Goal: Information Seeking & Learning: Find specific fact

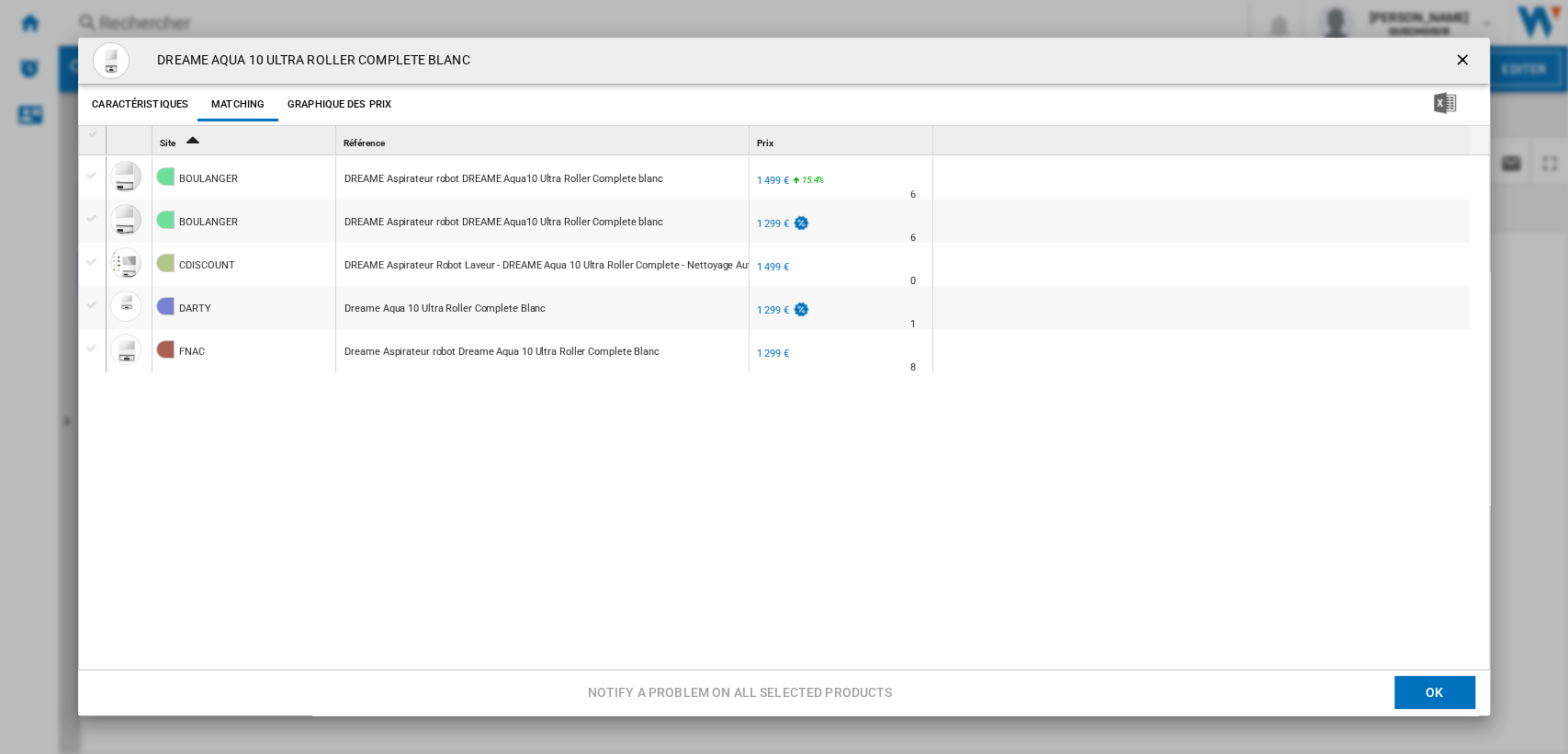
click at [1453, 59] on ng-md-icon "getI18NText('BUTTONS.CLOSE_DIALOG')" at bounding box center [1464, 62] width 22 height 22
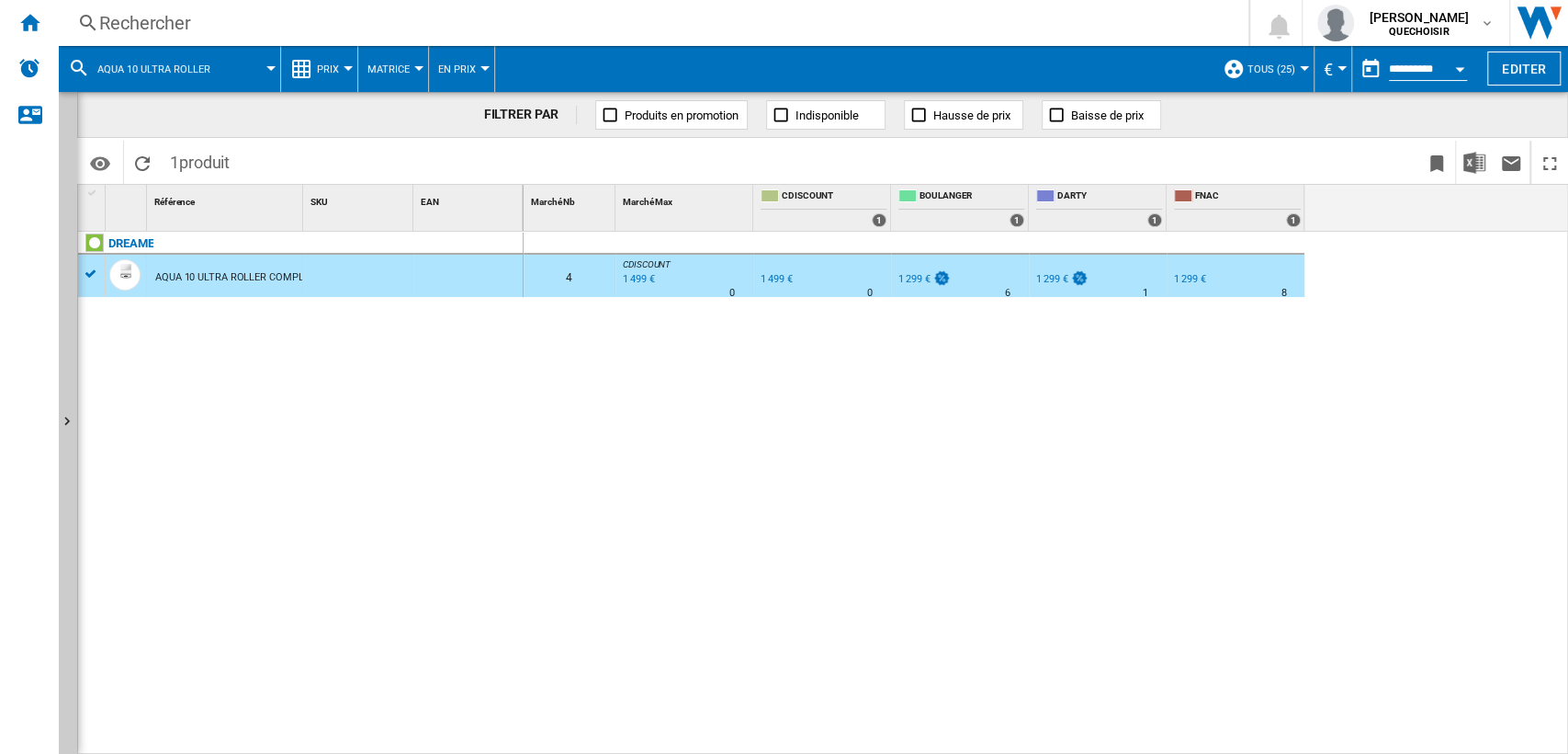
click at [392, 25] on div "Rechercher" at bounding box center [649, 23] width 1101 height 26
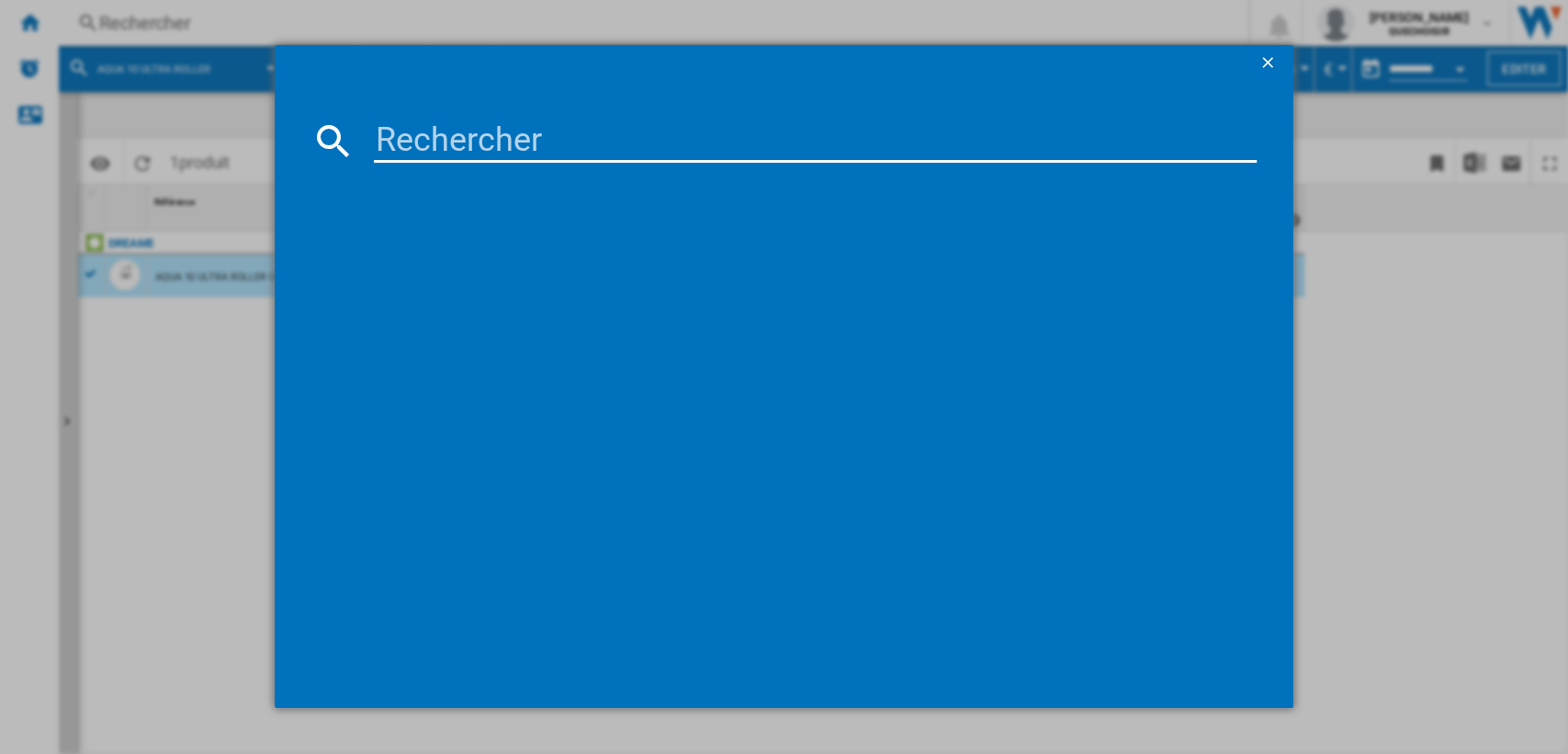
click at [418, 134] on input at bounding box center [815, 141] width 883 height 44
type input "Dreame L10S"
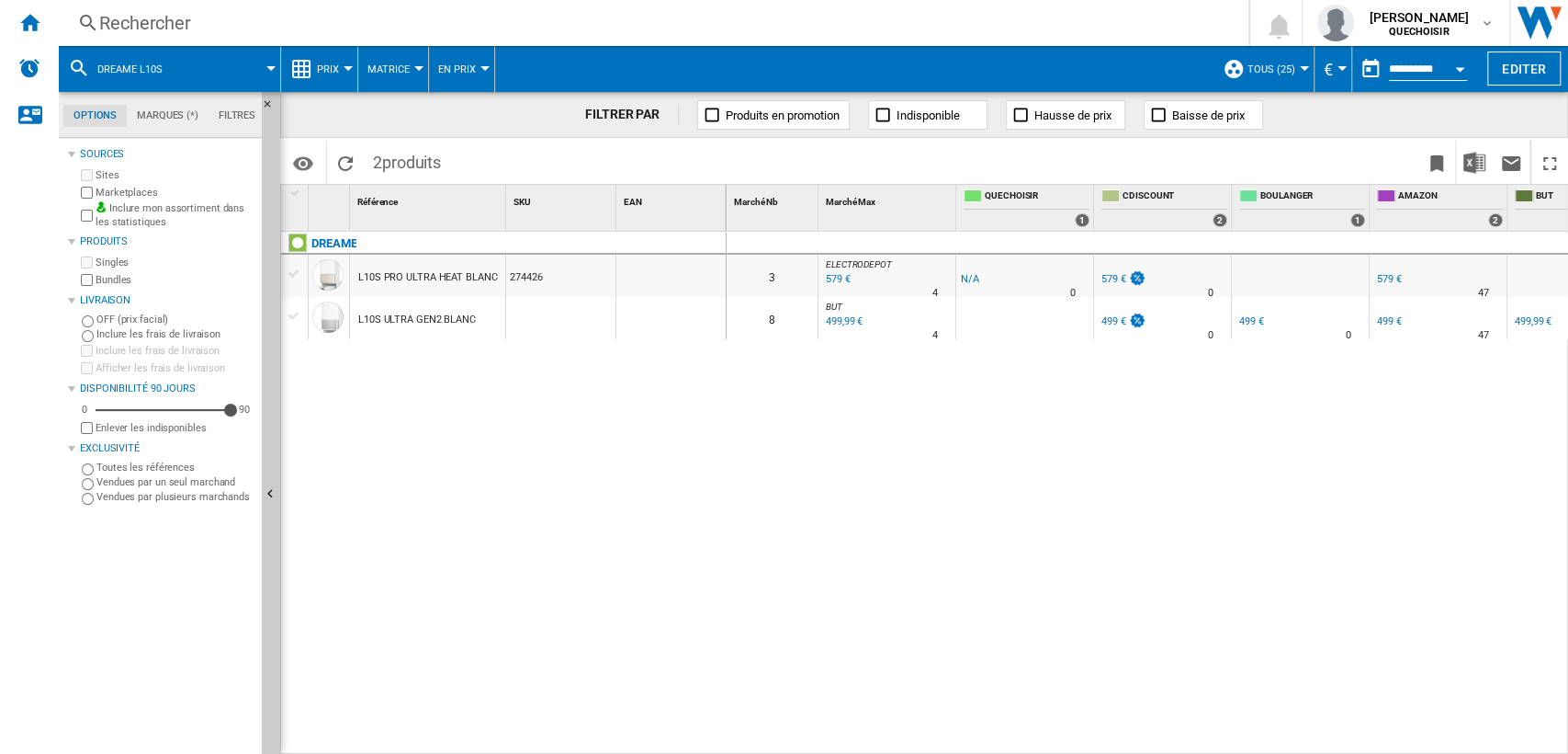
click at [469, 385] on div "DREAME L10S PRO ULTRA HEAT BLANC 274426 L10S ULTRA GEN2 BLANC" at bounding box center [504, 488] width 446 height 513
click at [1288, 76] on button "TOUS (25)" at bounding box center [1276, 69] width 57 height 46
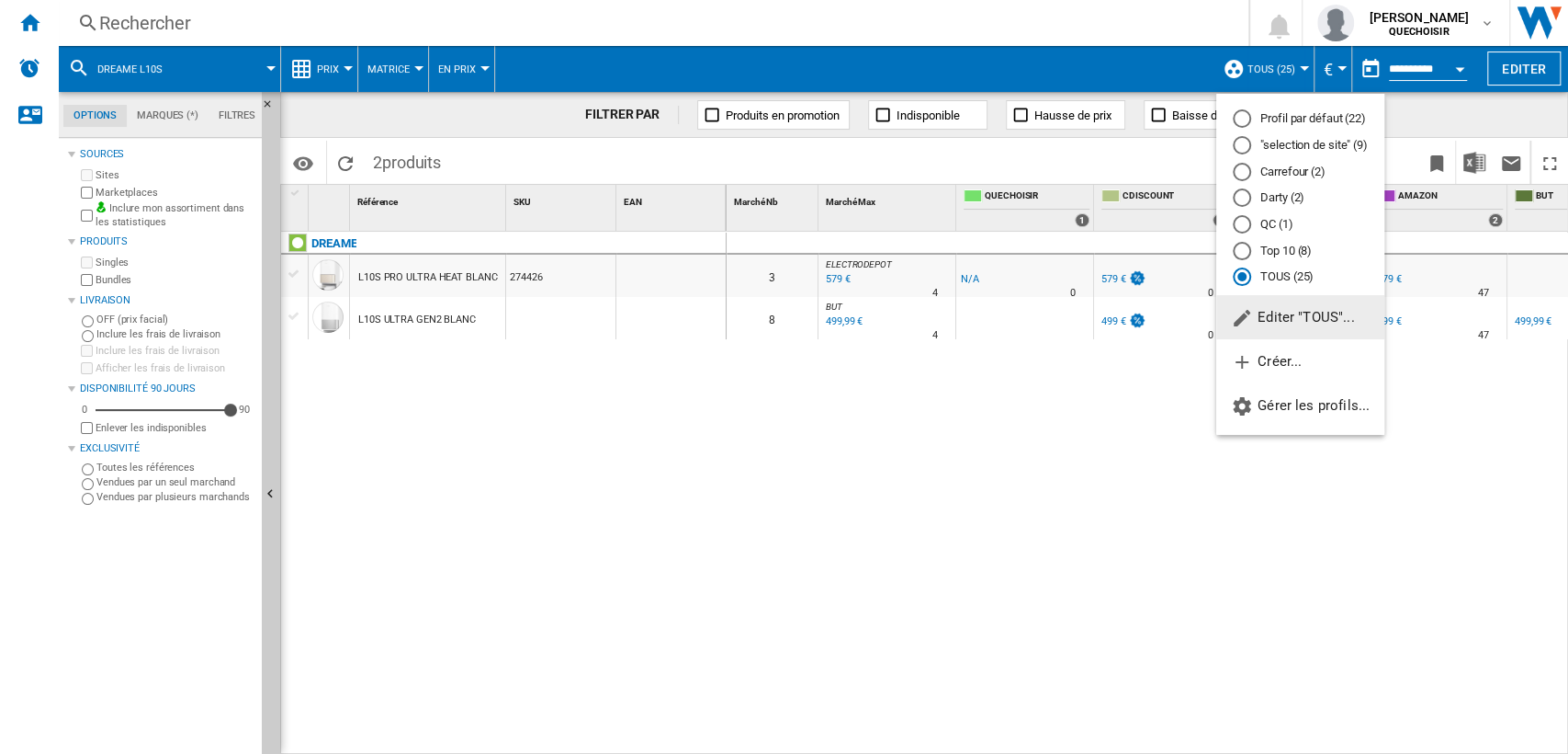
click at [569, 481] on md-backdrop at bounding box center [784, 377] width 1568 height 754
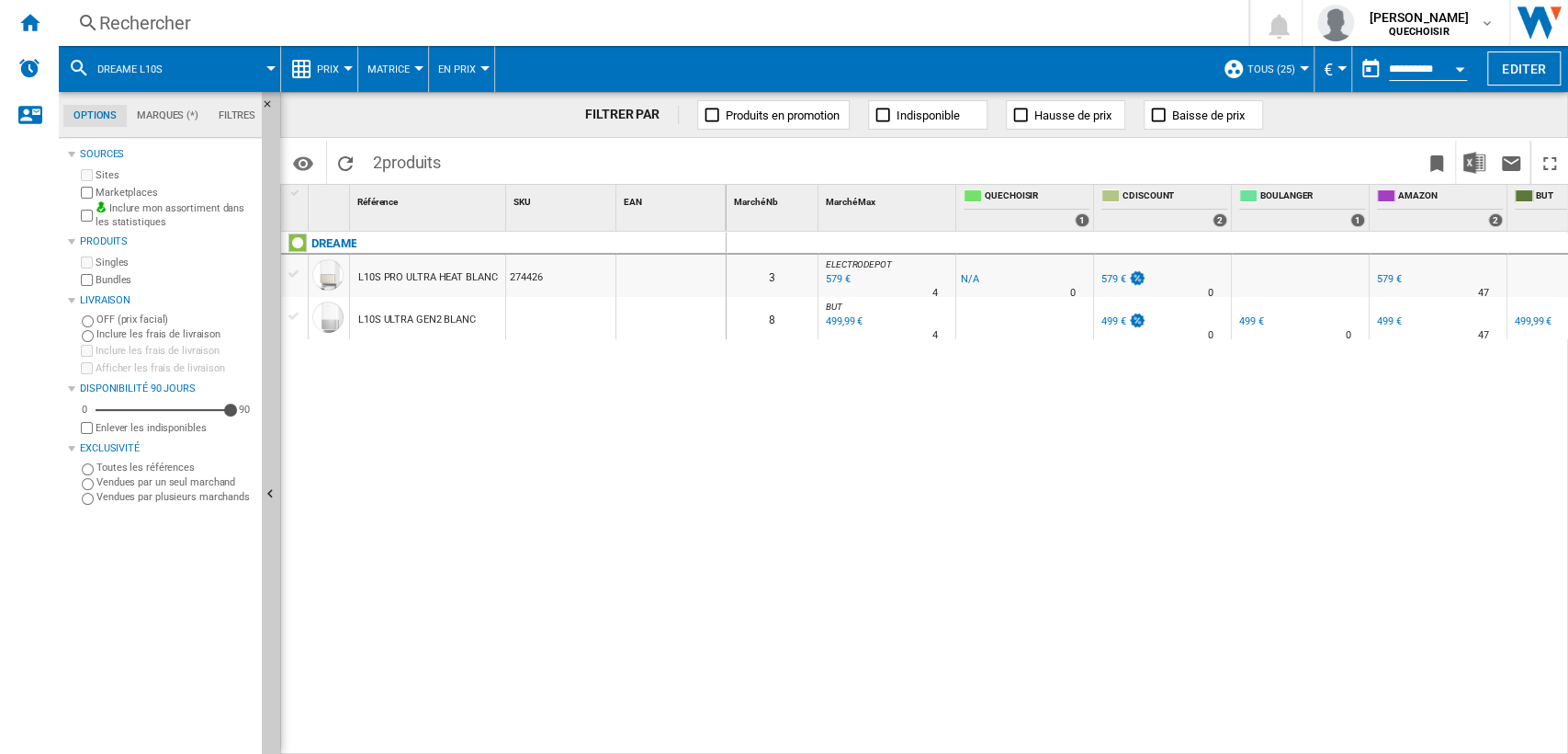
click at [496, 519] on div "DREAME L10S PRO ULTRA HEAT BLANC 274426 L10S ULTRA GEN2 BLANC" at bounding box center [504, 488] width 446 height 513
click at [392, 65] on span "Matrice" at bounding box center [389, 69] width 42 height 12
click at [389, 164] on span "Classement" at bounding box center [410, 159] width 76 height 17
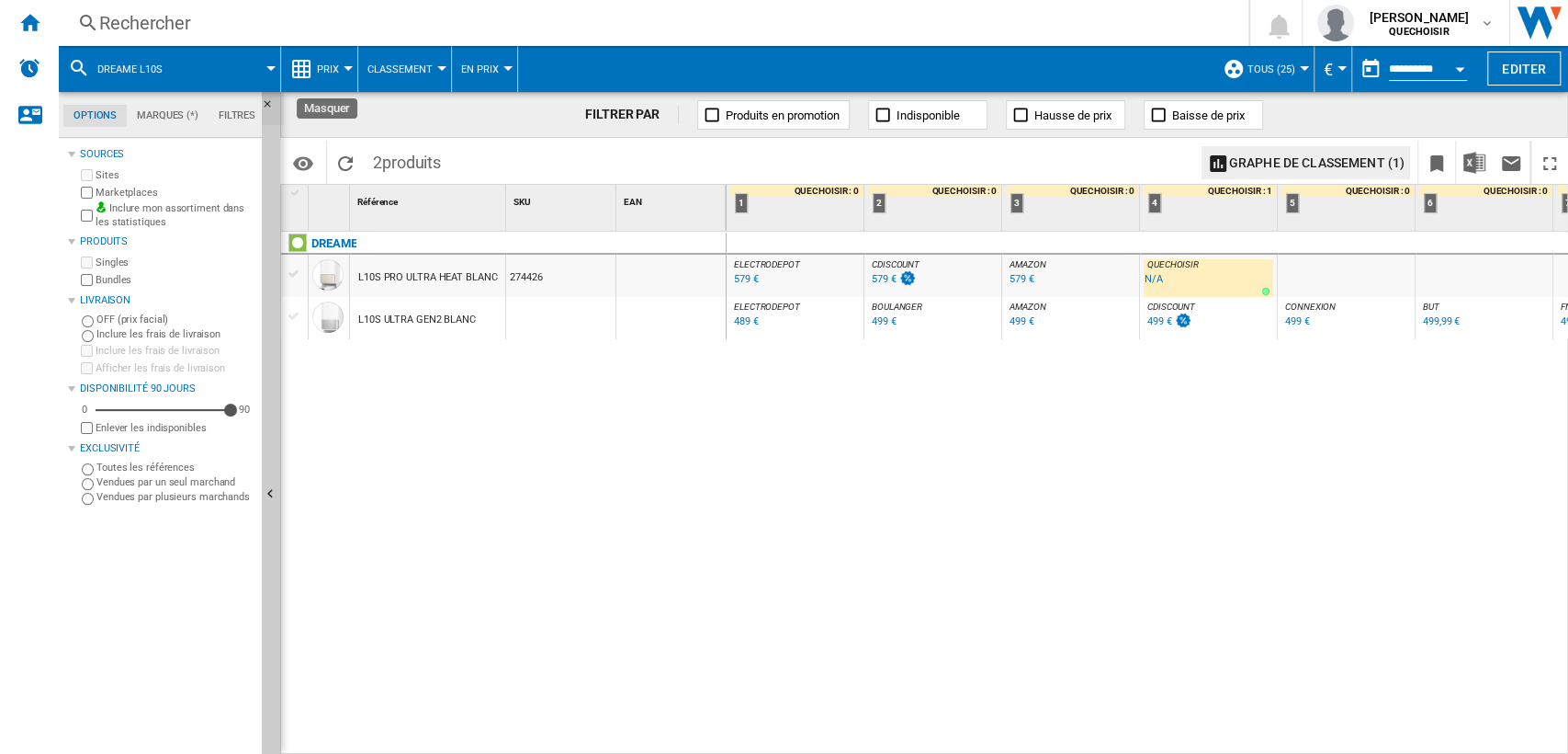
click at [272, 99] on ng-md-icon "Masquer" at bounding box center [273, 110] width 22 height 22
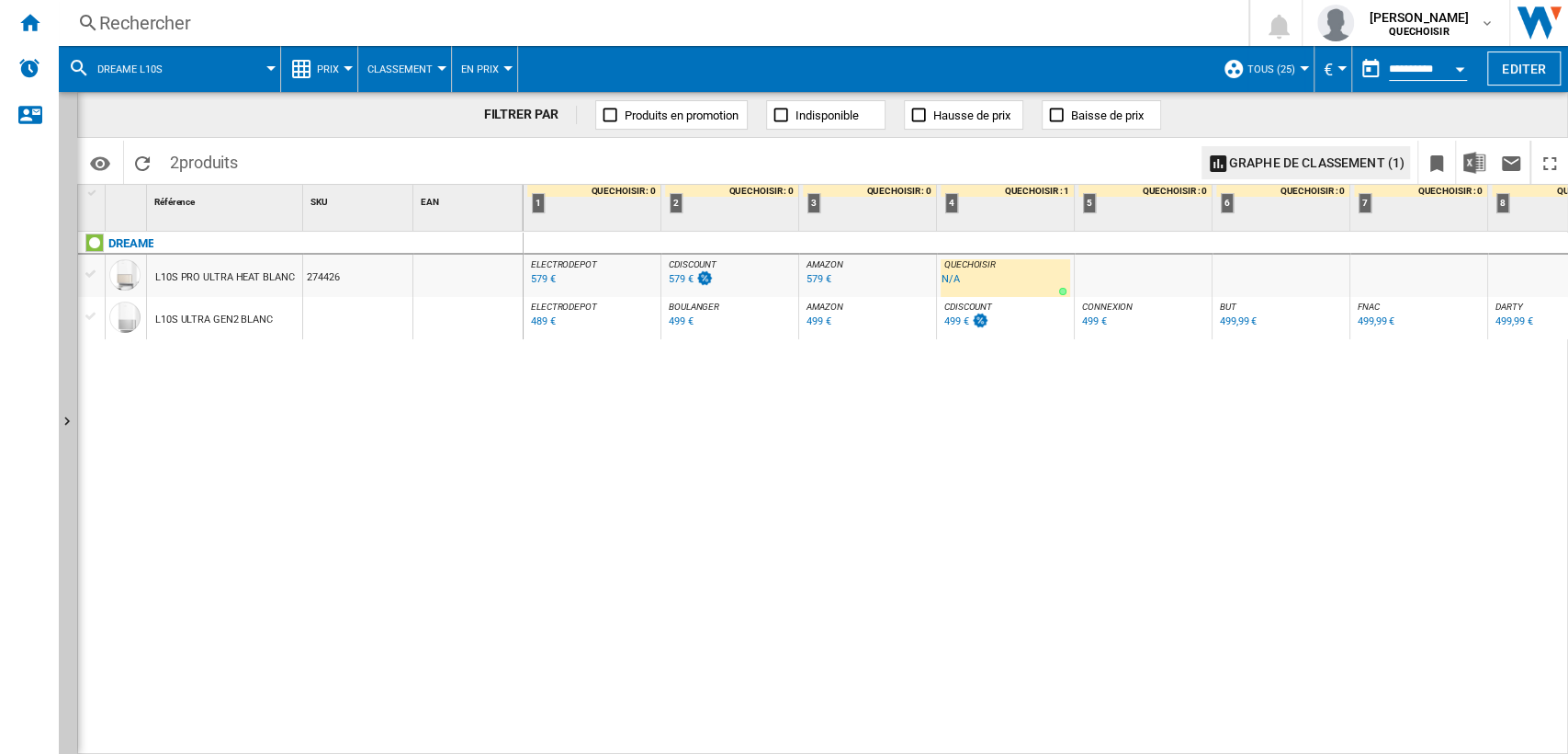
click at [514, 467] on div "DREAME L10S PRO ULTRA HEAT BLANC 274426 L10S ULTRA GEN2 BLANC" at bounding box center [301, 488] width 446 height 513
click at [419, 577] on div "DREAME L10S PRO ULTRA HEAT BLANC 274426 L10S ULTRA GEN2 BLANC" at bounding box center [301, 488] width 446 height 513
click at [171, 31] on div "Rechercher" at bounding box center [649, 23] width 1101 height 26
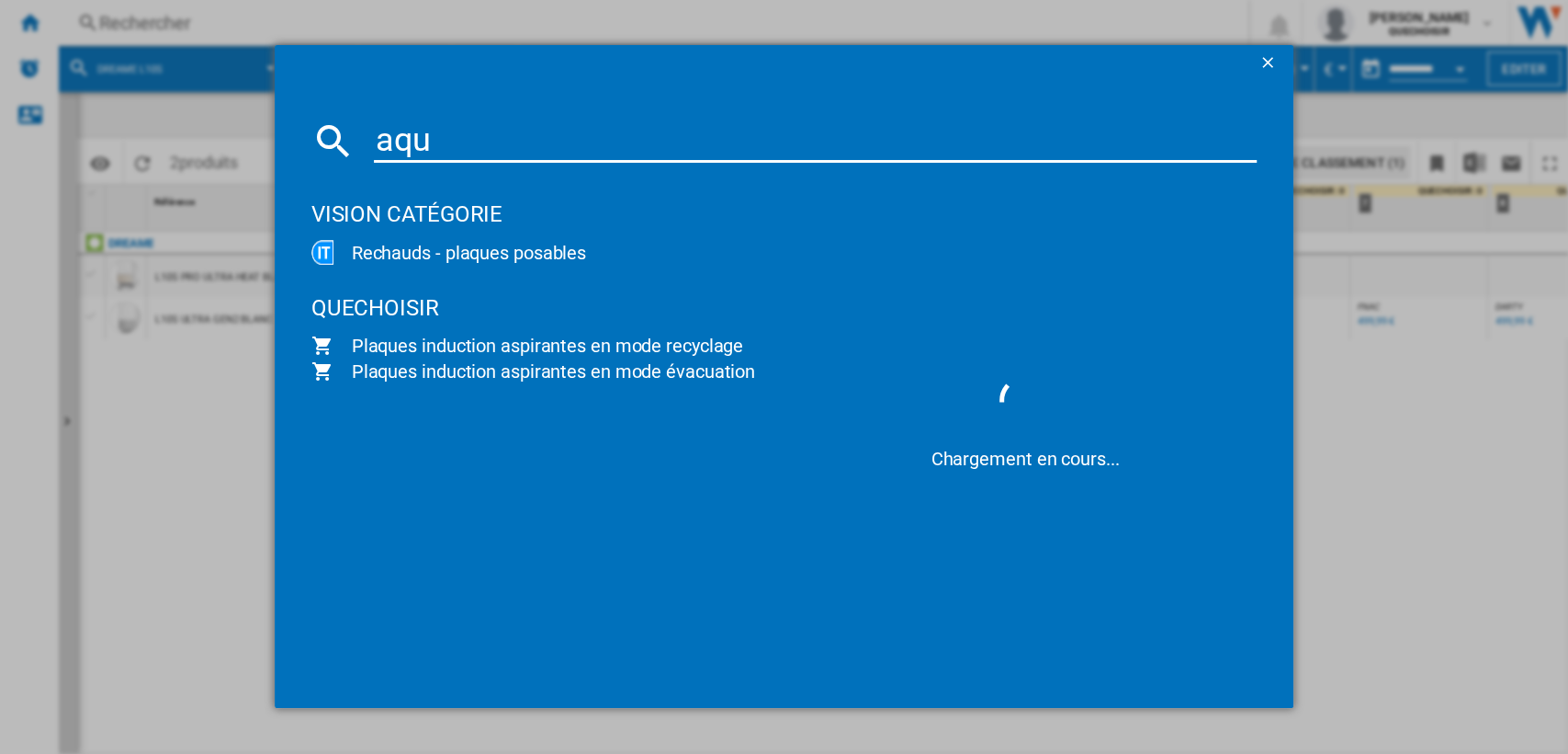
click at [521, 146] on input "aqu" at bounding box center [815, 141] width 883 height 44
type input "aqua 10 ultra"
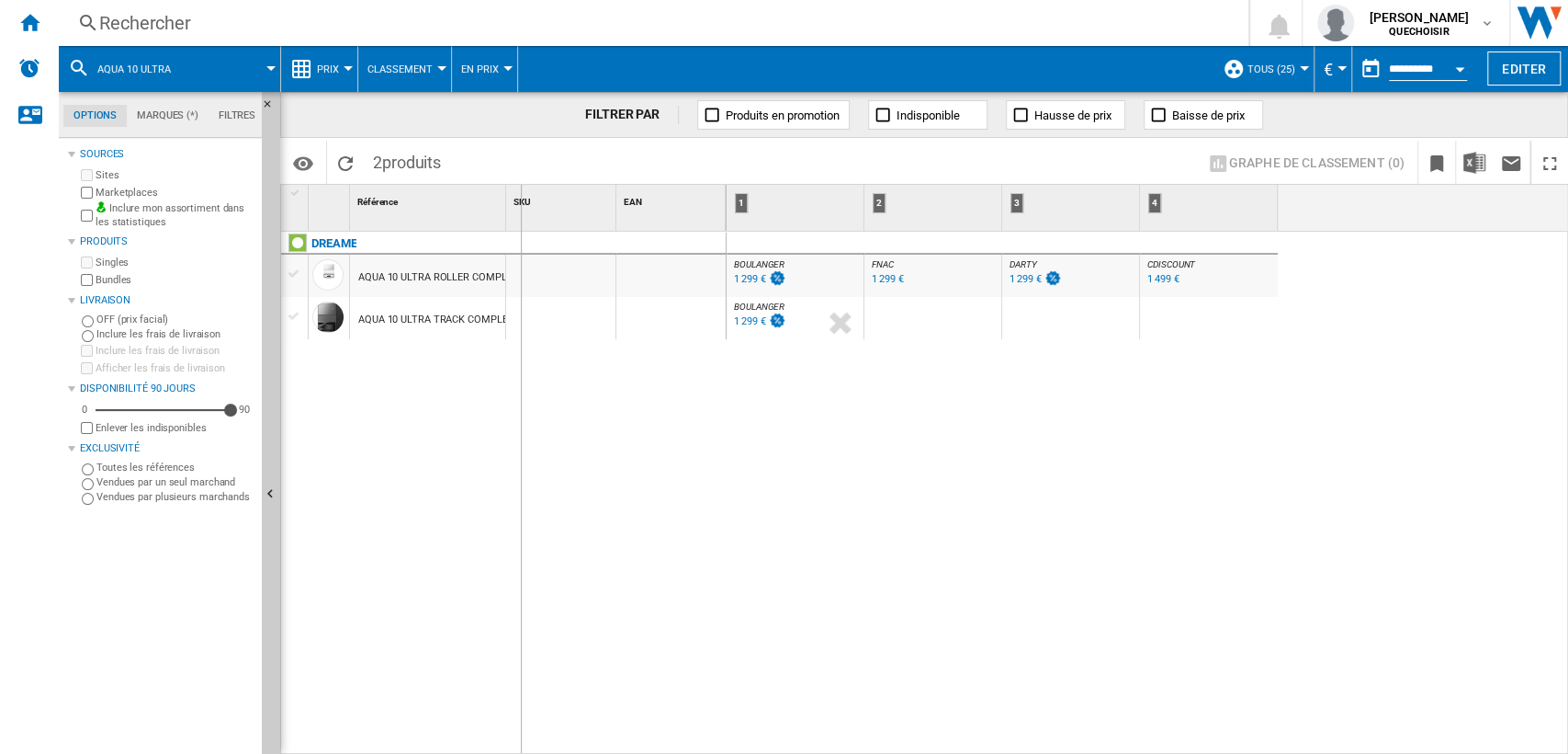
drag, startPoint x: 507, startPoint y: 214, endPoint x: 603, endPoint y: 208, distance: 96.2
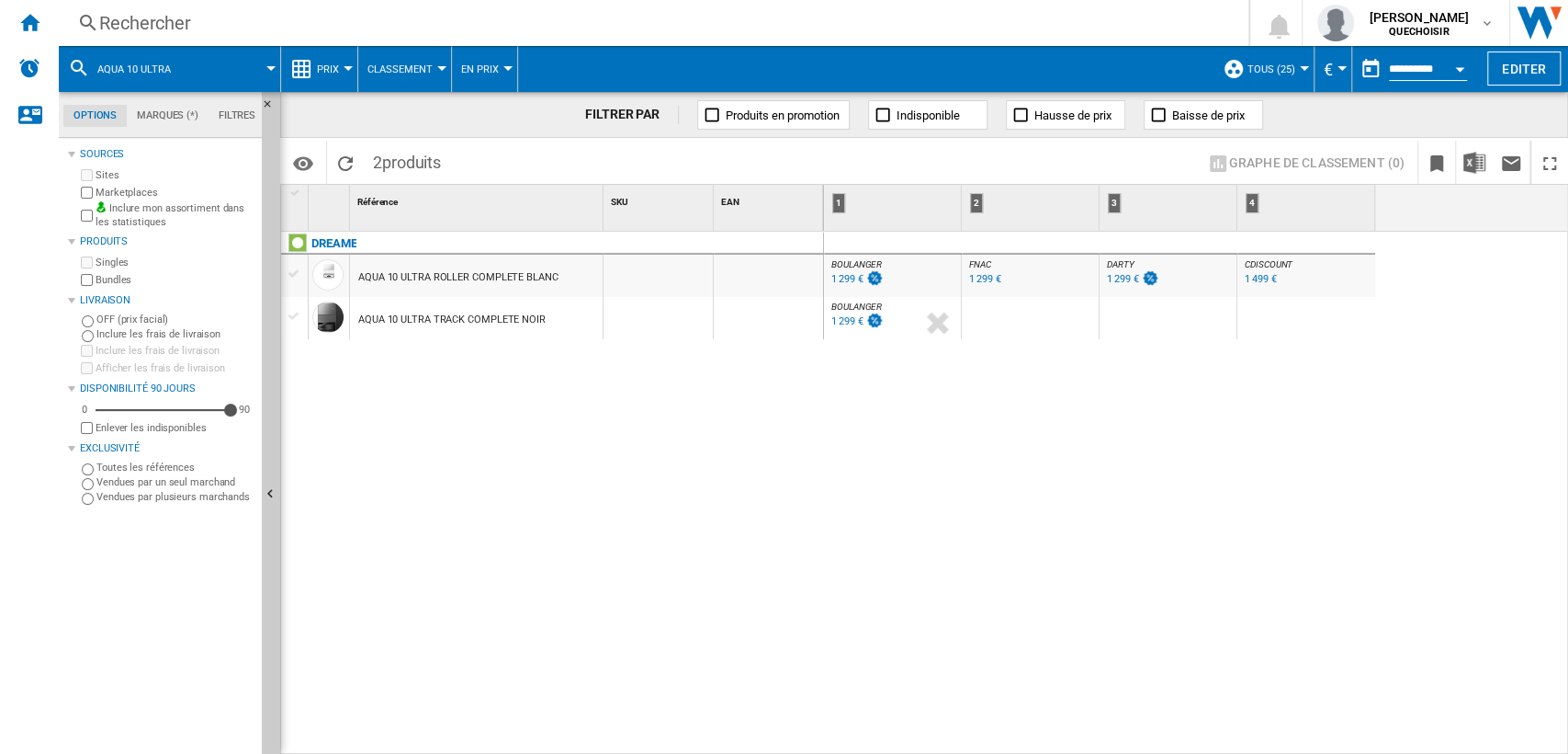
click at [481, 273] on div "AQUA 10 ULTRA ROLLER COMPLETE BLANC" at bounding box center [458, 277] width 200 height 42
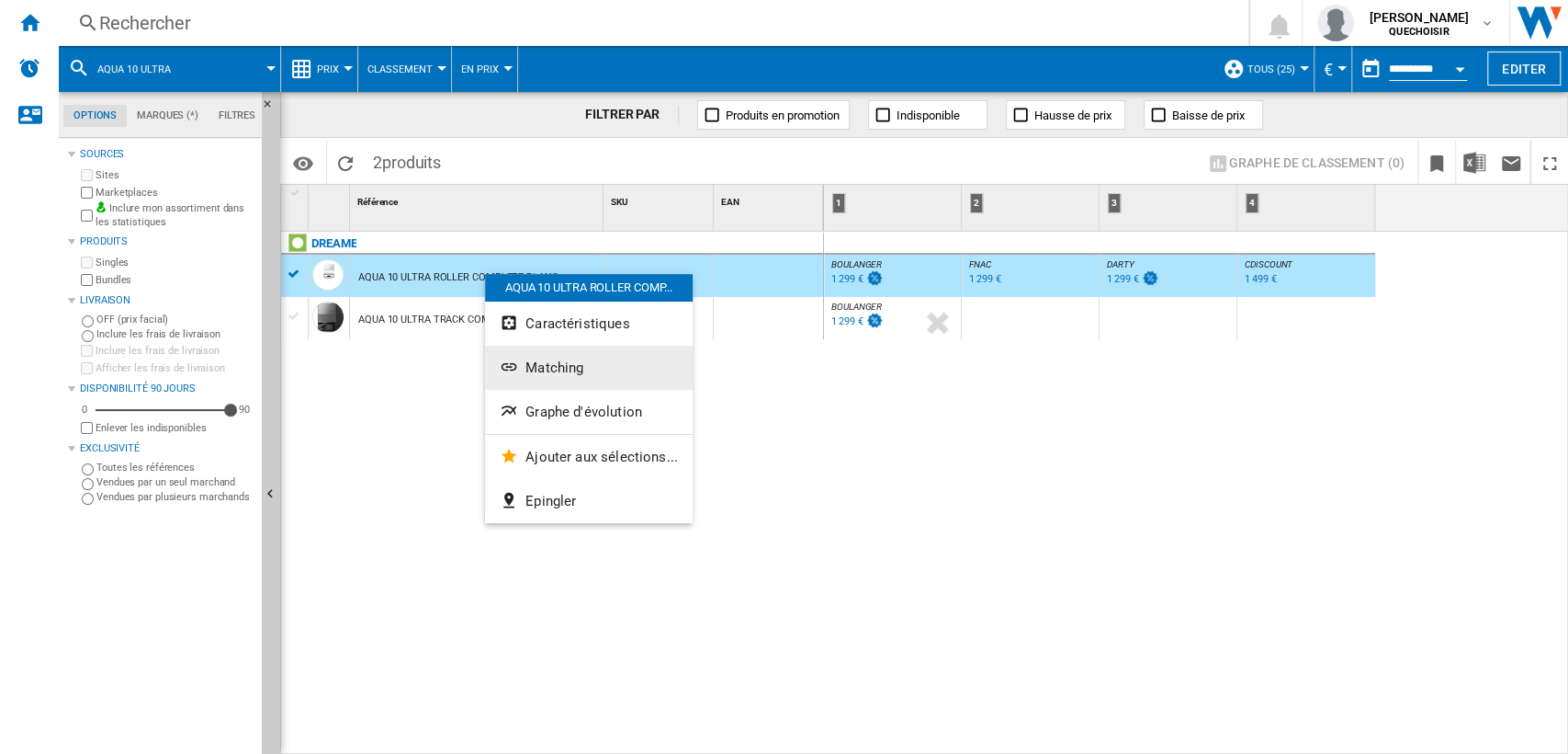
click at [542, 362] on span "Matching" at bounding box center [554, 368] width 58 height 17
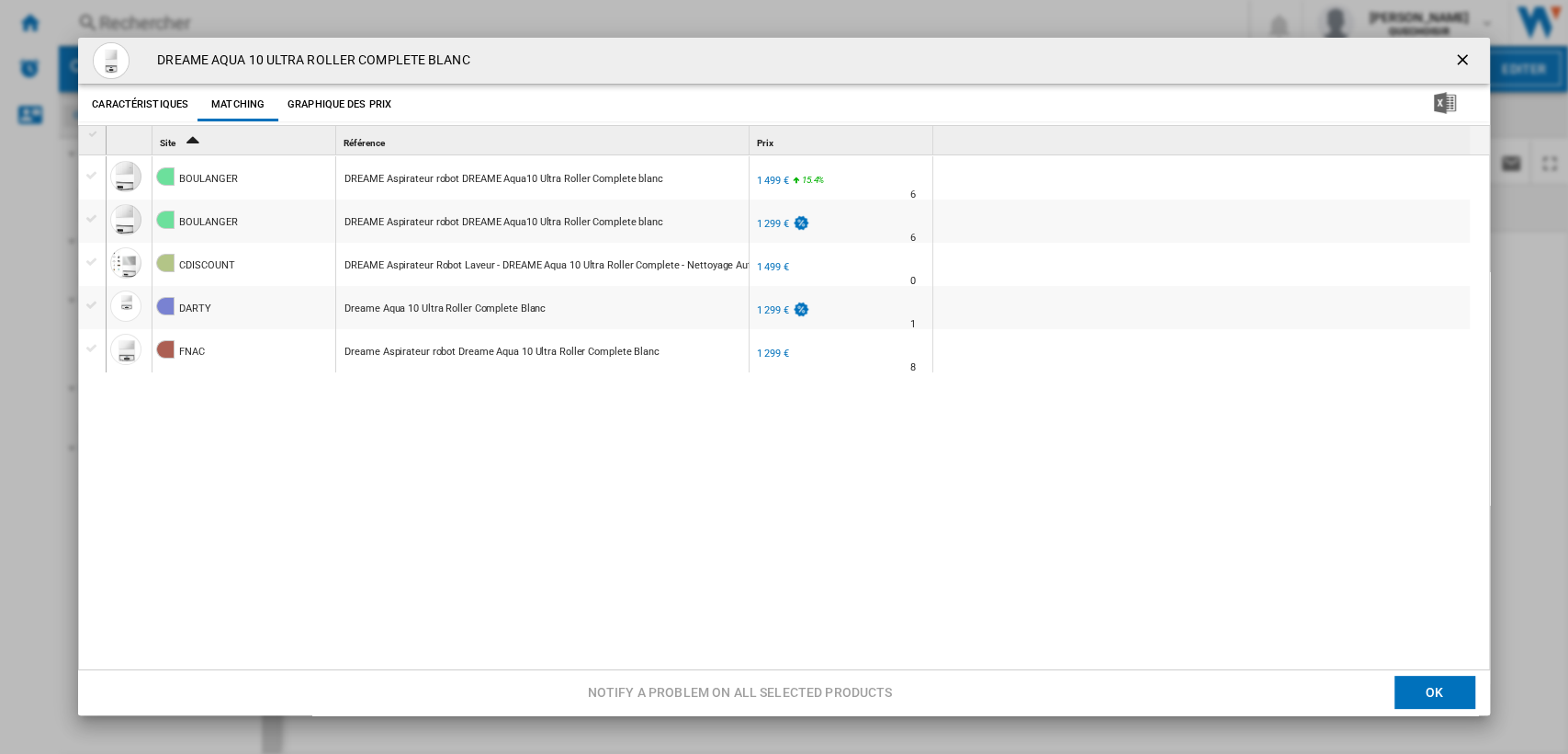
click at [483, 524] on div "BOULANGER DREAME Aspirateur robot DREAME Aqua10 Ultra Roller Complete blanc FR …" at bounding box center [793, 418] width 1374 height 527
click at [1465, 62] on button "Product popup" at bounding box center [1464, 61] width 37 height 37
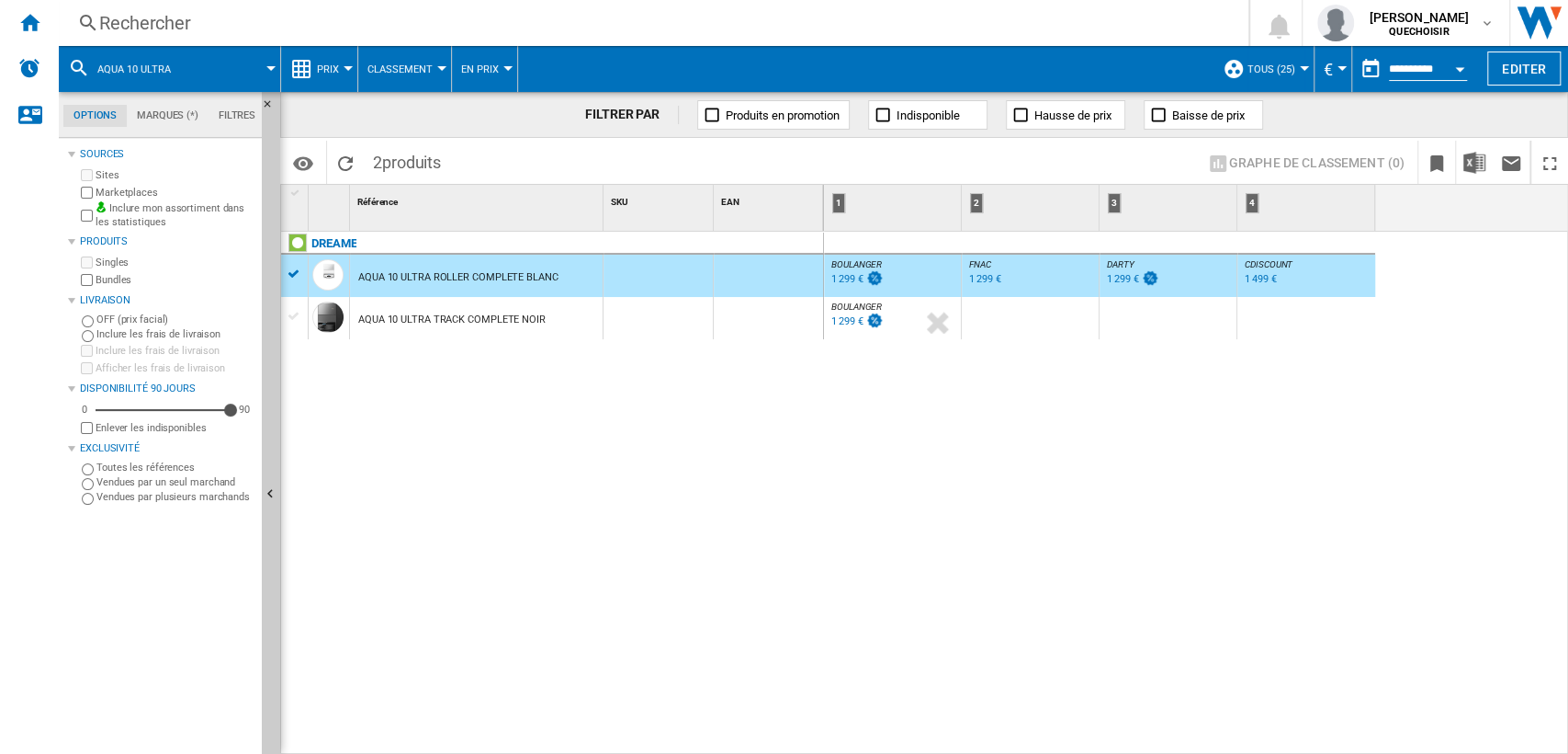
click at [1111, 277] on div "1 299 €" at bounding box center [1122, 278] width 31 height 12
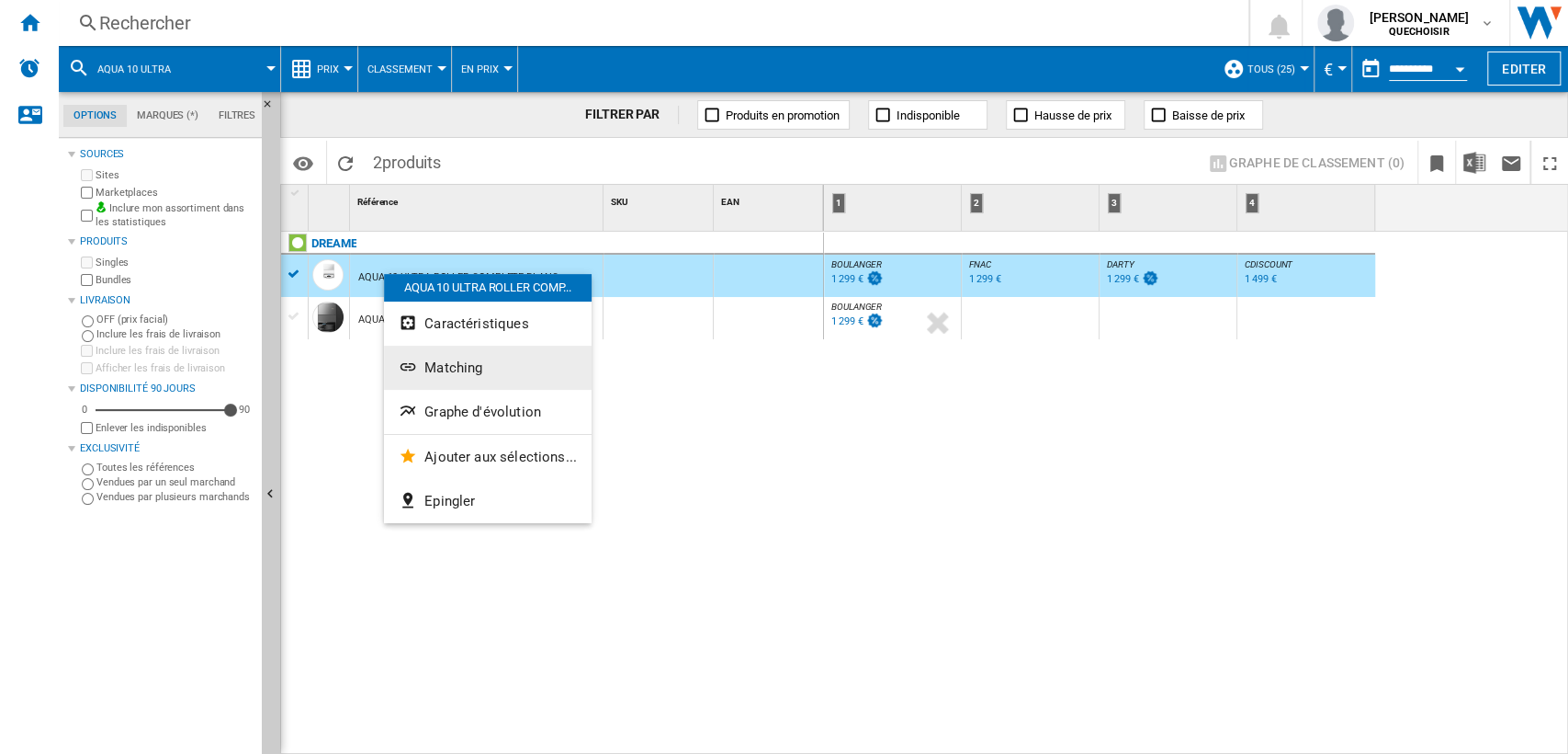
click at [468, 376] on button "Matching" at bounding box center [487, 368] width 207 height 44
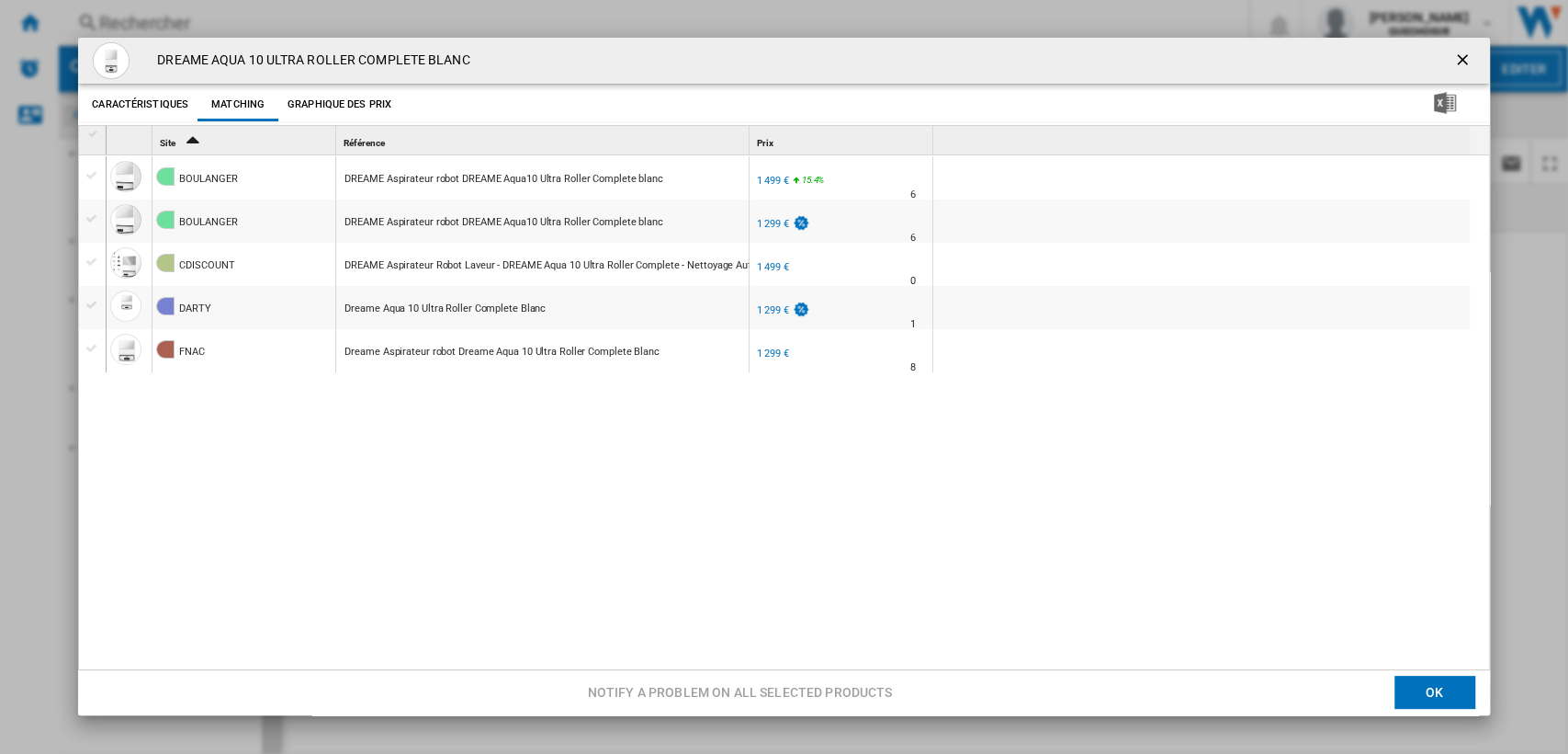
click at [765, 183] on div "1 499 €" at bounding box center [773, 180] width 31 height 12
click at [765, 221] on div "1 299 €" at bounding box center [773, 223] width 31 height 12
click at [765, 179] on div "1 499 €" at bounding box center [773, 180] width 31 height 12
click at [1453, 61] on ng-md-icon "getI18NText('BUTTONS.CLOSE_DIALOG')" at bounding box center [1464, 62] width 22 height 22
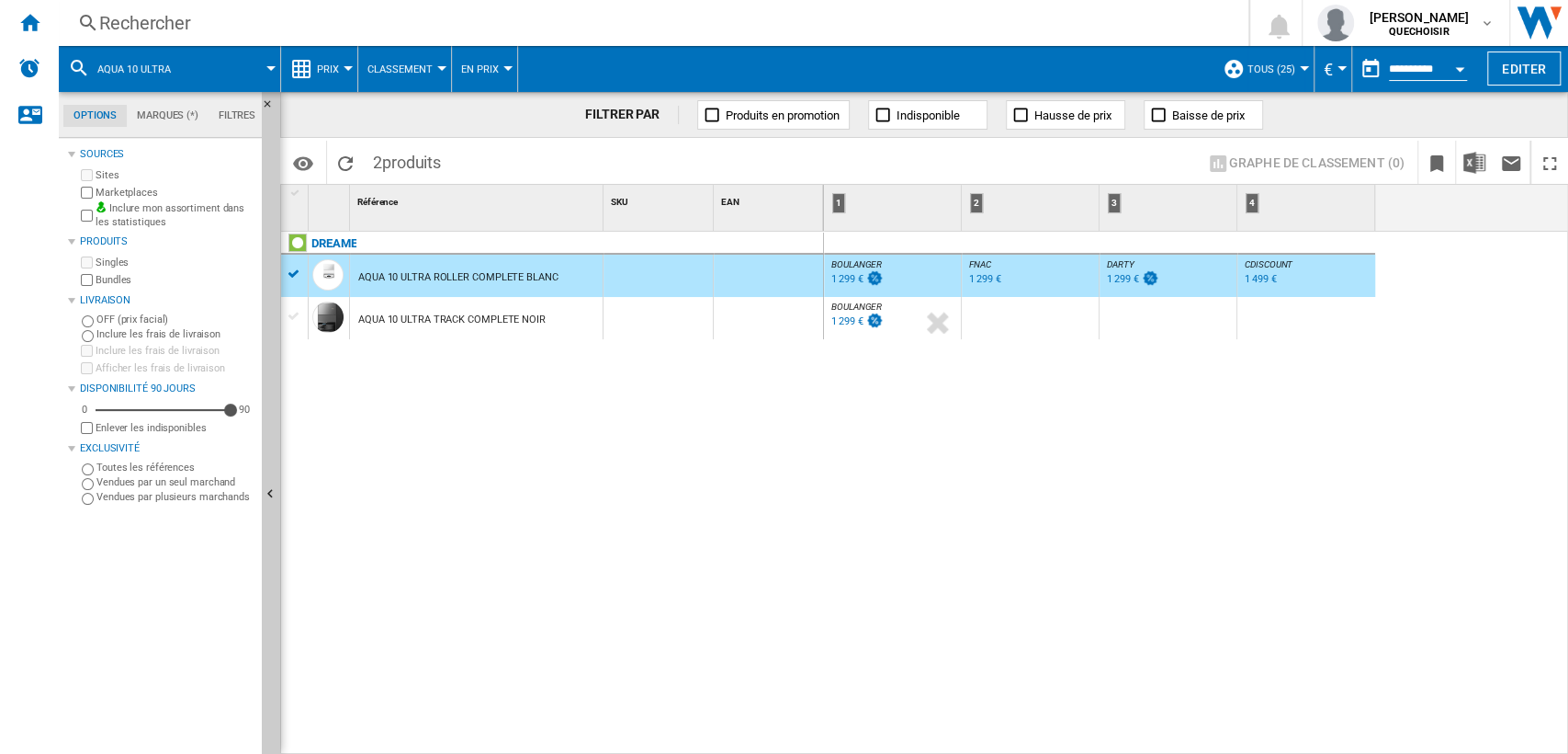
click at [766, 459] on div "DREAME AQUA 10 ULTRA ROLLER COMPLETE BLANC AQUA 10 ULTRA TRACK COMPLETE NOIR" at bounding box center [552, 488] width 543 height 513
click at [422, 25] on div "Rechercher" at bounding box center [649, 23] width 1101 height 26
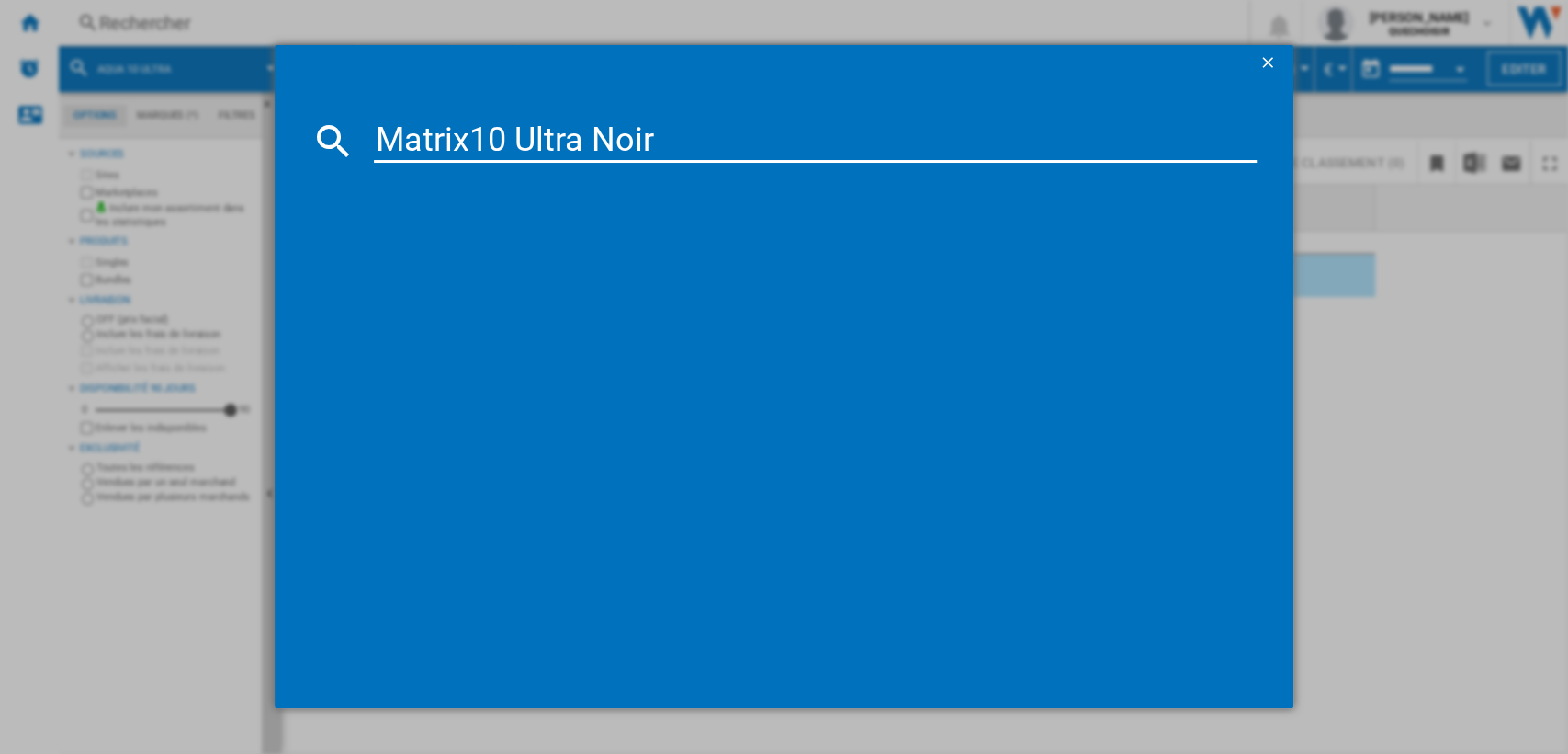
click at [449, 140] on input "Matrix10 Ultra Noir" at bounding box center [815, 141] width 883 height 44
click at [482, 141] on input "Matrix10 Ultra Noir" at bounding box center [815, 141] width 883 height 44
click at [473, 139] on input "Matrix10 Ultra Noir" at bounding box center [815, 141] width 883 height 44
click at [614, 139] on input "Matrix 10 Ultra Noir" at bounding box center [815, 141] width 883 height 44
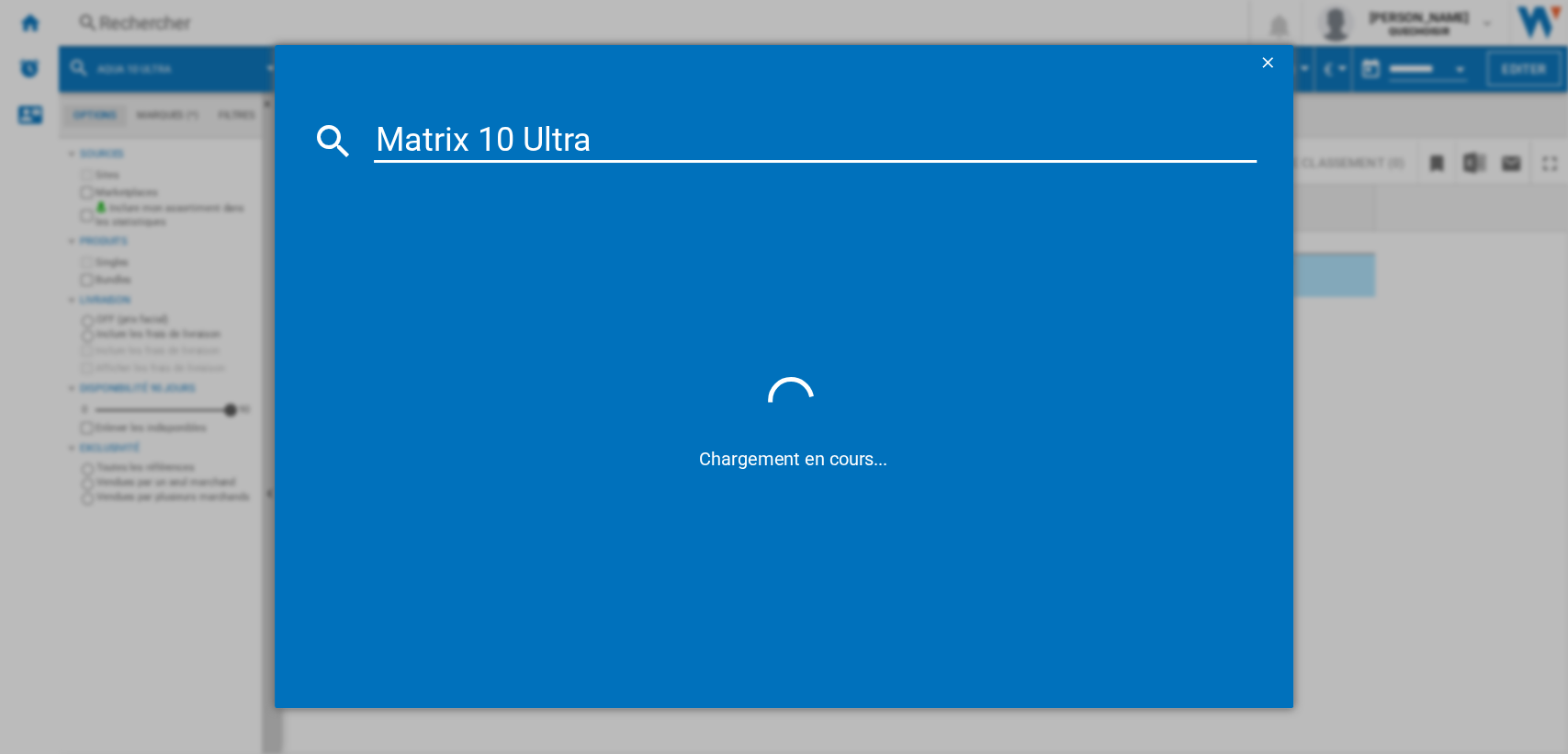
type input "Matrix 10 Ultra"
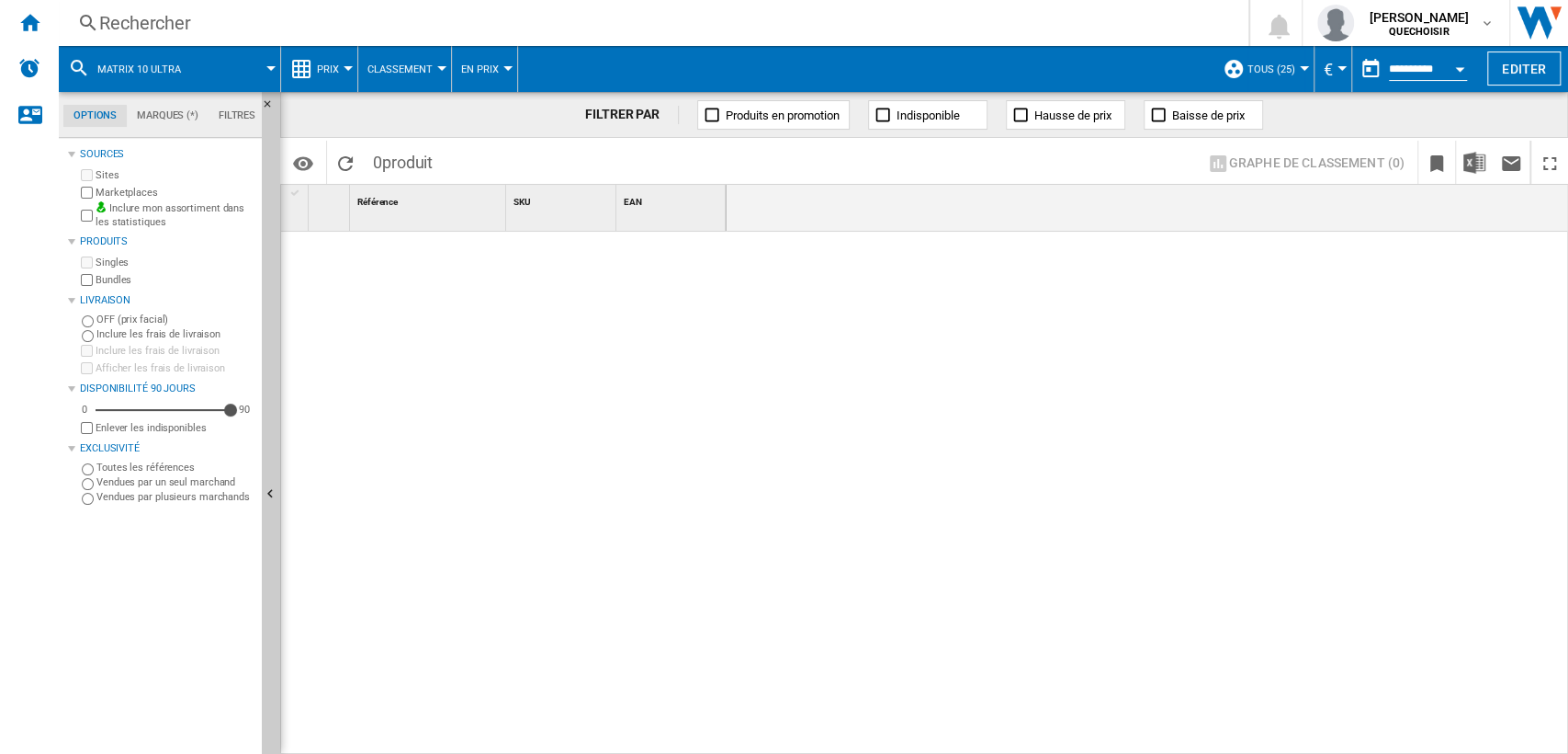
click at [318, 16] on div "Rechercher" at bounding box center [649, 23] width 1101 height 26
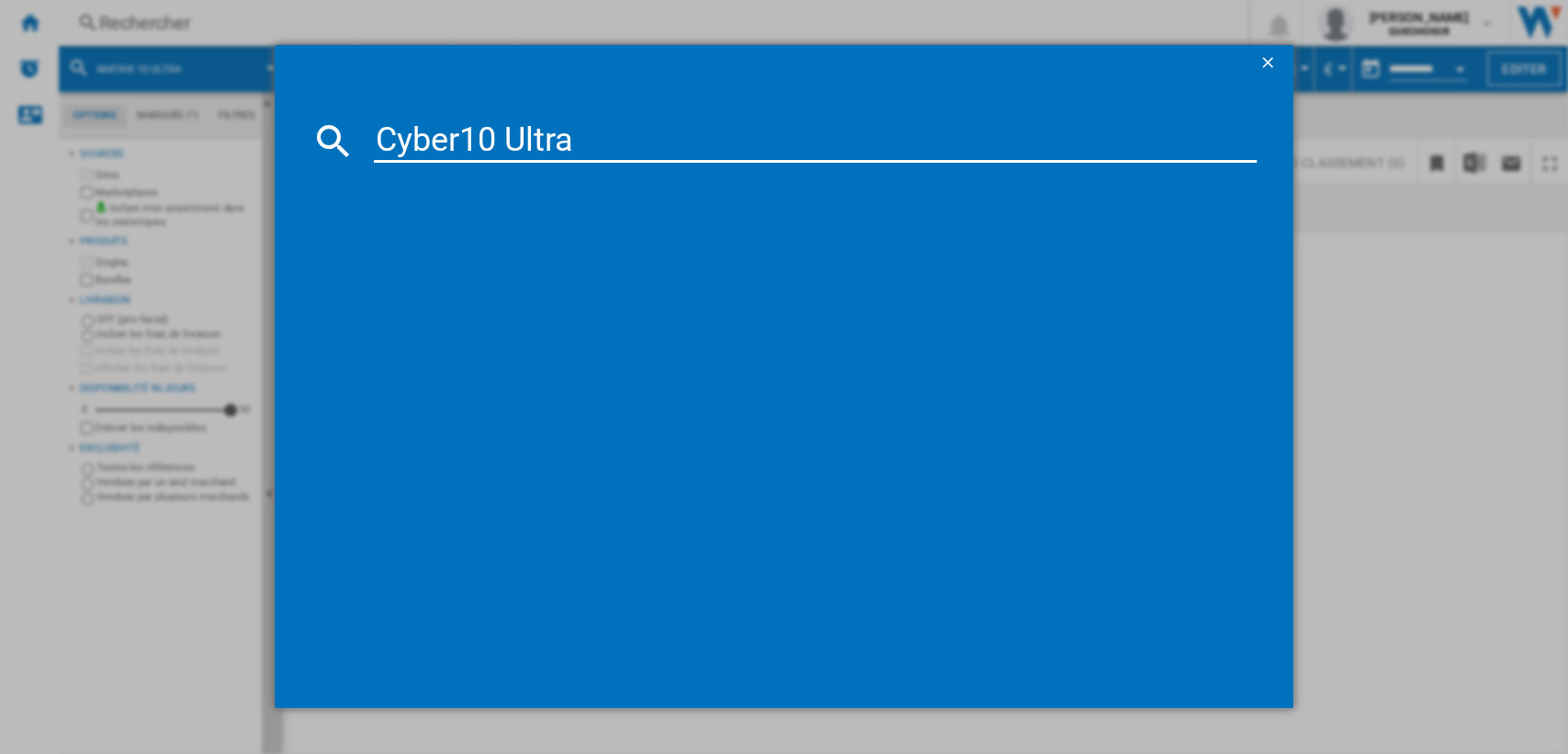
drag, startPoint x: 452, startPoint y: 131, endPoint x: 462, endPoint y: 133, distance: 10.2
click at [457, 131] on input "Cyber10 Ultra" at bounding box center [815, 141] width 883 height 44
type input "Cyber 10 Ultra"
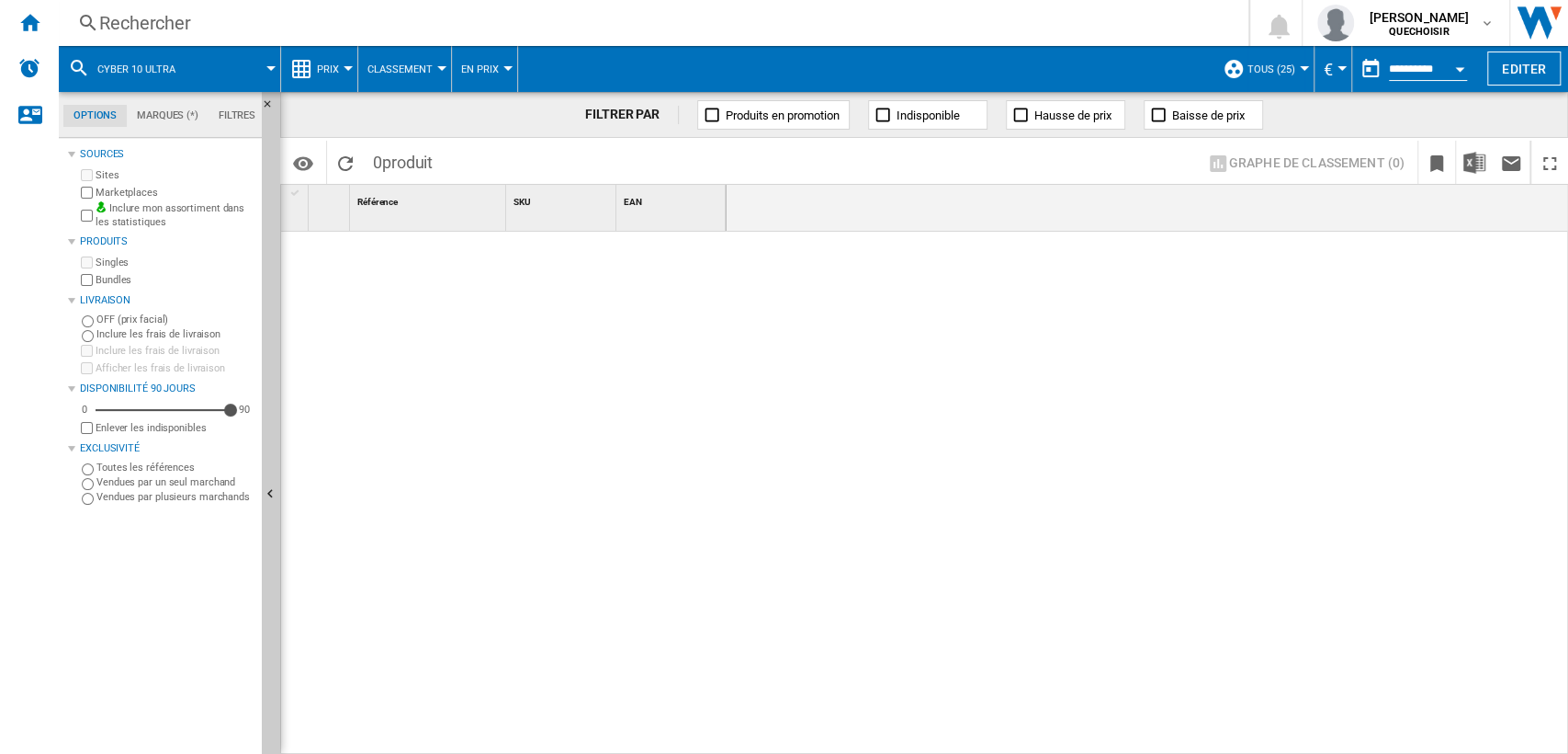
click at [191, 25] on div "Rechercher" at bounding box center [649, 23] width 1101 height 26
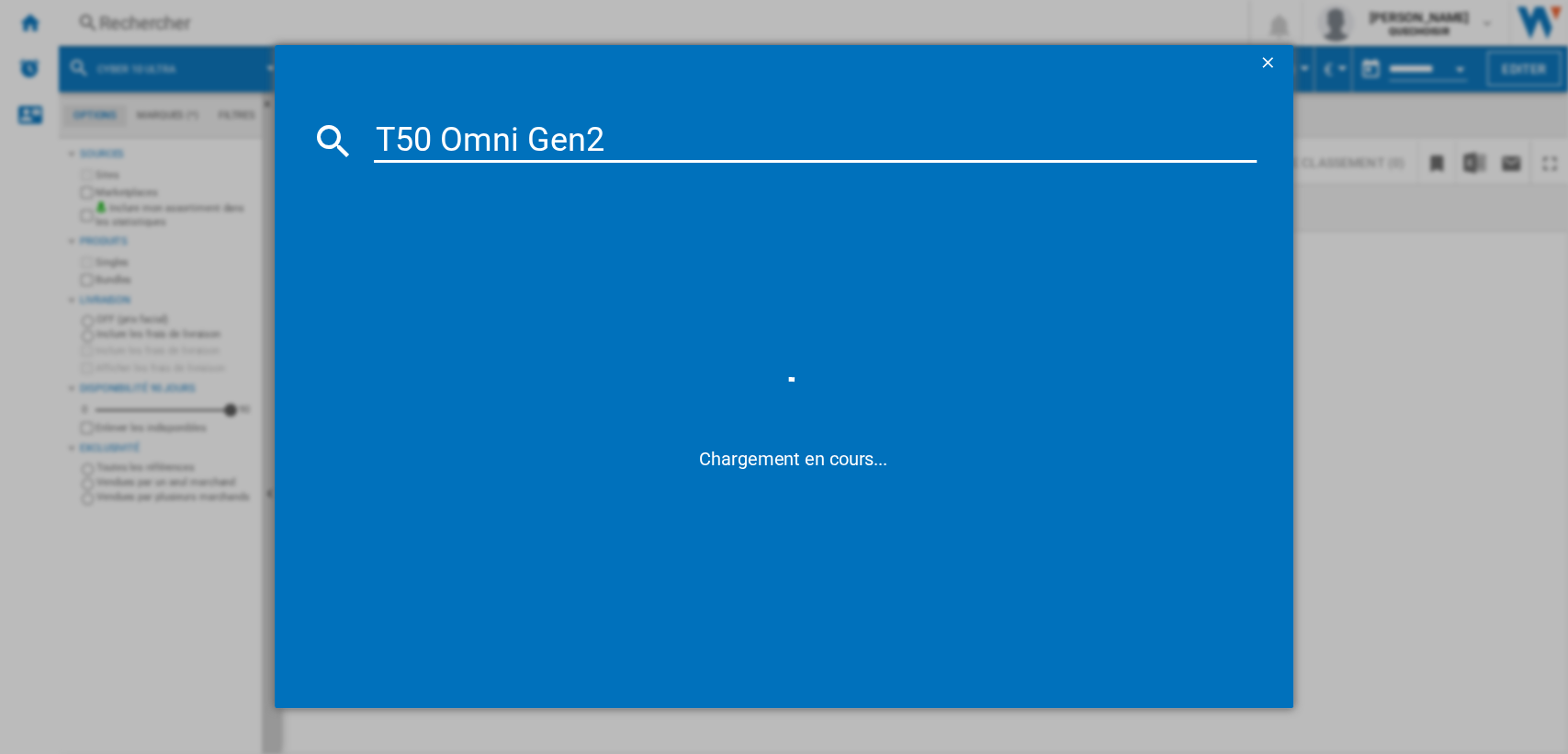
type input "T50 Omni Gen 2"
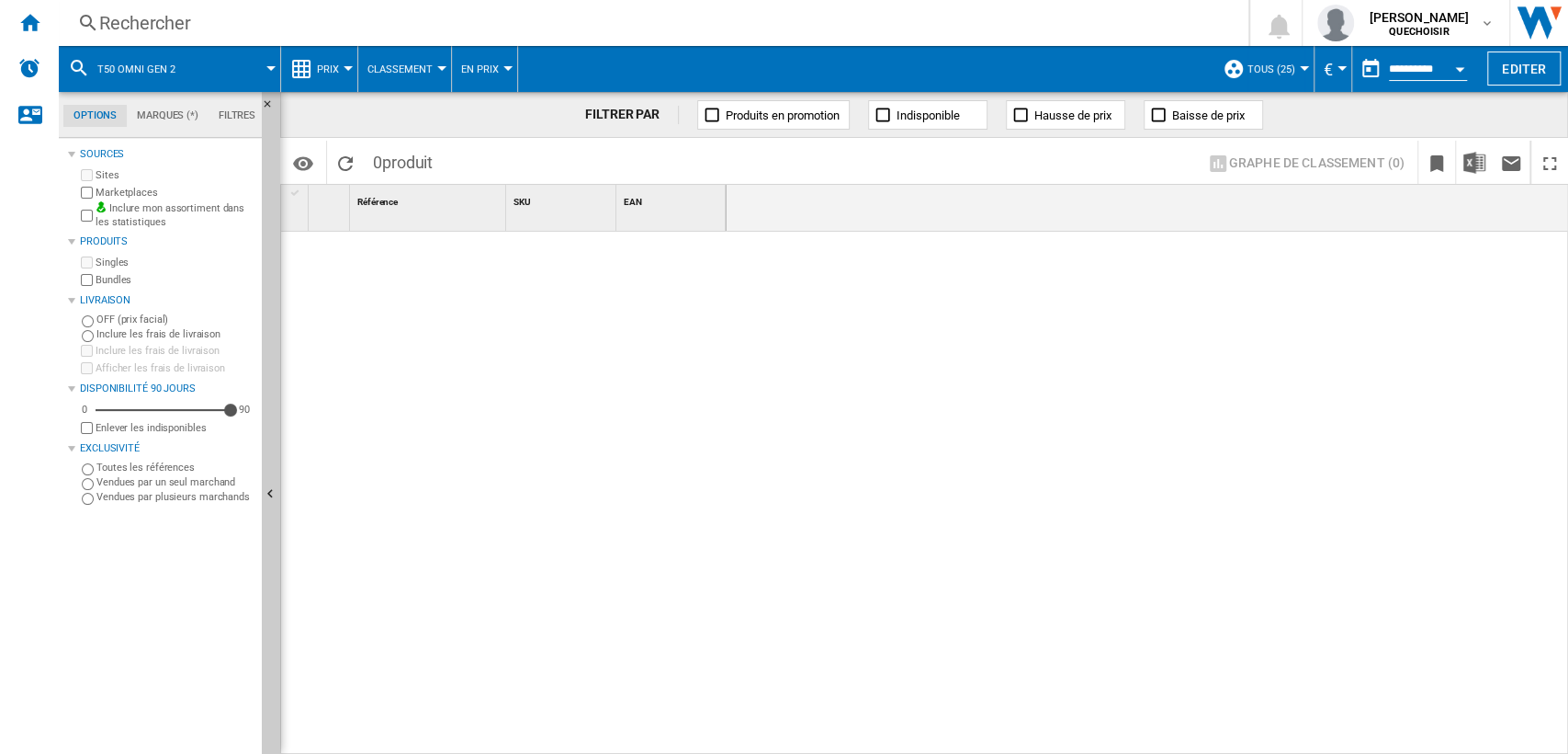
click at [232, 29] on div "Rechercher" at bounding box center [649, 23] width 1101 height 26
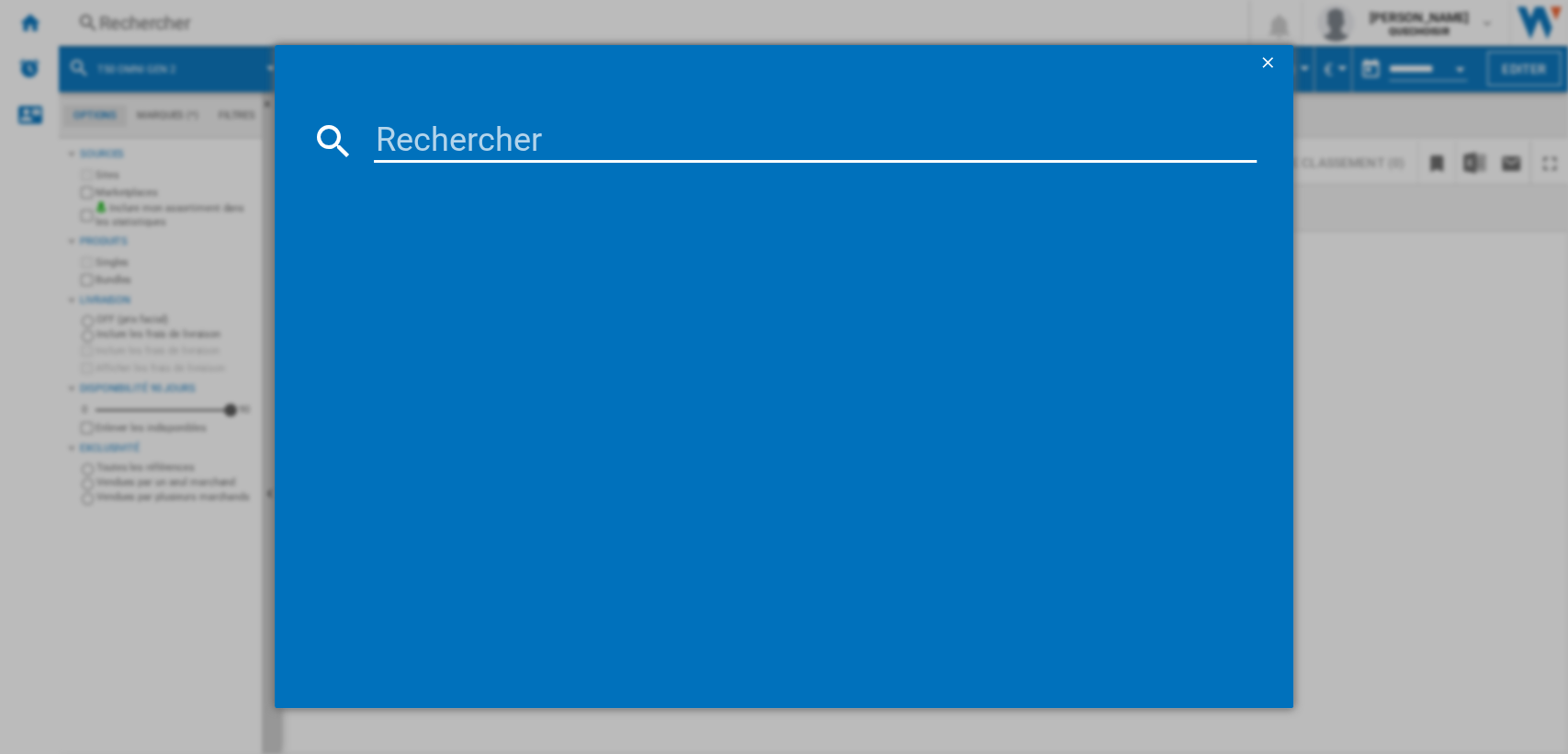
type input "Aqua 10"
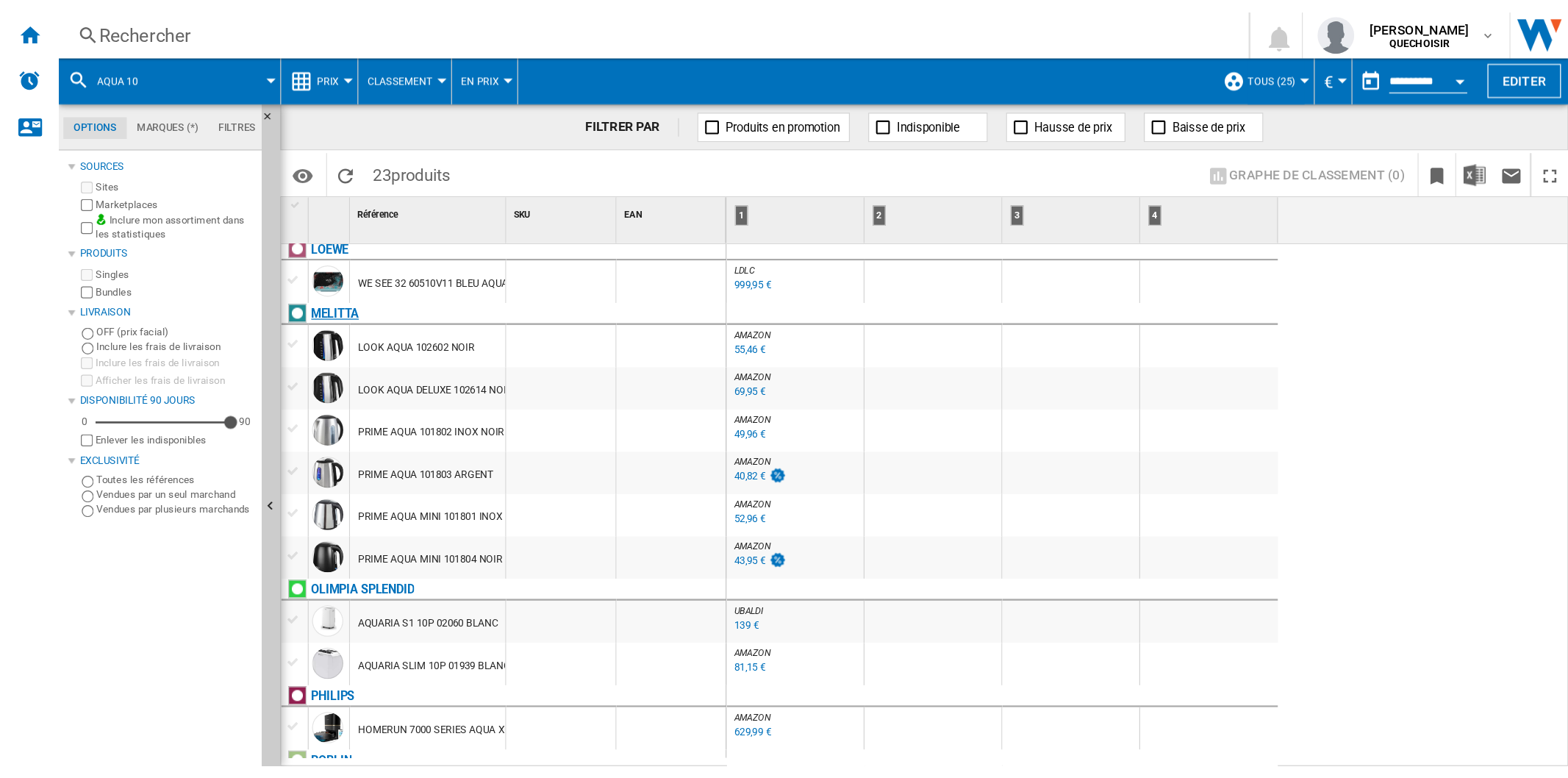
scroll to position [327, 0]
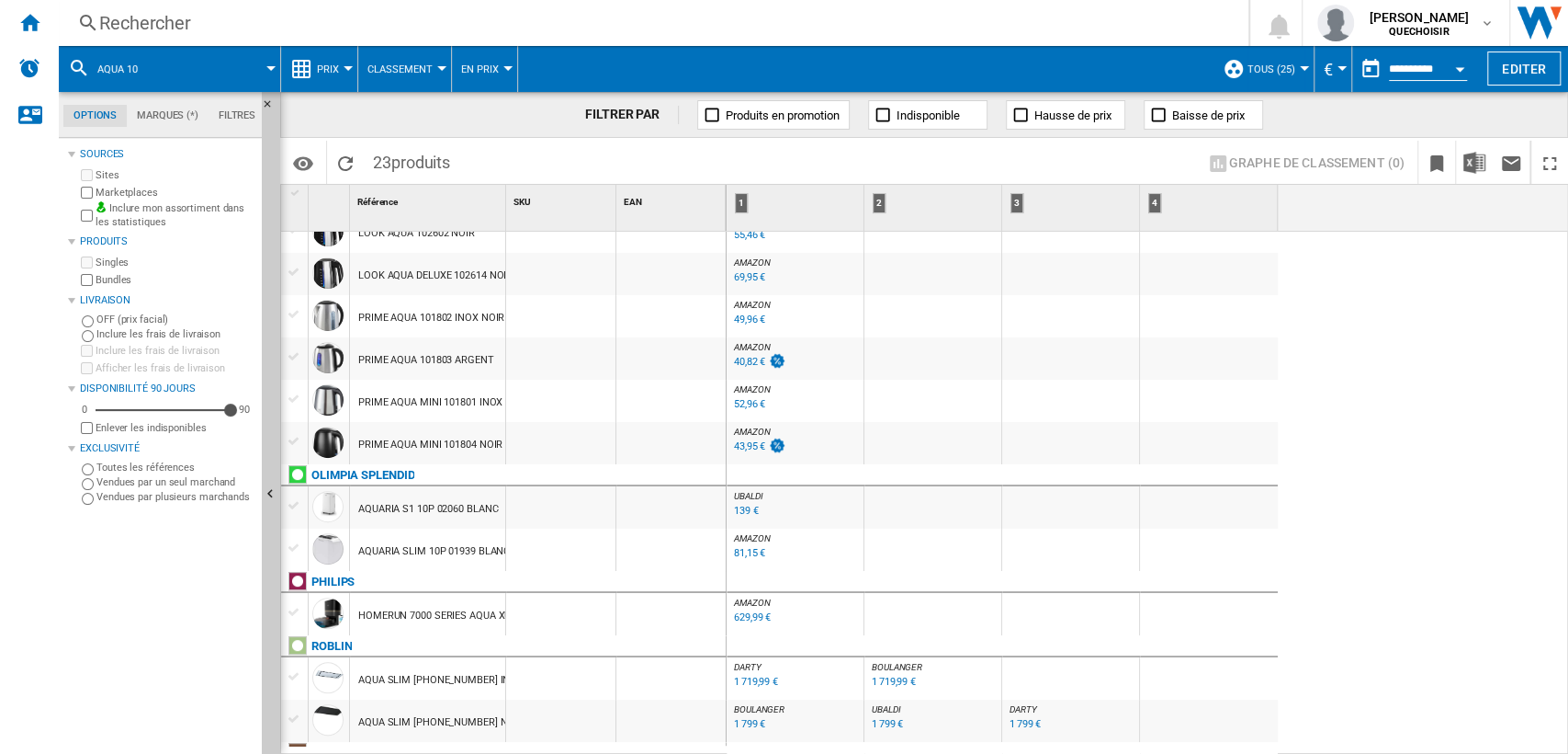
click at [190, 21] on div "Rechercher" at bounding box center [649, 23] width 1101 height 26
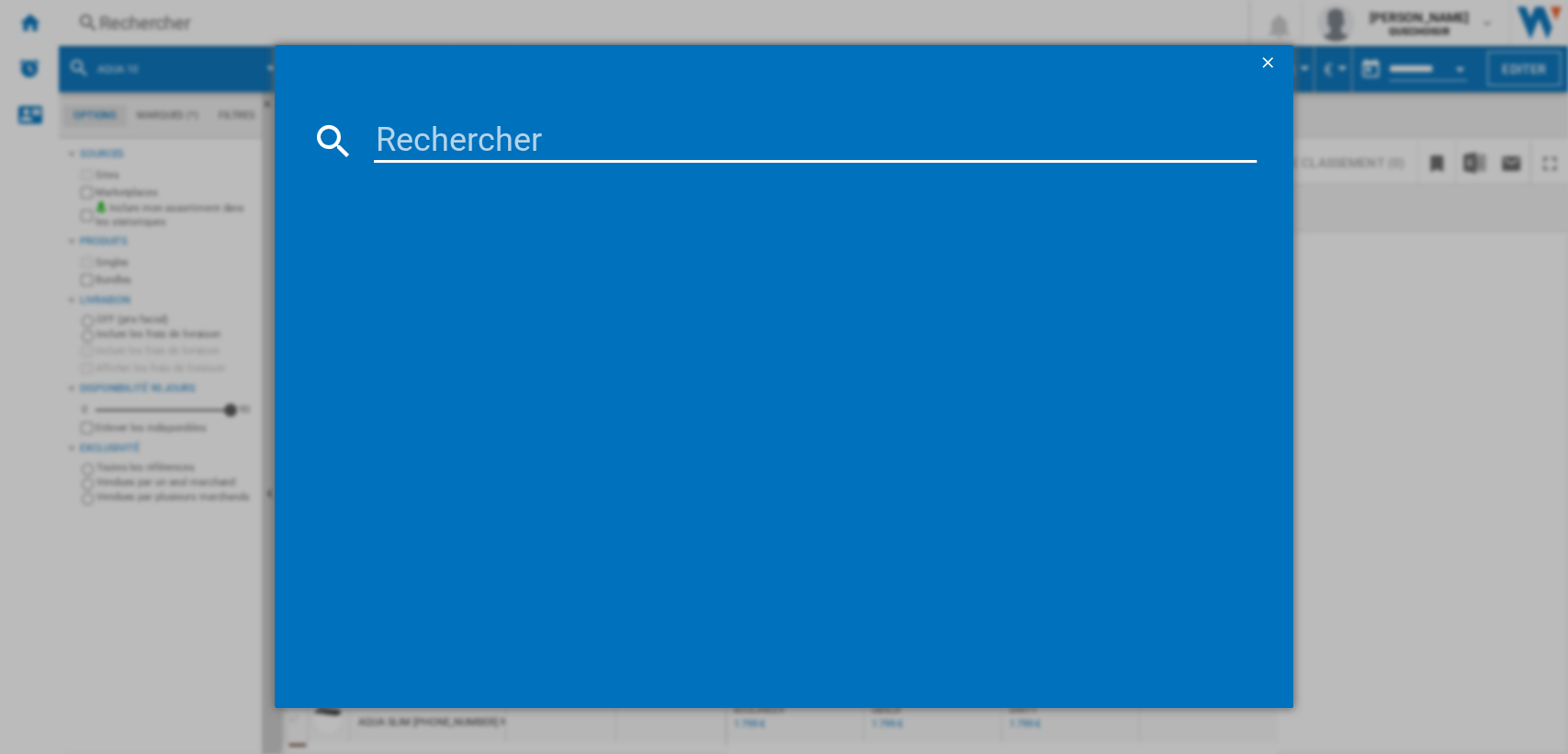
type input "D20 Ultra"
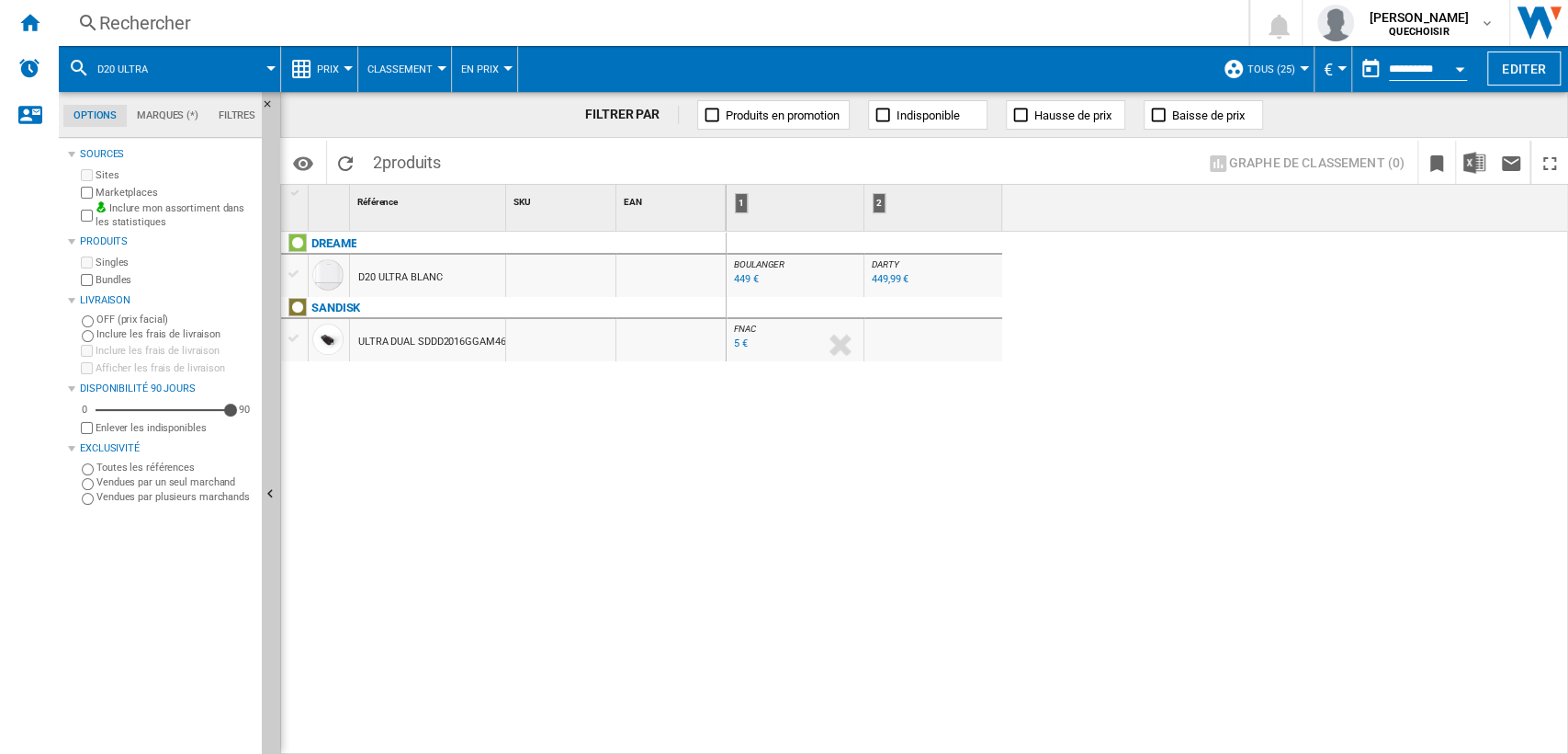
click at [753, 277] on div "449 €" at bounding box center [746, 278] width 25 height 12
click at [885, 279] on div "449,99 €" at bounding box center [890, 278] width 37 height 12
click at [195, 34] on div "Rechercher" at bounding box center [649, 23] width 1101 height 26
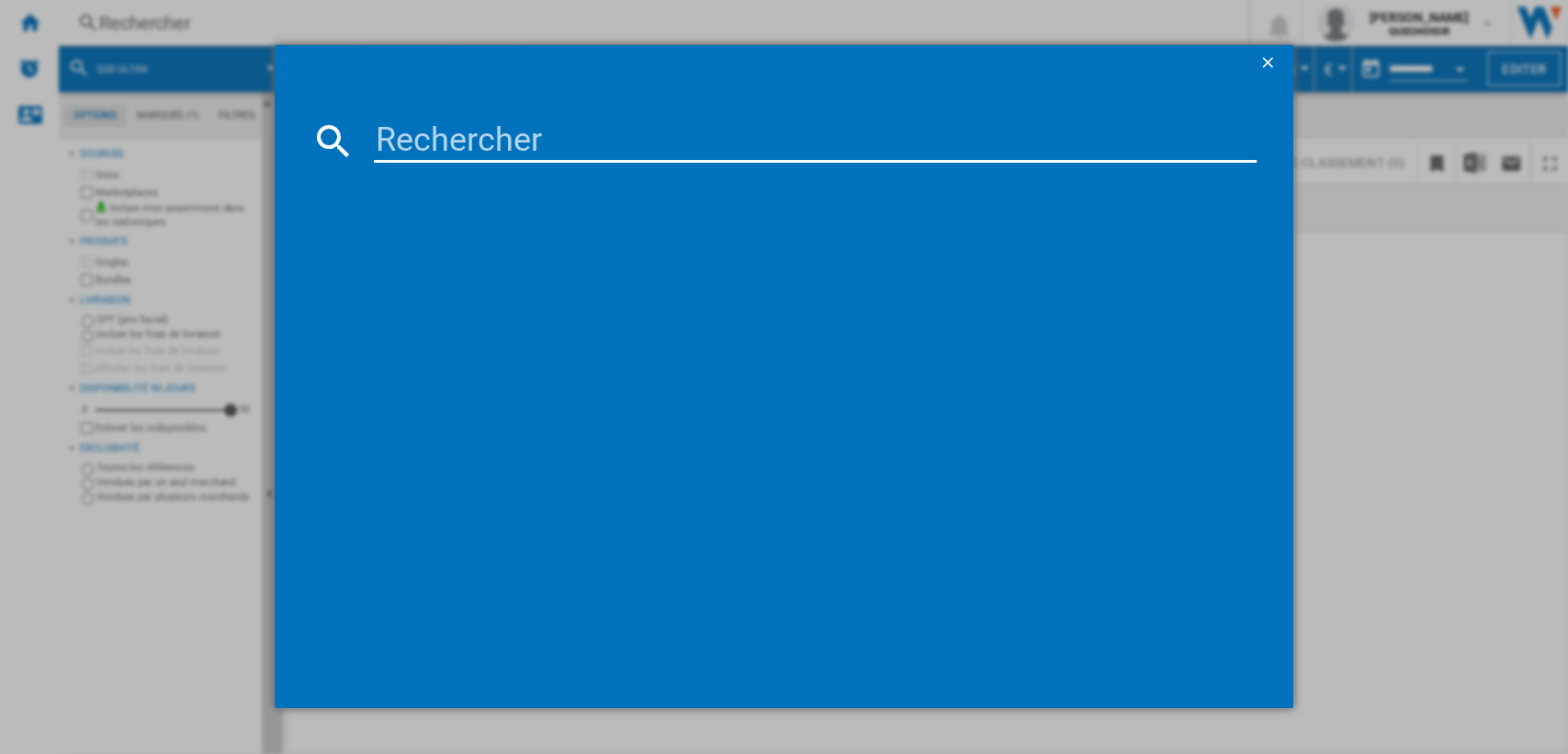
type input "D20 Pro Plus"
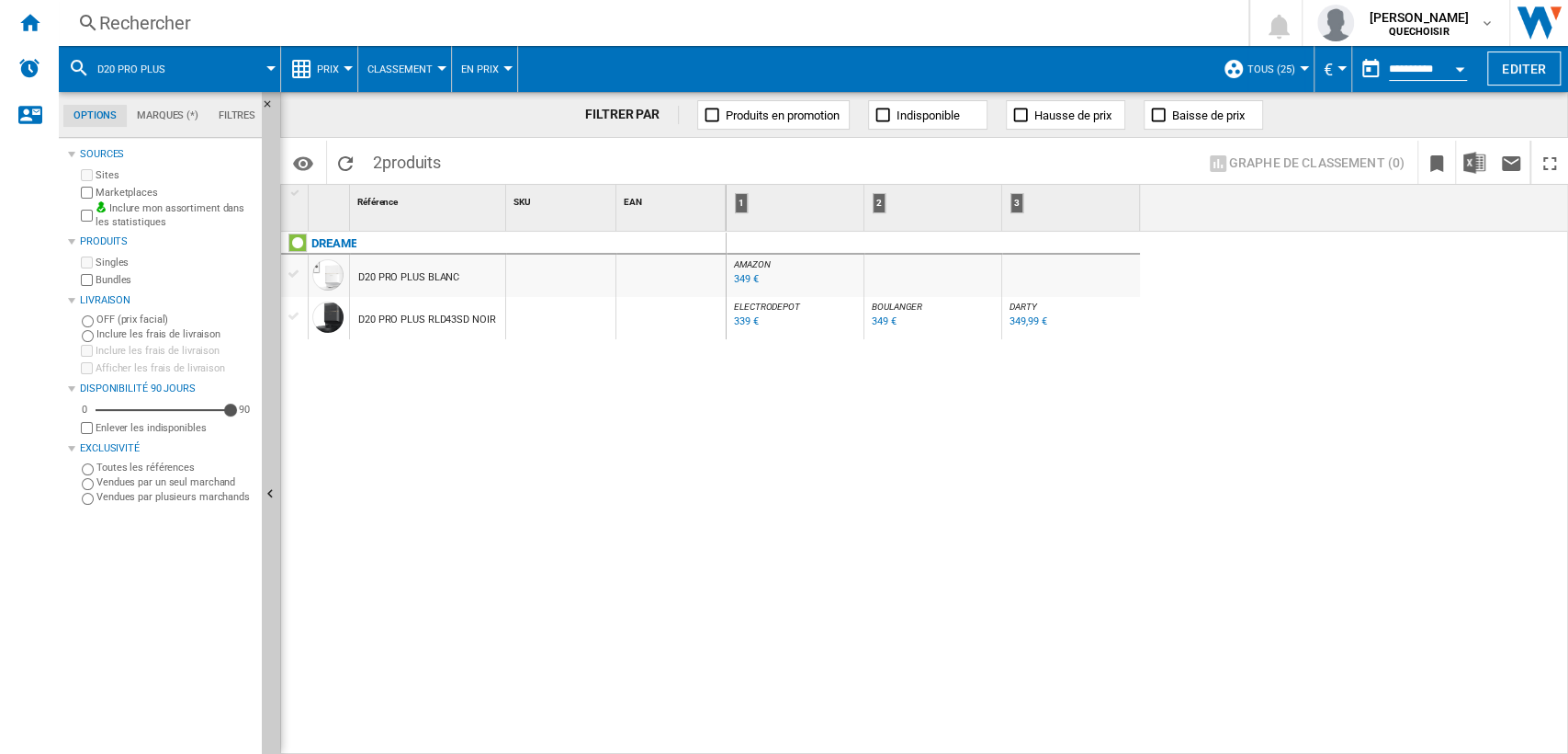
click at [745, 322] on div "339 €" at bounding box center [746, 321] width 25 height 12
click at [747, 275] on div "349 €" at bounding box center [746, 278] width 25 height 12
click at [444, 29] on div "Rechercher" at bounding box center [649, 23] width 1101 height 26
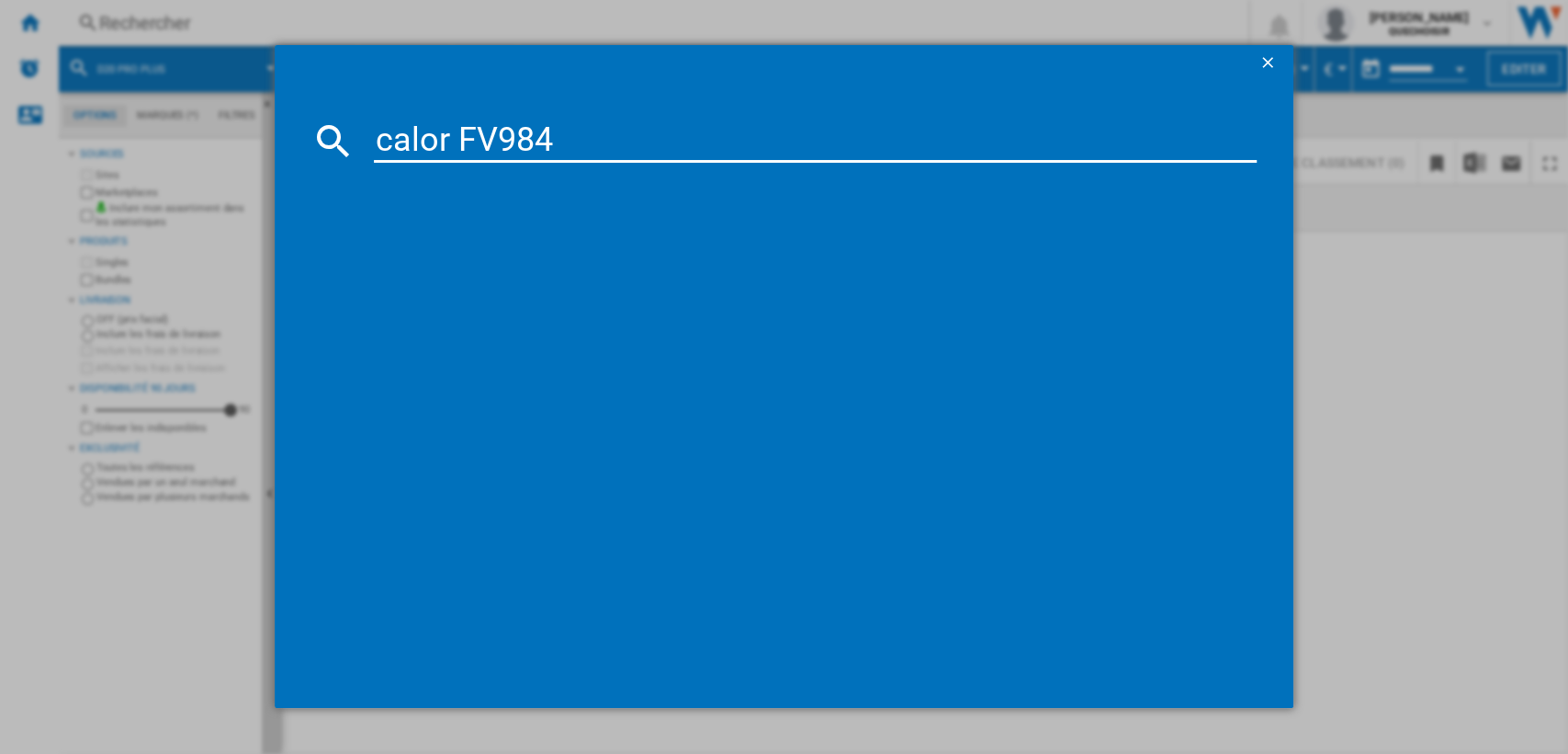
type input "calor FV98"
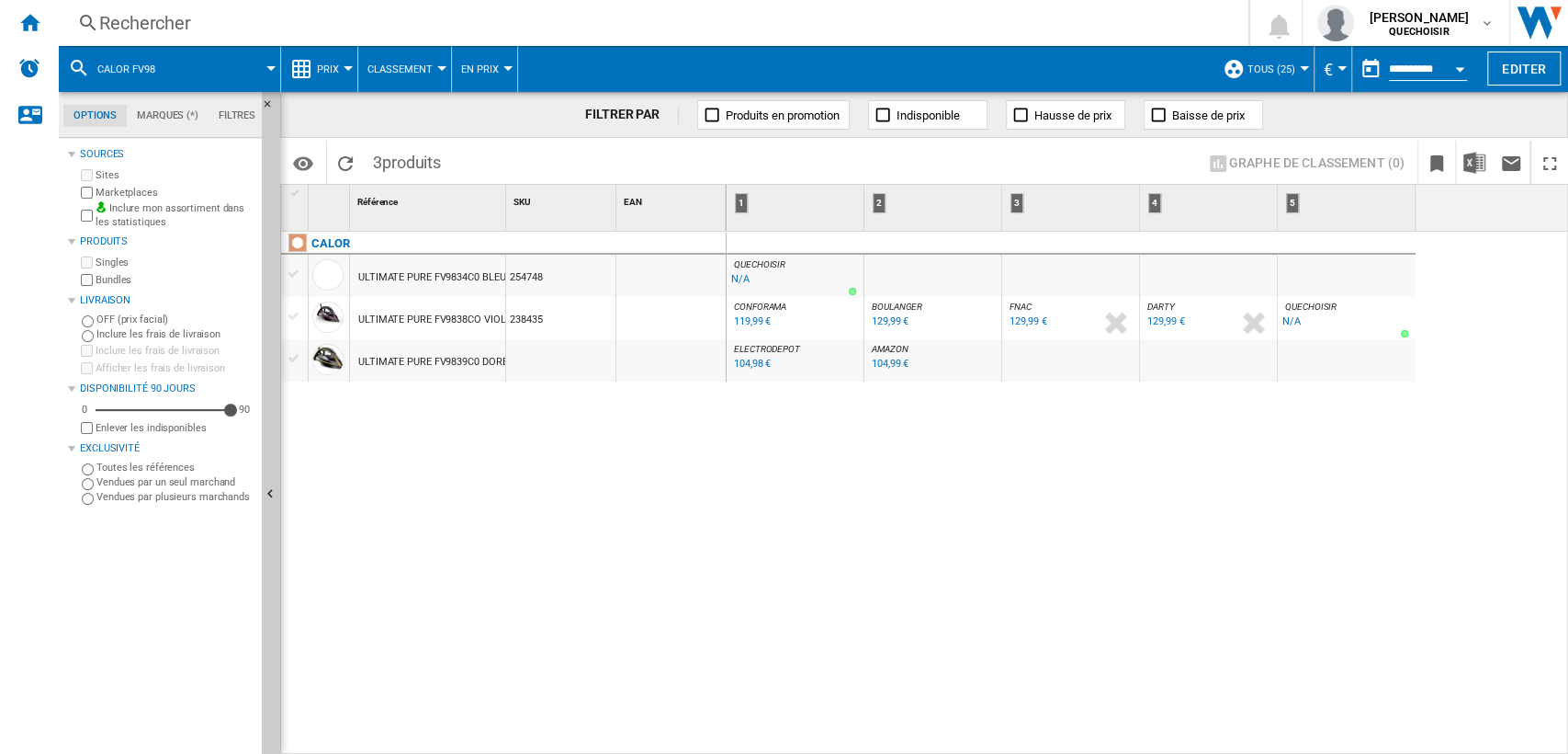
click at [567, 445] on div "CALOR ULTIMATE PURE FV9834C0 BLEU 254748 ULTIMATE PURE FV9838CO VIOLET 238435 U…" at bounding box center [504, 488] width 446 height 513
click at [271, 26] on div "Rechercher" at bounding box center [649, 23] width 1101 height 26
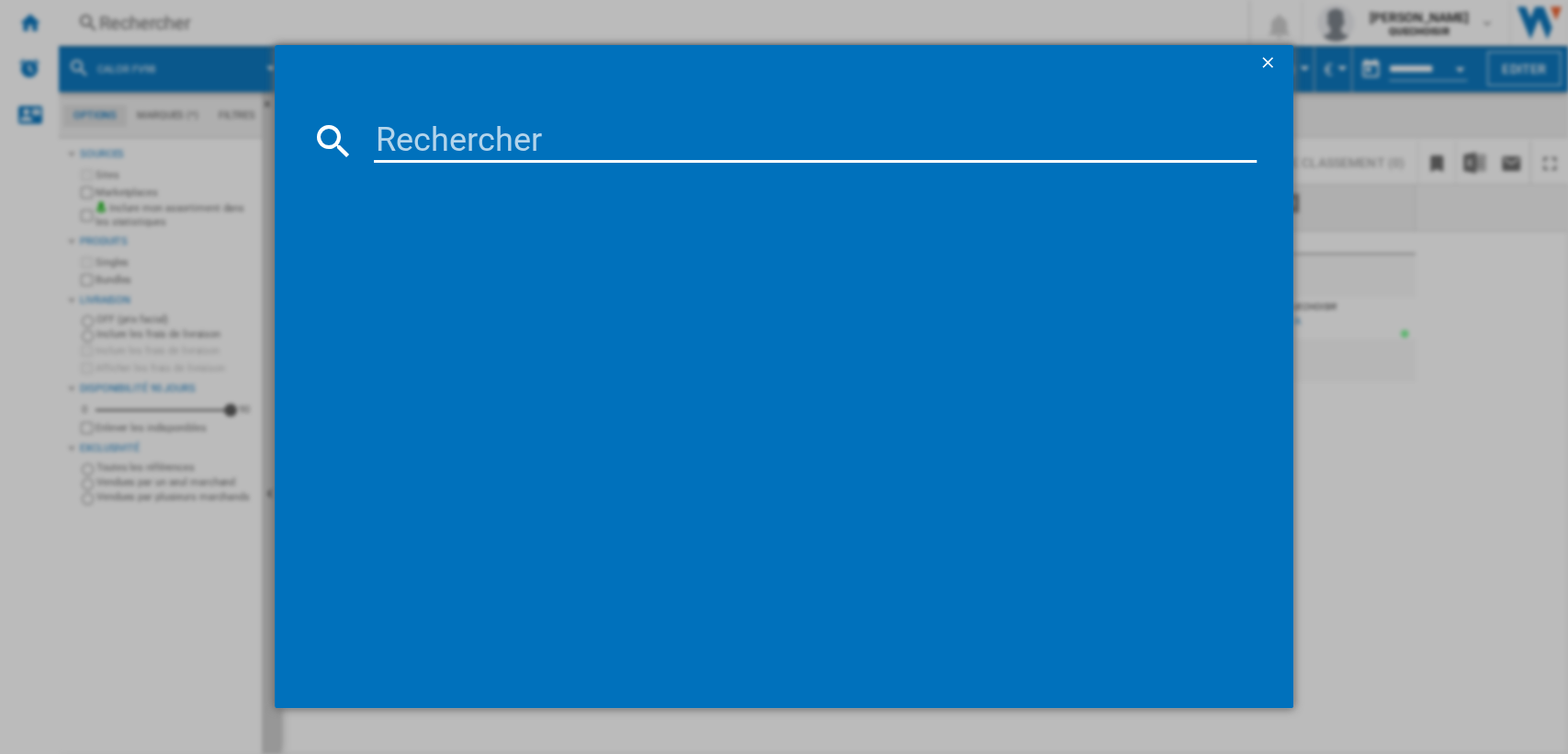
type input "238435"
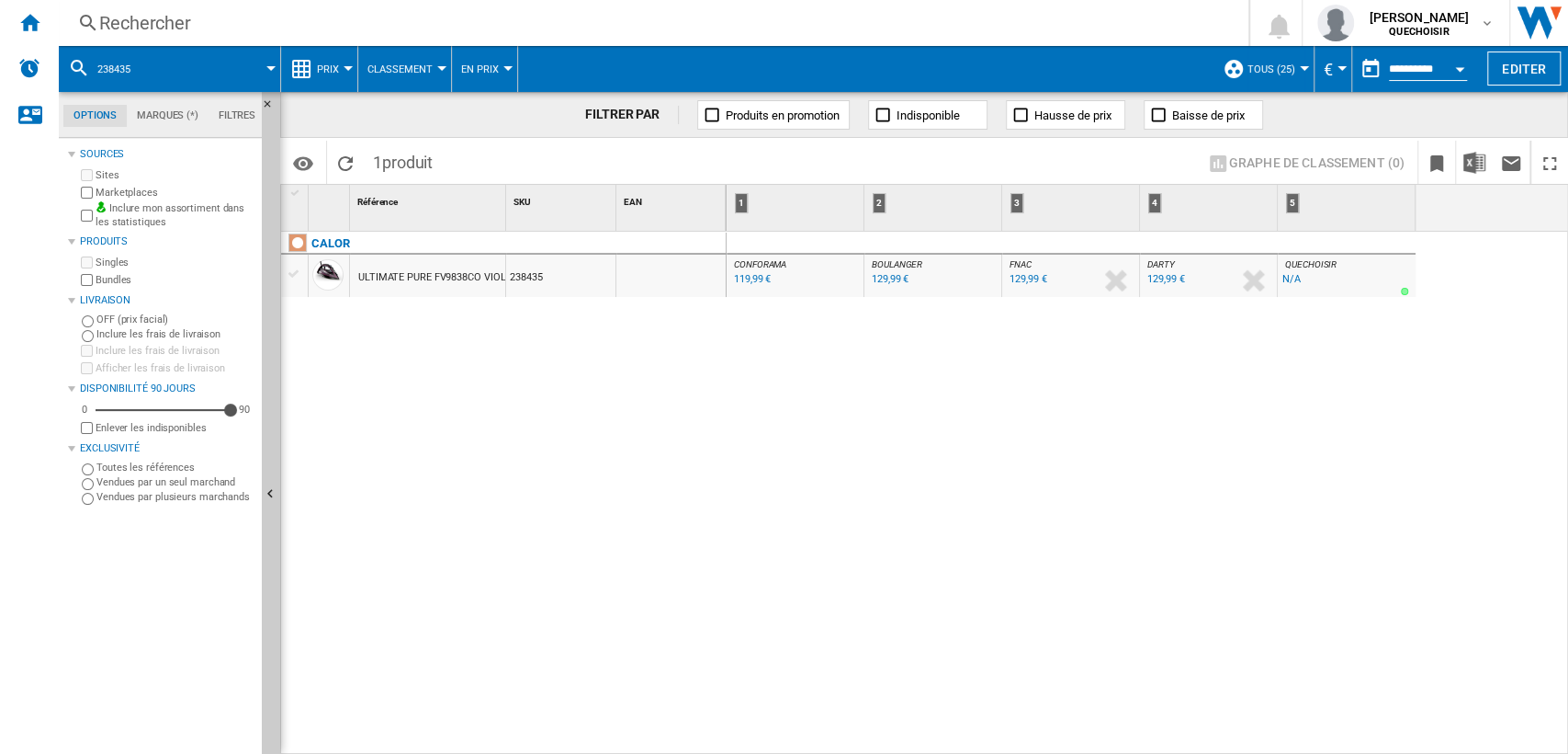
click at [268, 17] on div "Rechercher" at bounding box center [649, 23] width 1101 height 26
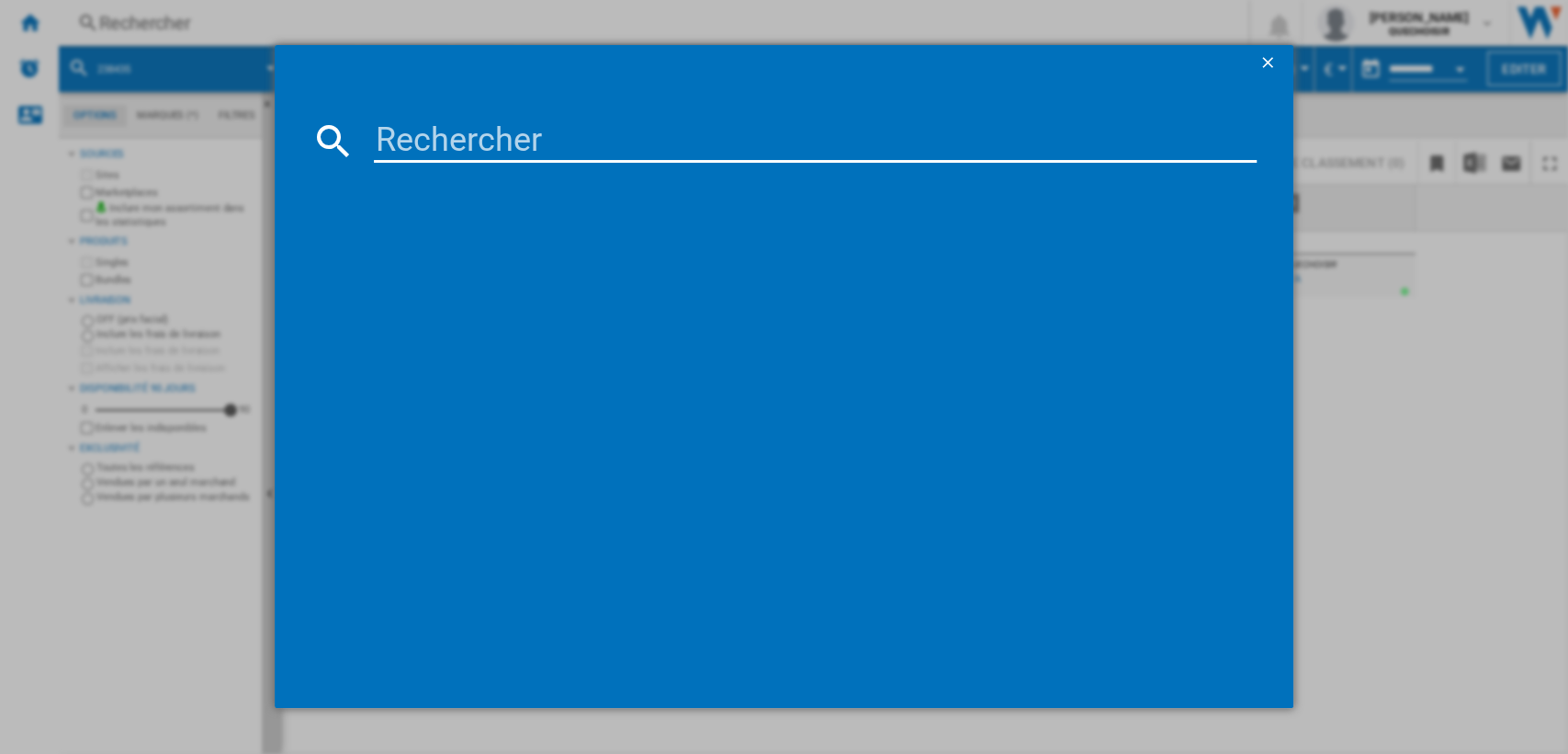
type input "FV98"
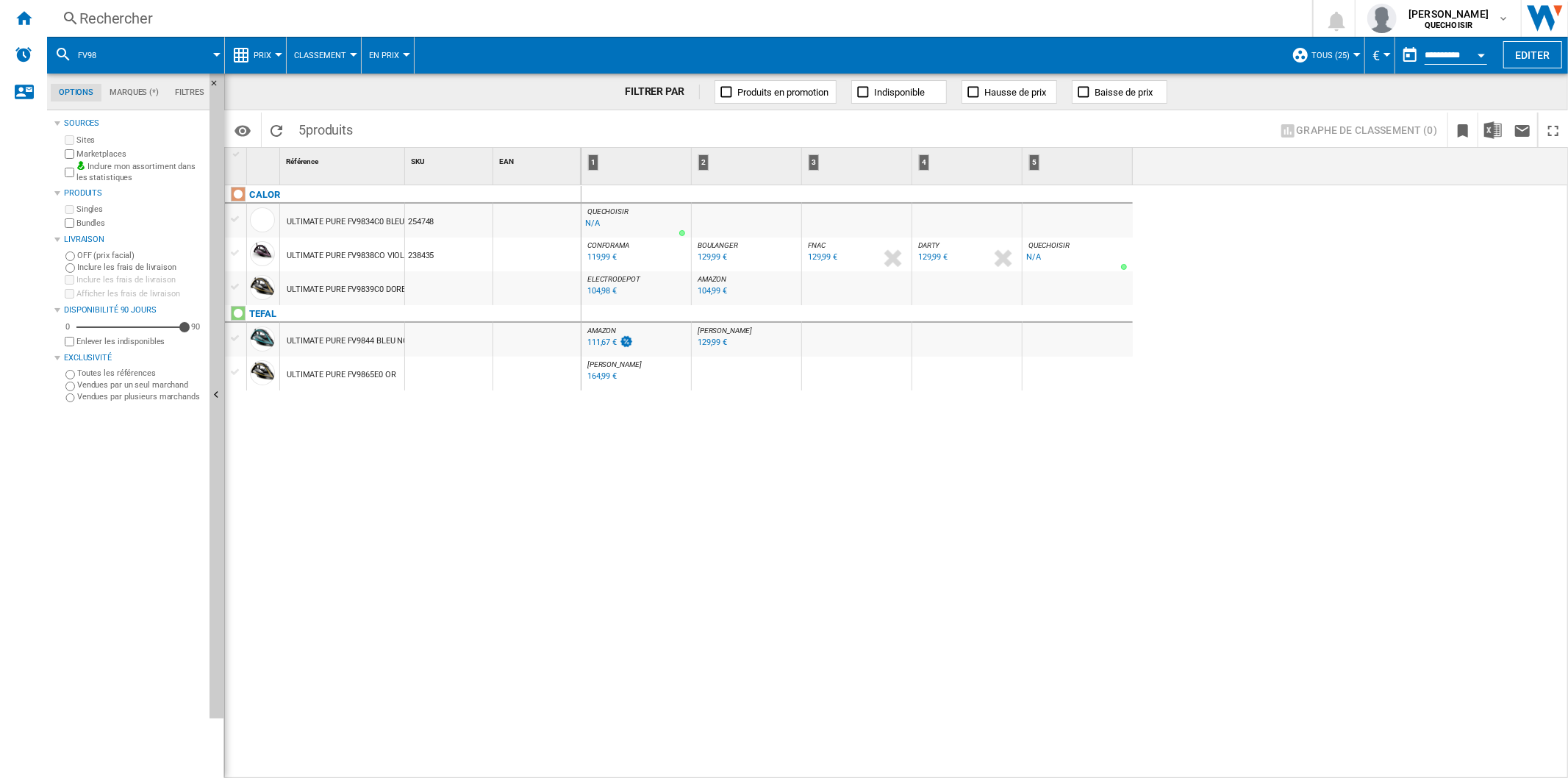
click at [163, 15] on div "Rechercher" at bounding box center [677, 18] width 1194 height 21
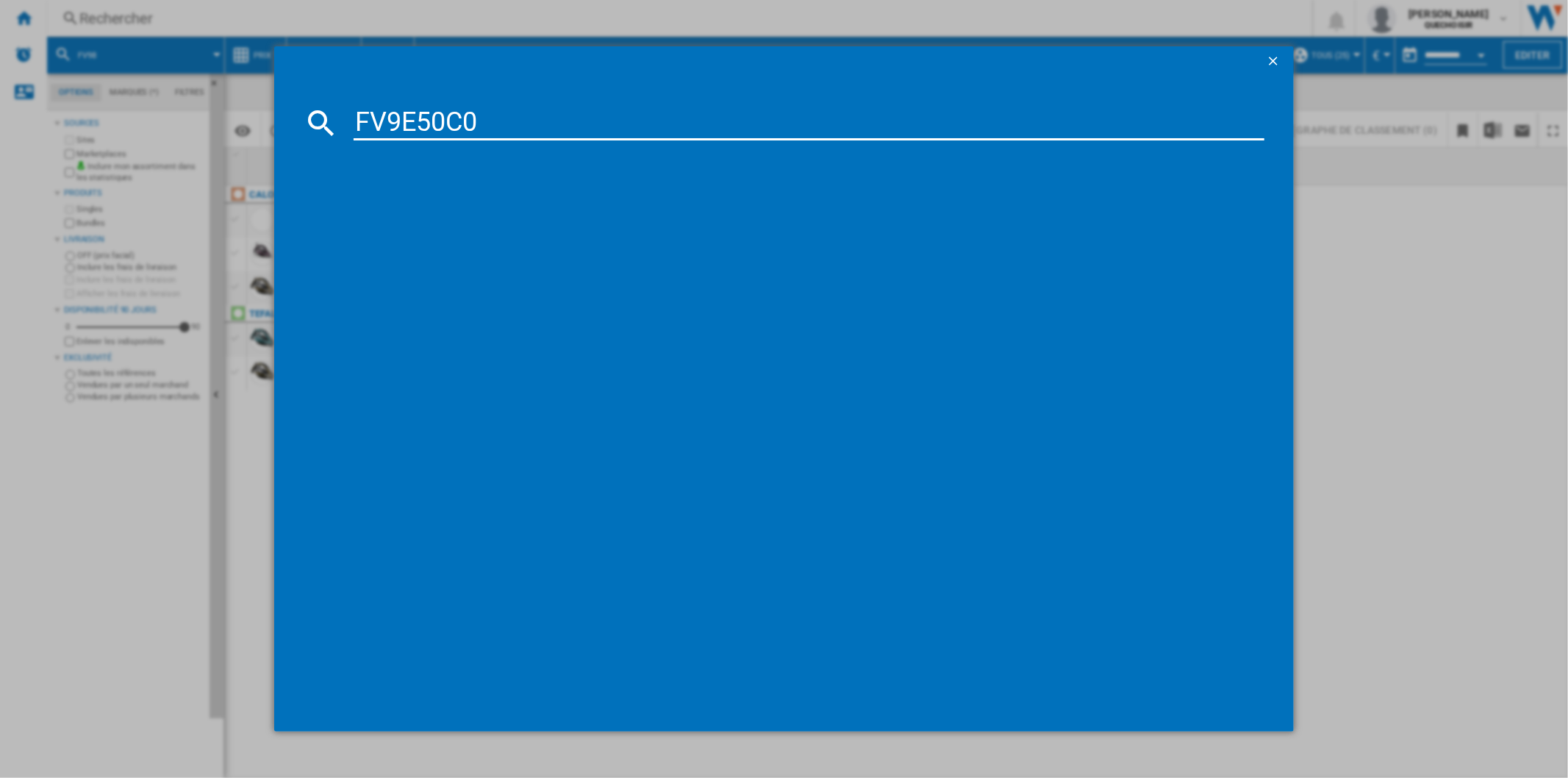
drag, startPoint x: 419, startPoint y: 108, endPoint x: 647, endPoint y: 84, distance: 229.3
click at [644, 85] on md-dialog-content "FV9E50C0" at bounding box center [784, 403] width 1019 height 655
type input "FV9E"
drag, startPoint x: 426, startPoint y: 133, endPoint x: 312, endPoint y: 133, distance: 114.0
click at [312, 133] on div "FV9E" at bounding box center [784, 123] width 960 height 35
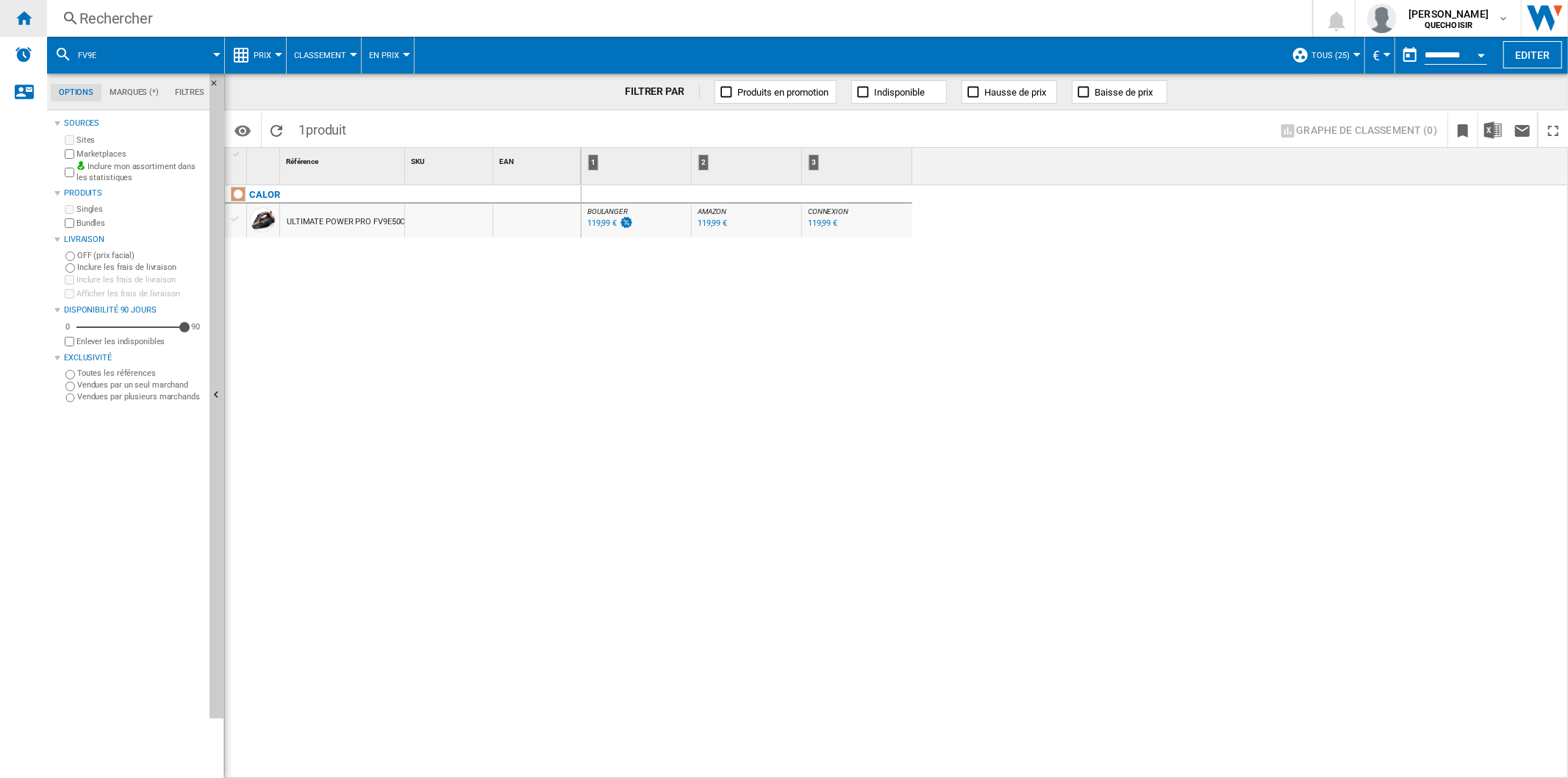
click at [27, 18] on ng-md-icon "Accueil" at bounding box center [24, 18] width 18 height 18
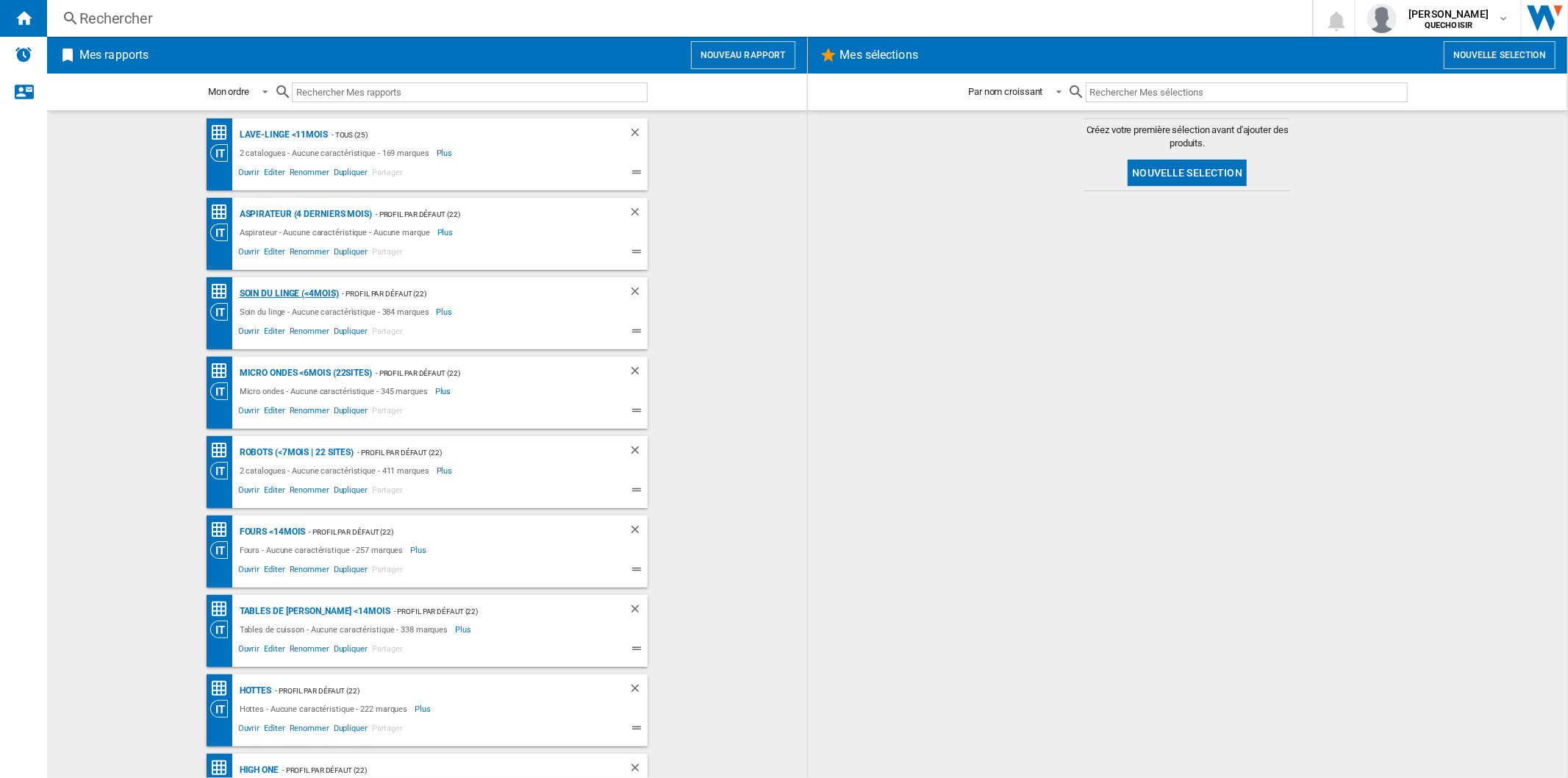
click at [276, 290] on div "Soin du linge (<4mois)" at bounding box center [288, 294] width 103 height 18
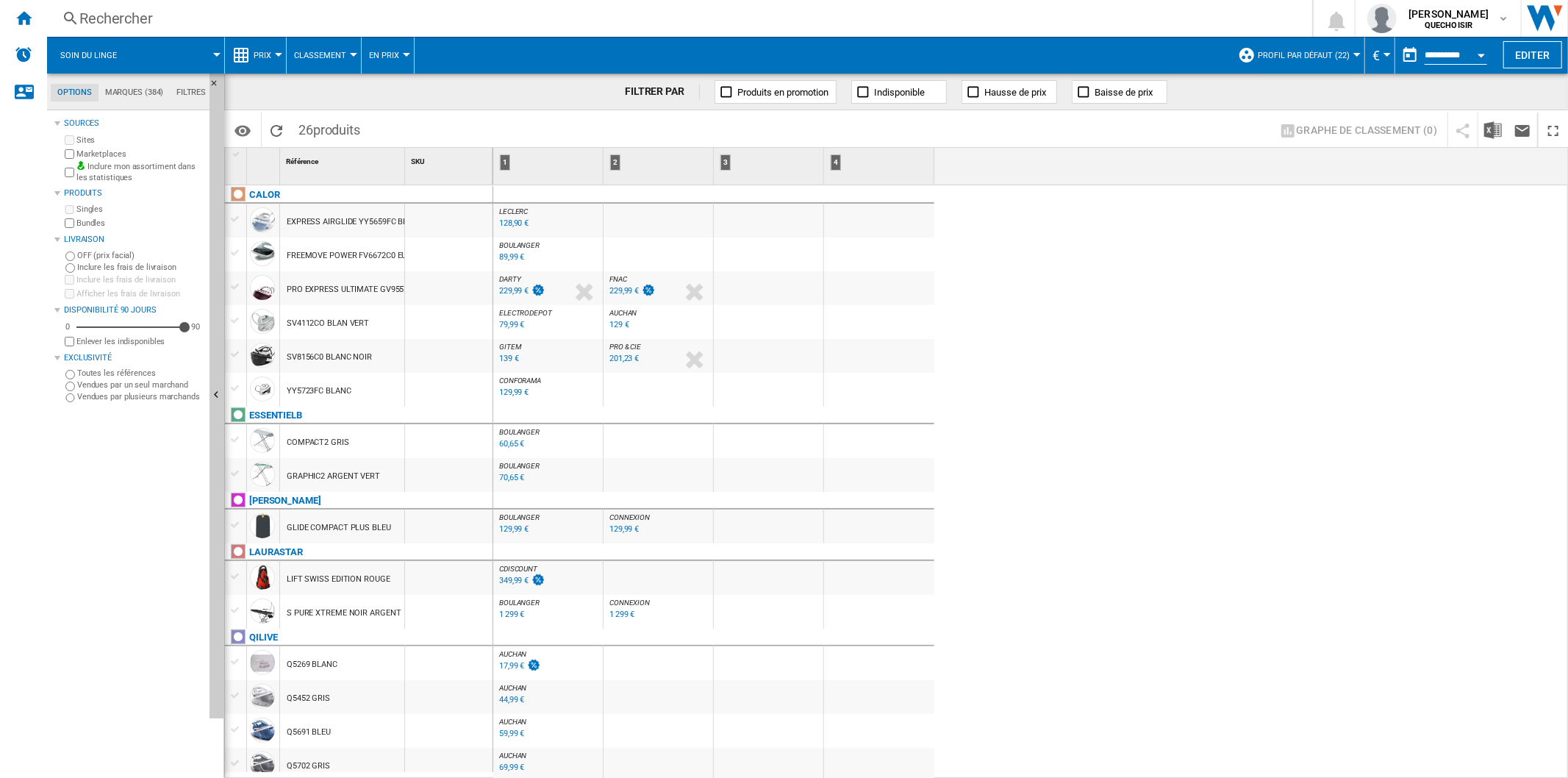
click at [502, 357] on div "139 €" at bounding box center [509, 358] width 20 height 10
click at [622, 361] on div "201,23 €" at bounding box center [624, 358] width 29 height 10
click at [503, 363] on div "139 €" at bounding box center [509, 358] width 20 height 10
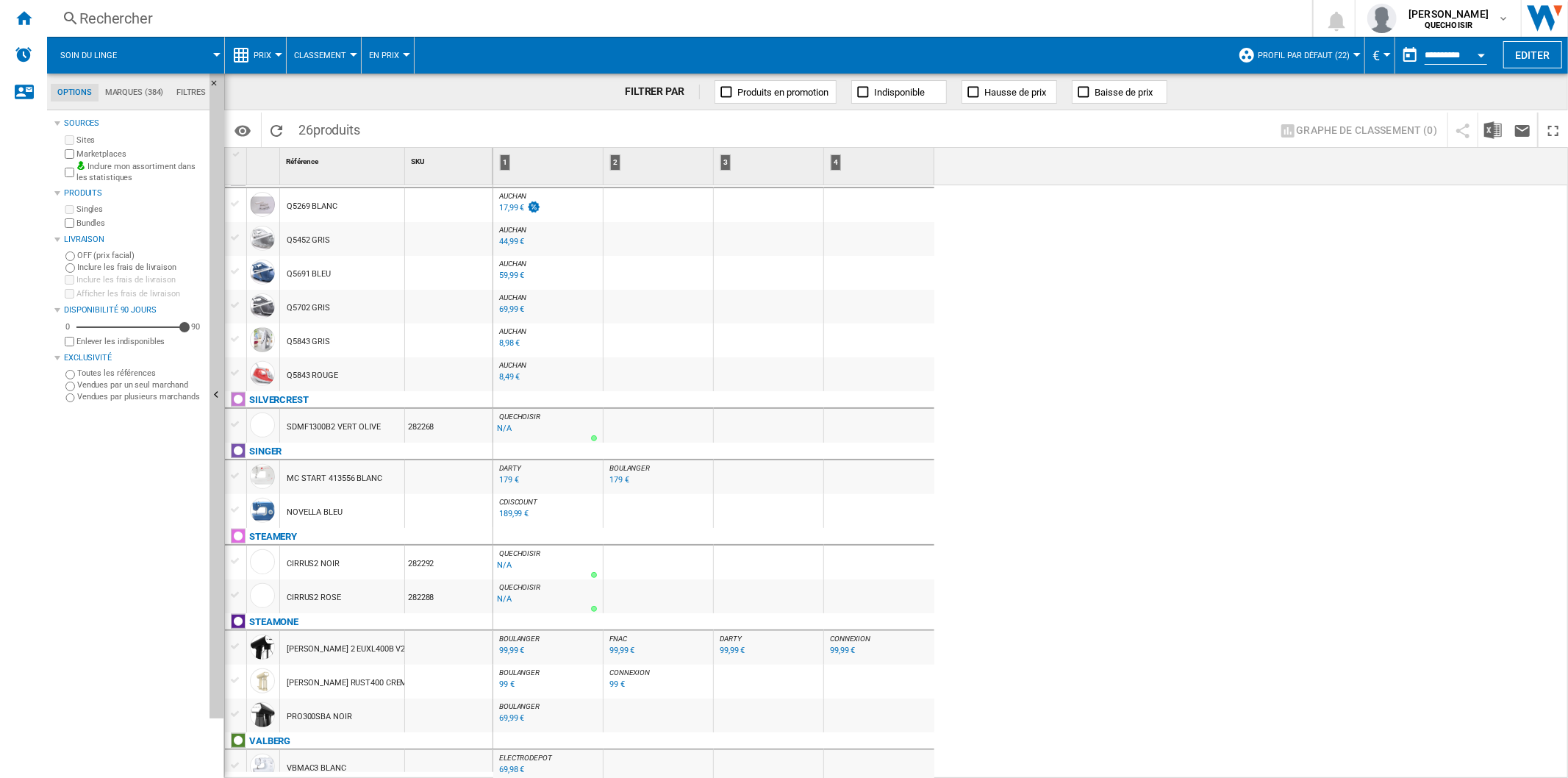
scroll to position [462, 0]
click at [310, 557] on div "CIRRUS2 NOIR" at bounding box center [313, 560] width 53 height 34
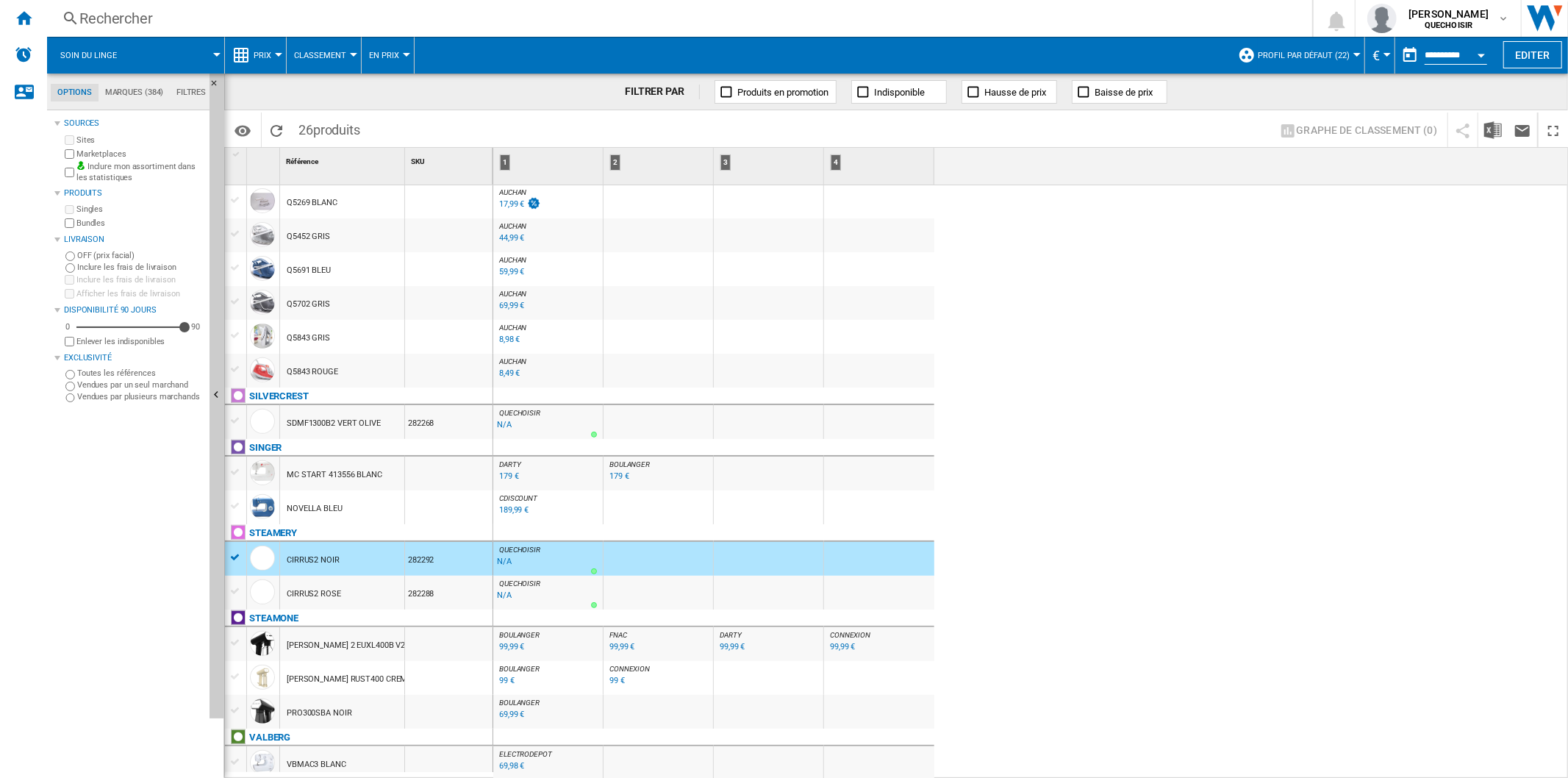
click at [360, 12] on div "Rechercher" at bounding box center [677, 18] width 1194 height 21
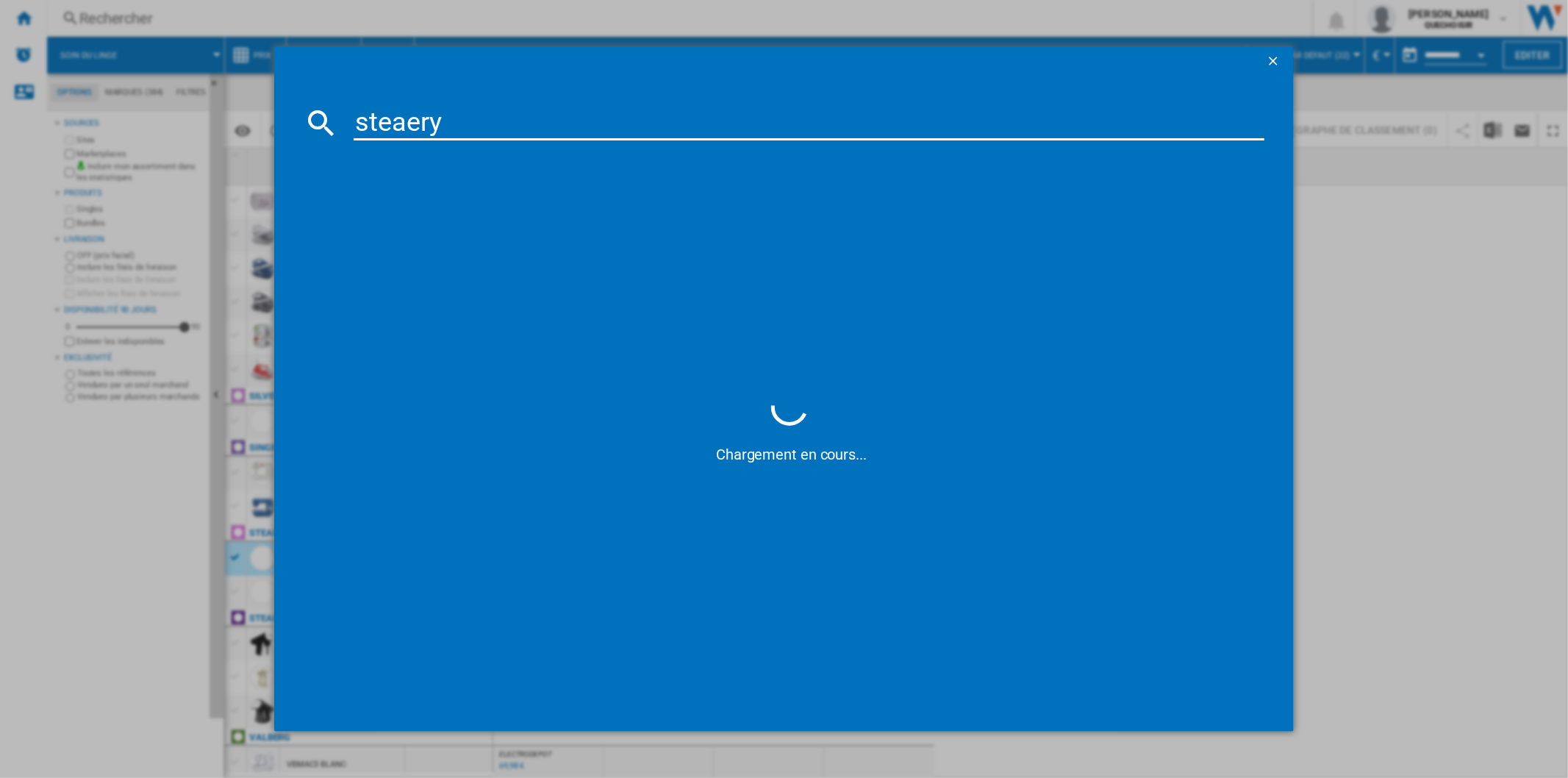
type input "steamery"
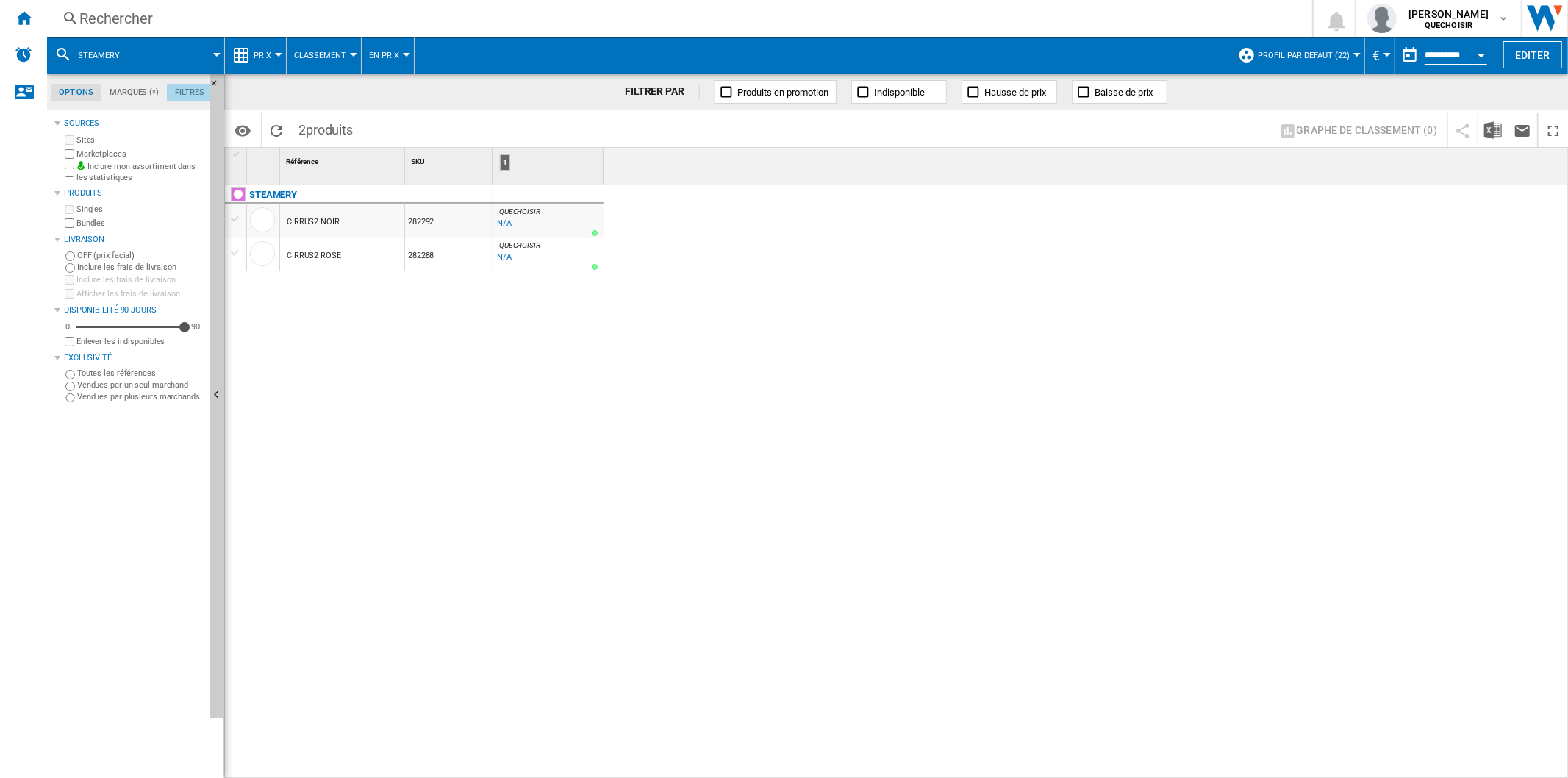
click at [173, 90] on md-tab-item "Filtres" at bounding box center [189, 93] width 46 height 18
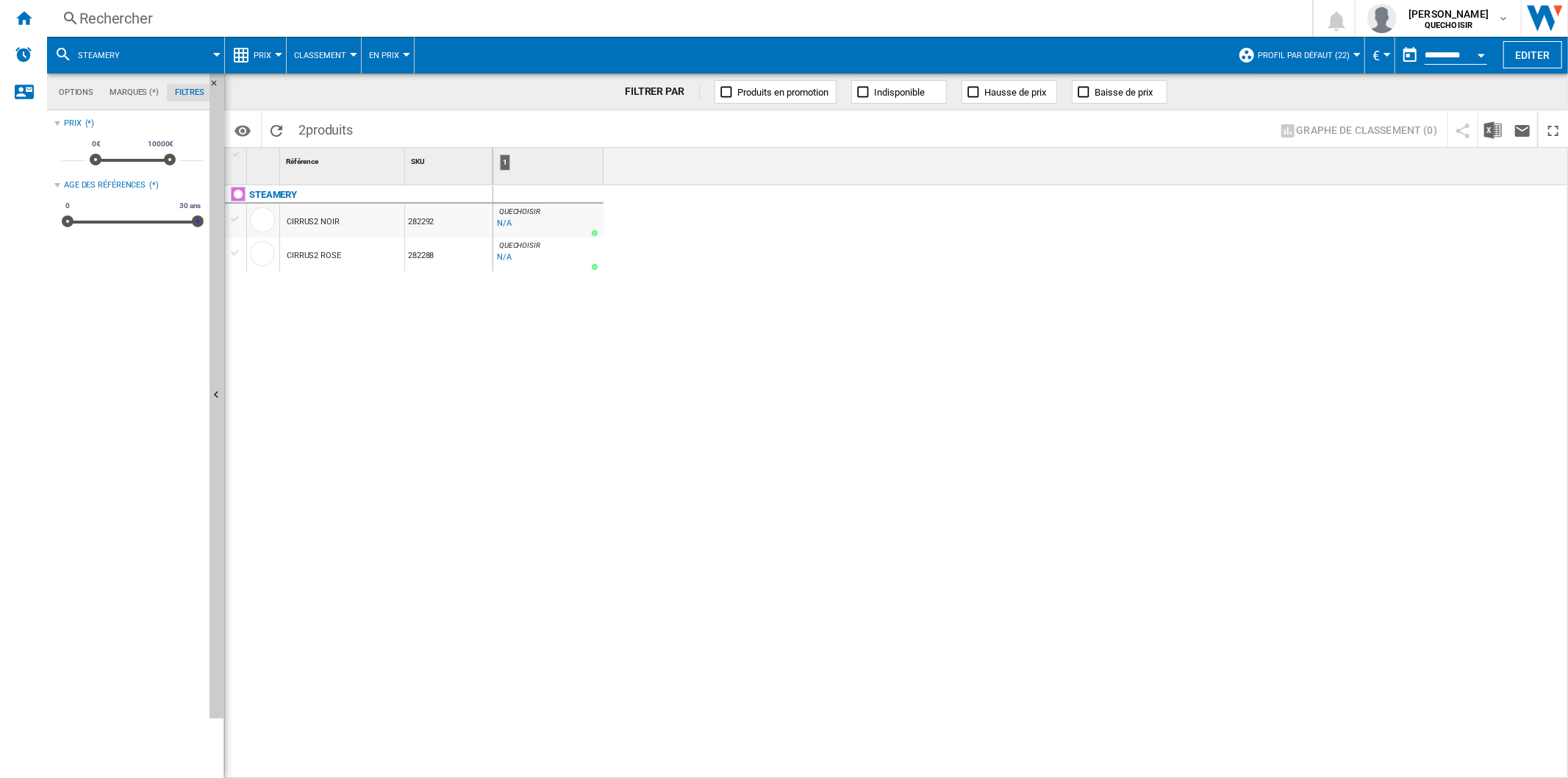
drag, startPoint x: 72, startPoint y: 223, endPoint x: 351, endPoint y: 222, distance: 279.0
click at [351, 218] on div "Options Marques (*) Filtres Options Marques (*) Filtres Sources Sites Marketpla…" at bounding box center [807, 426] width 1521 height 704
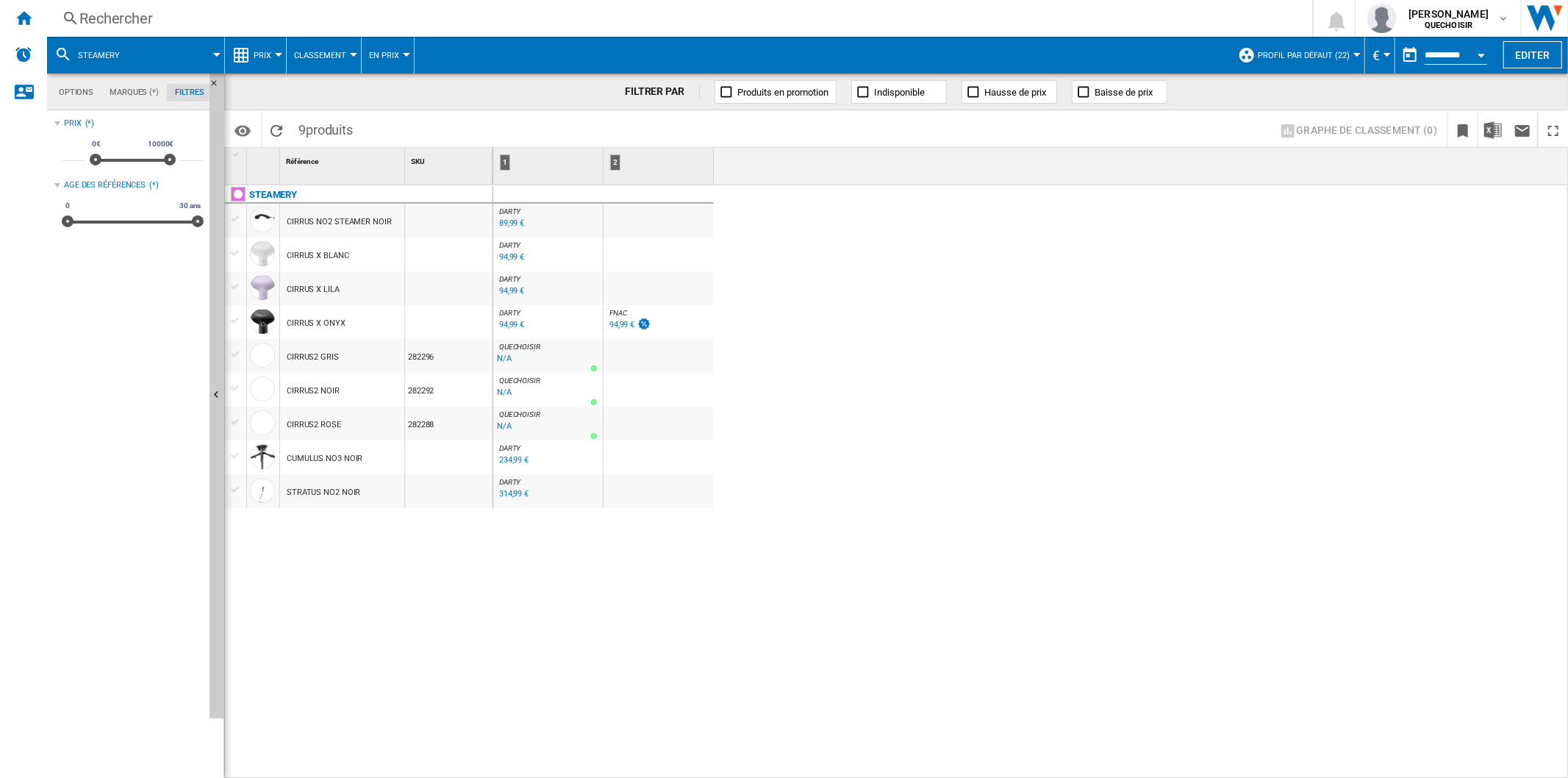
click at [309, 218] on div "CIRRUS NO2 STEAMER NOIR" at bounding box center [339, 222] width 105 height 34
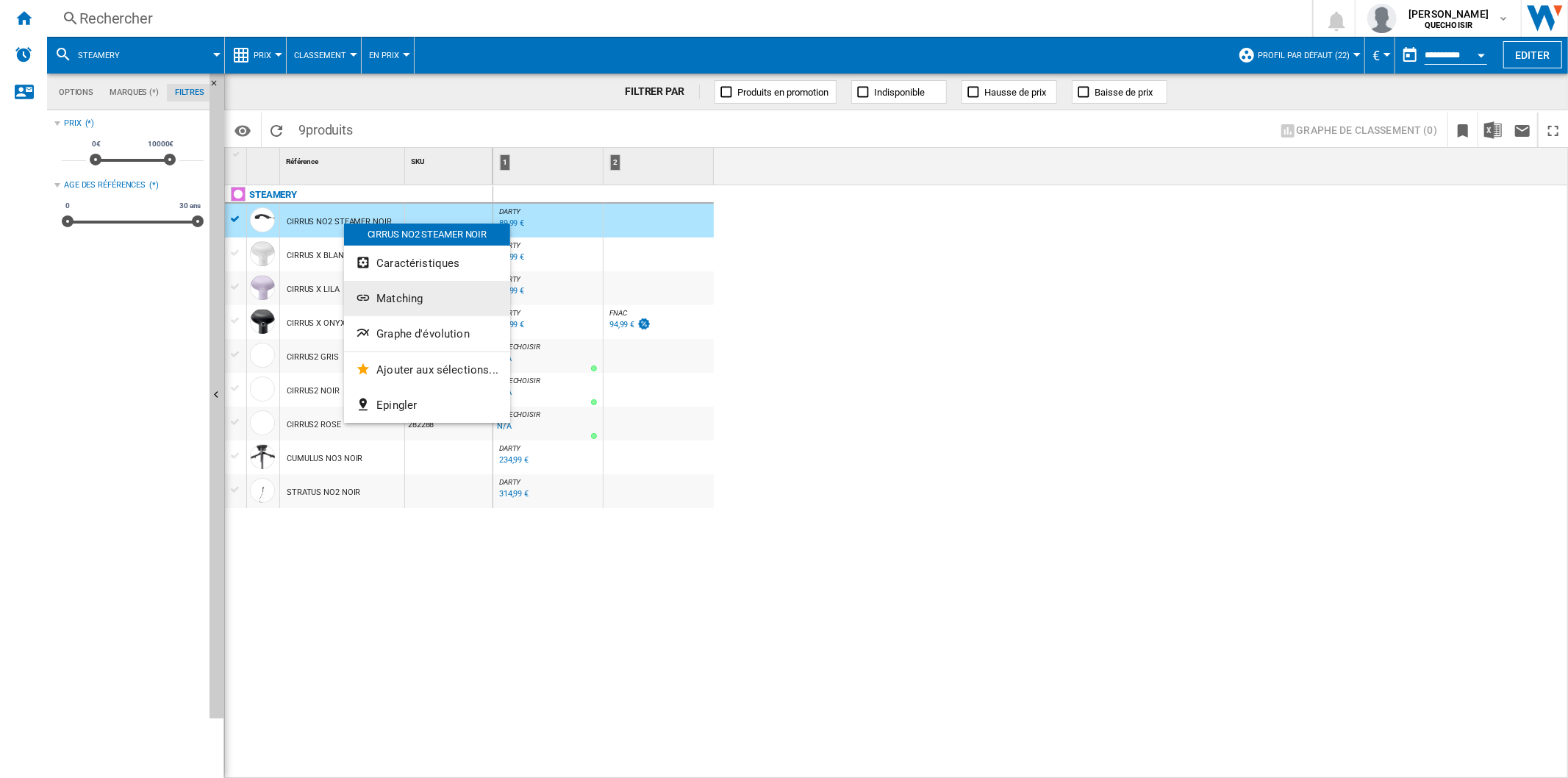
click at [397, 296] on span "Matching" at bounding box center [399, 299] width 46 height 13
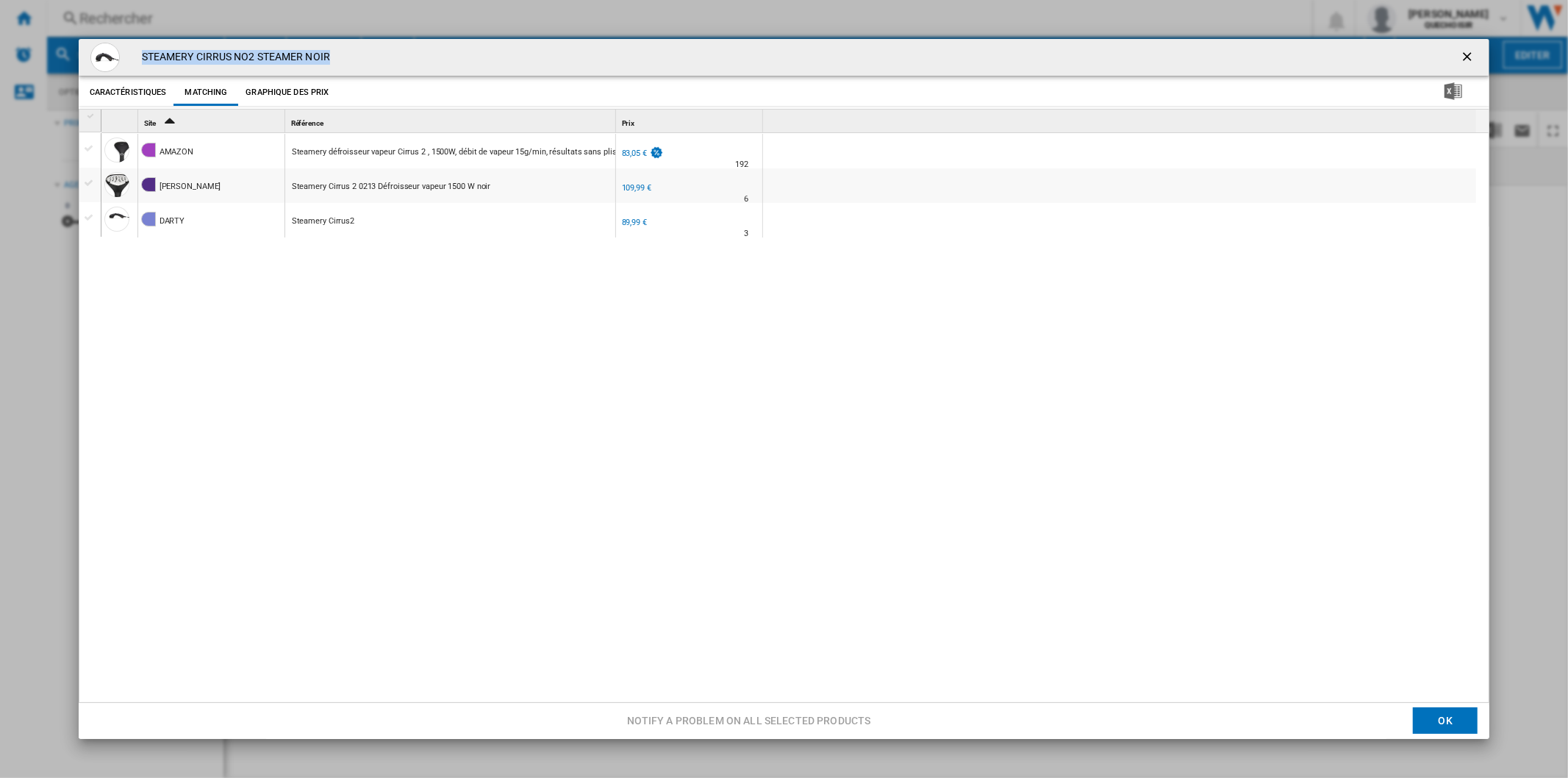
drag, startPoint x: 346, startPoint y: 50, endPoint x: 151, endPoint y: 55, distance: 195.1
click at [128, 57] on div "STEAMERY CIRRUS NO2 STEAMER NOIR" at bounding box center [784, 58] width 1411 height 37
click at [94, 119] on div "Product popup" at bounding box center [91, 117] width 13 height 10
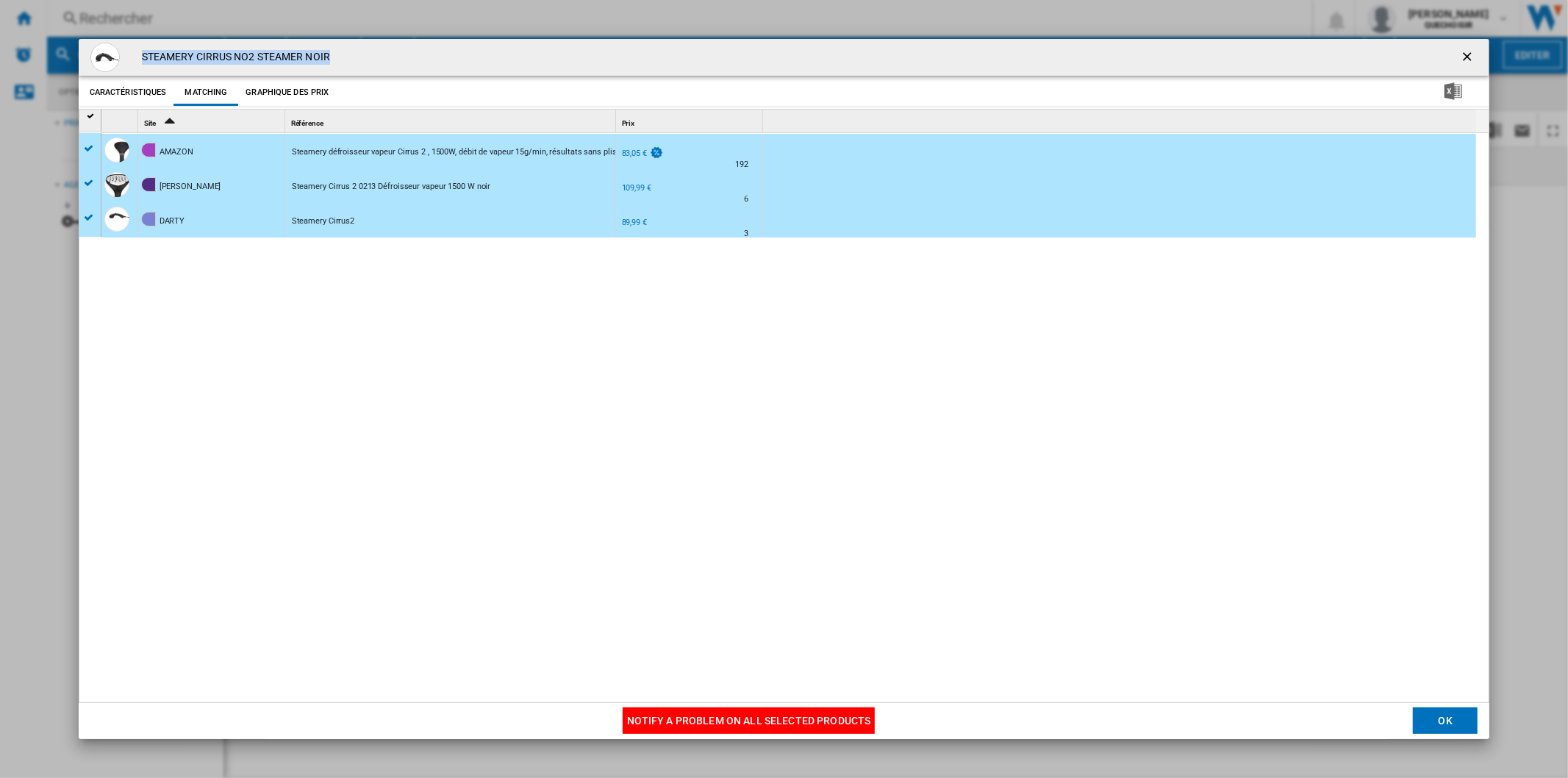
click at [677, 602] on button "Notify a problem on all selected products" at bounding box center [748, 721] width 253 height 27
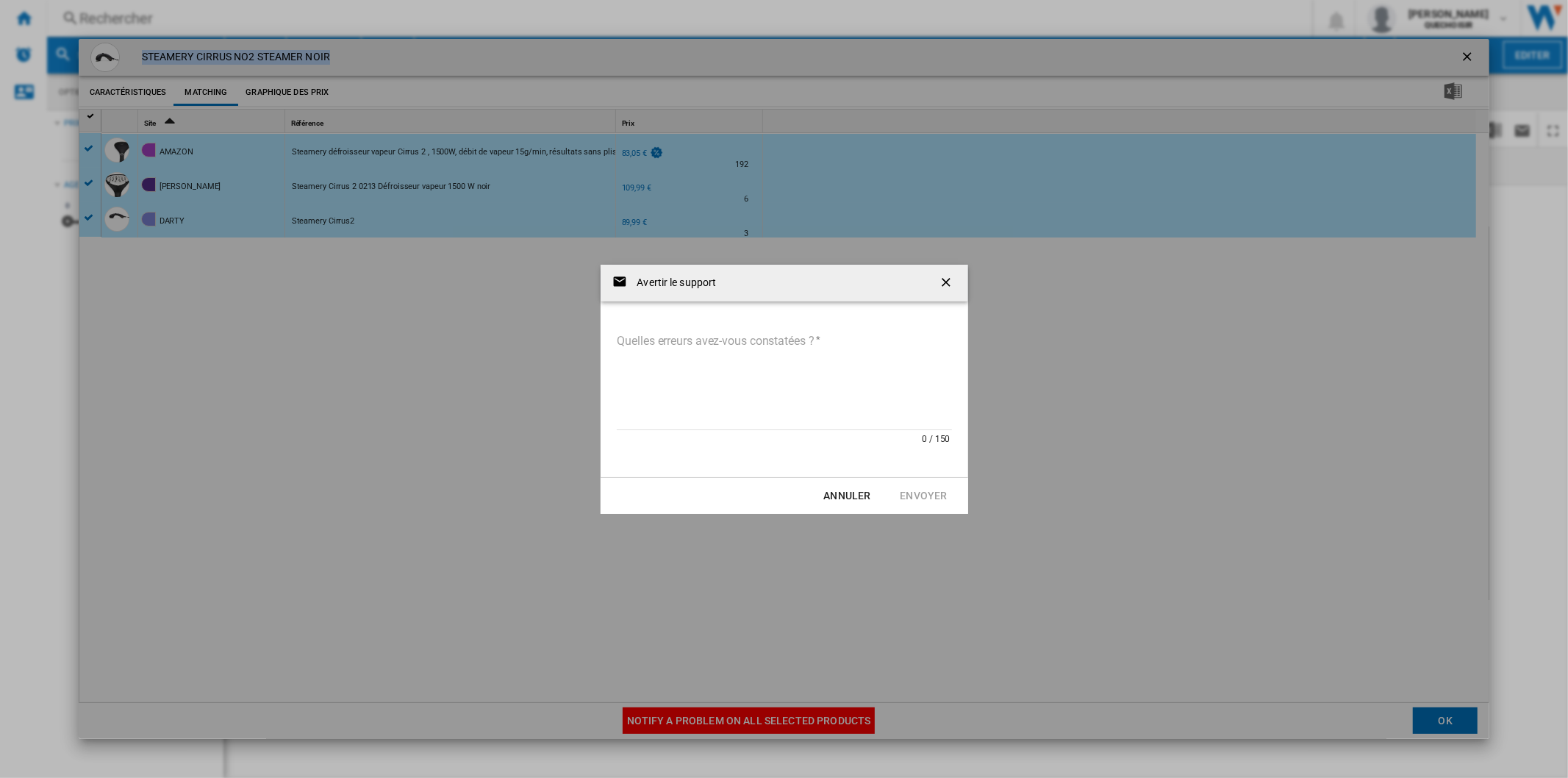
click at [658, 391] on textarea "Quelles erreurs avez-vous constatées ?" at bounding box center [784, 381] width 335 height 100
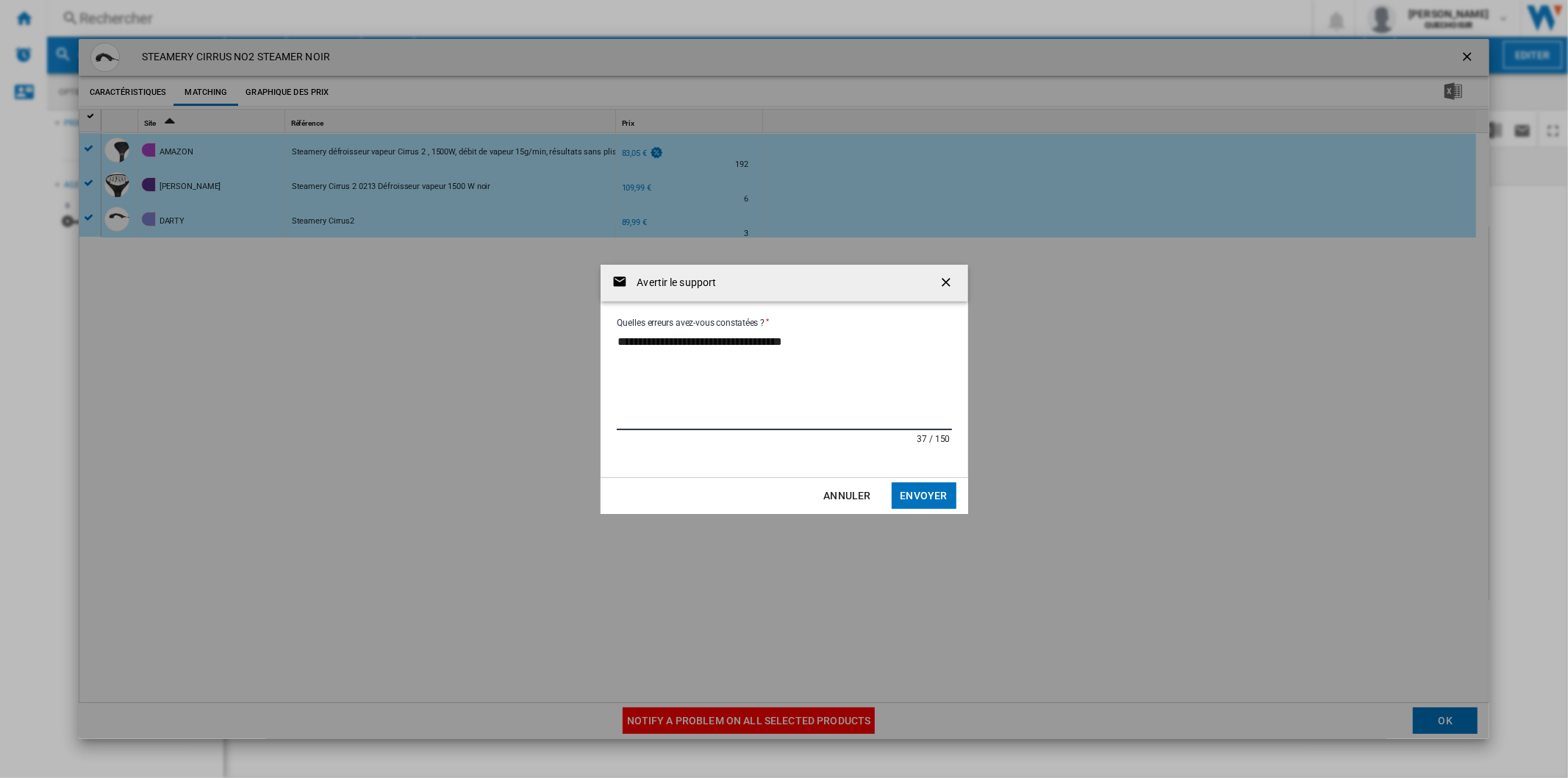
paste textarea "********"
click at [813, 343] on textarea "**********" at bounding box center [784, 381] width 335 height 100
click at [777, 347] on textarea "**********" at bounding box center [784, 381] width 335 height 100
type textarea "**********"
click at [927, 487] on button "Envoyer" at bounding box center [924, 496] width 65 height 27
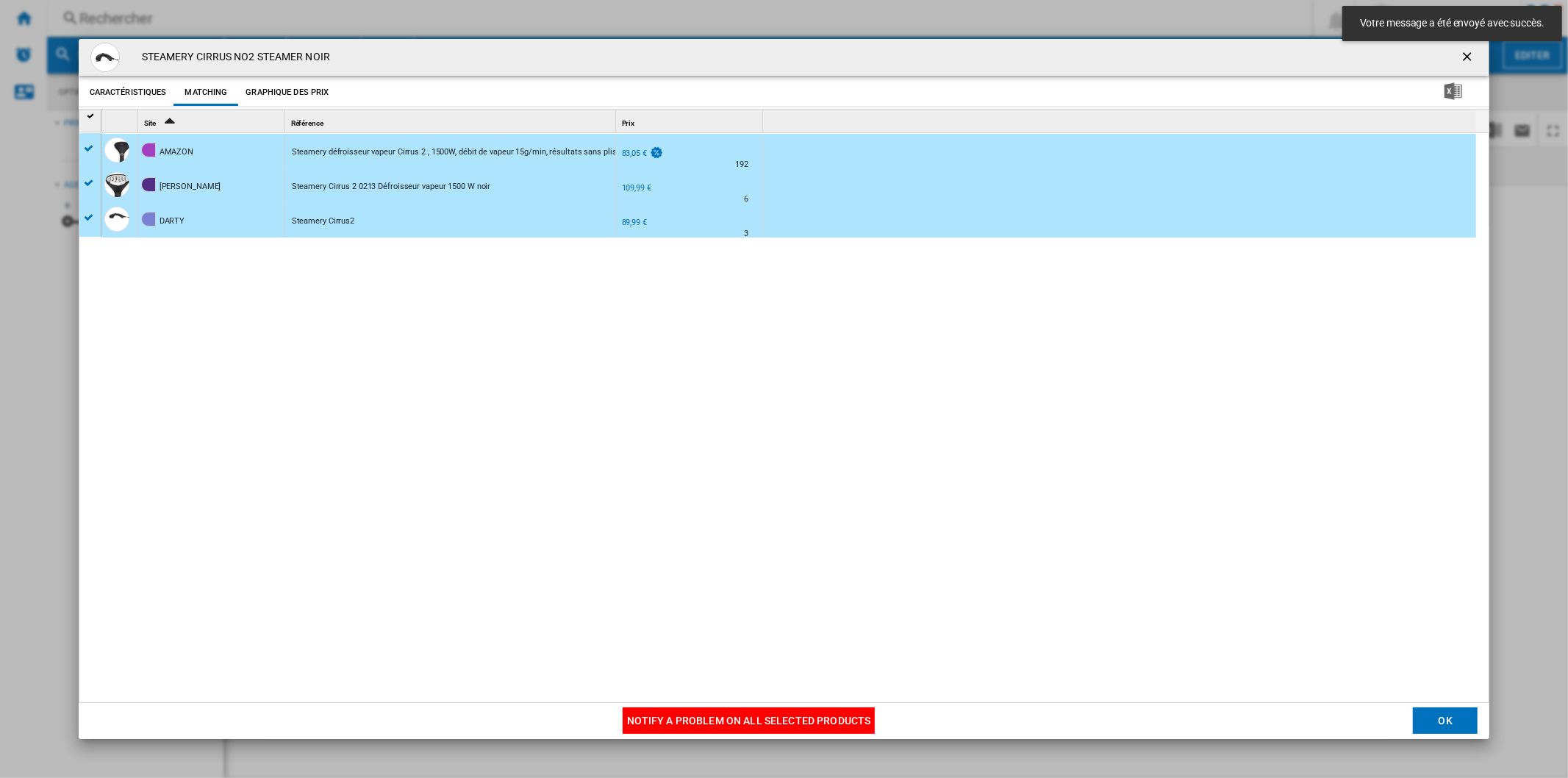
click at [1254, 56] on ng-md-icon "getI18NText('BUTTONS.CLOSE_DIALOG')" at bounding box center [1468, 58] width 18 height 18
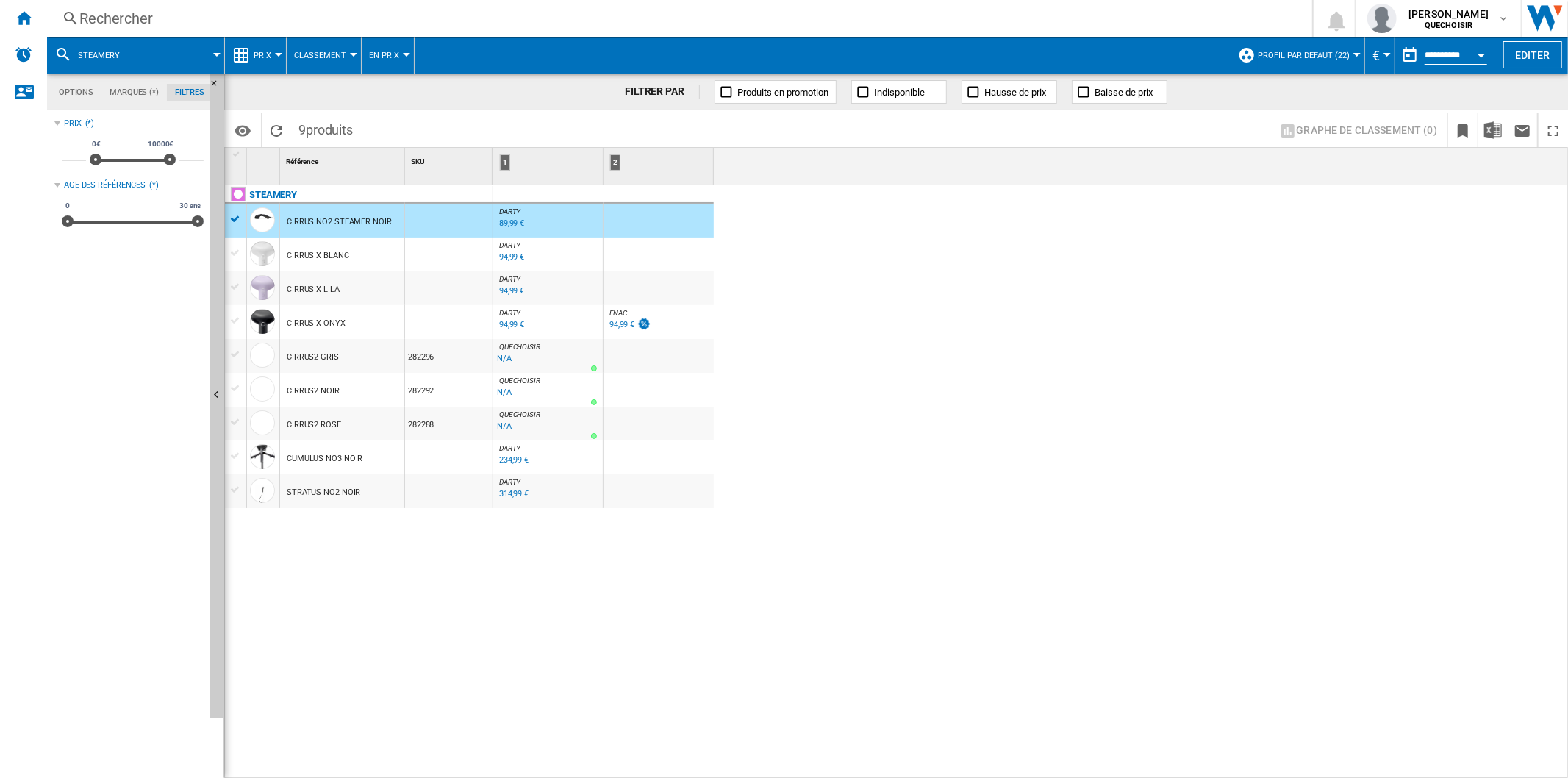
click at [322, 392] on div "CIRRUS2 NOIR" at bounding box center [313, 391] width 53 height 34
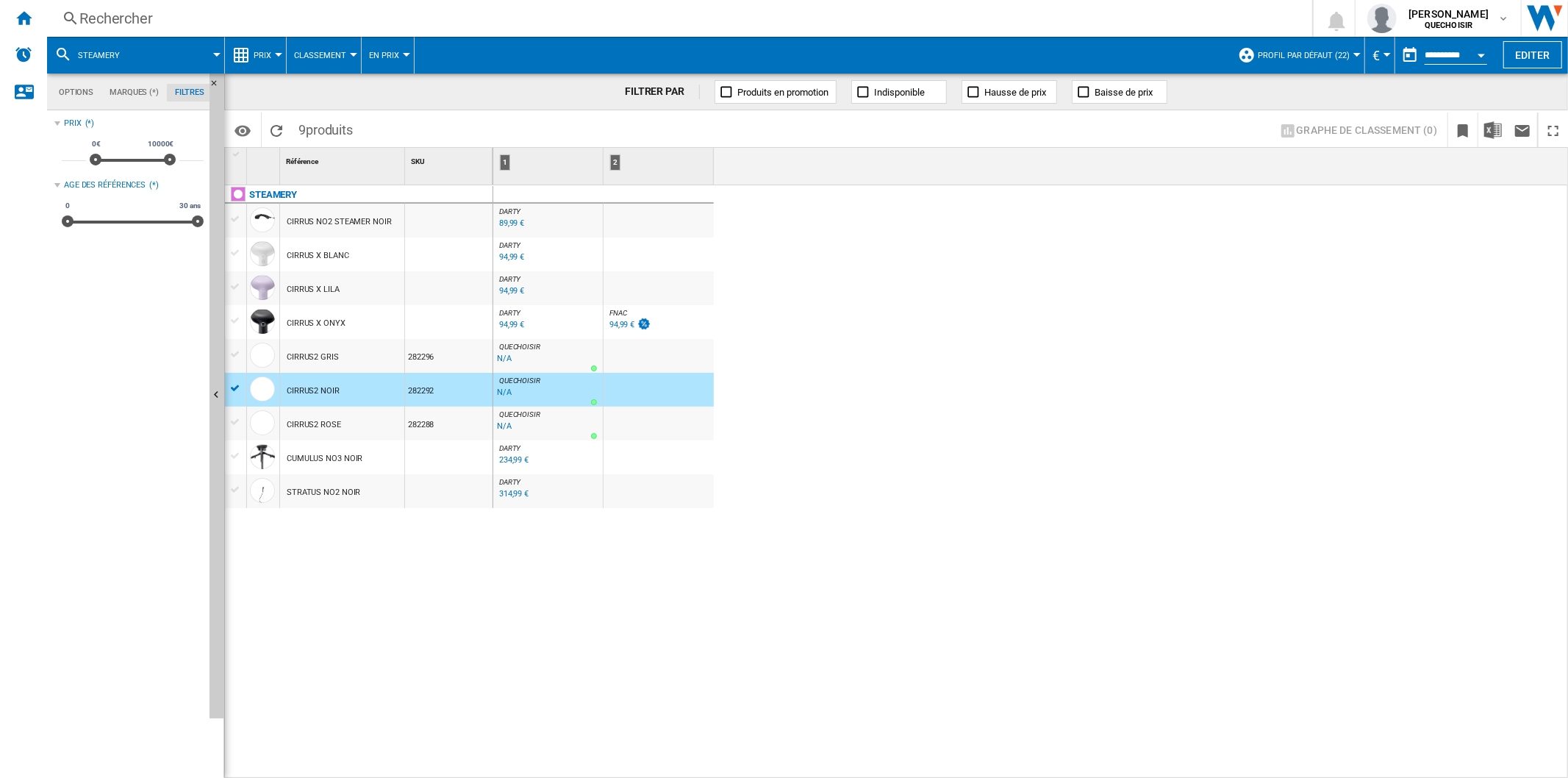
click at [326, 428] on div "CIRRUS2 ROSE" at bounding box center [314, 425] width 55 height 34
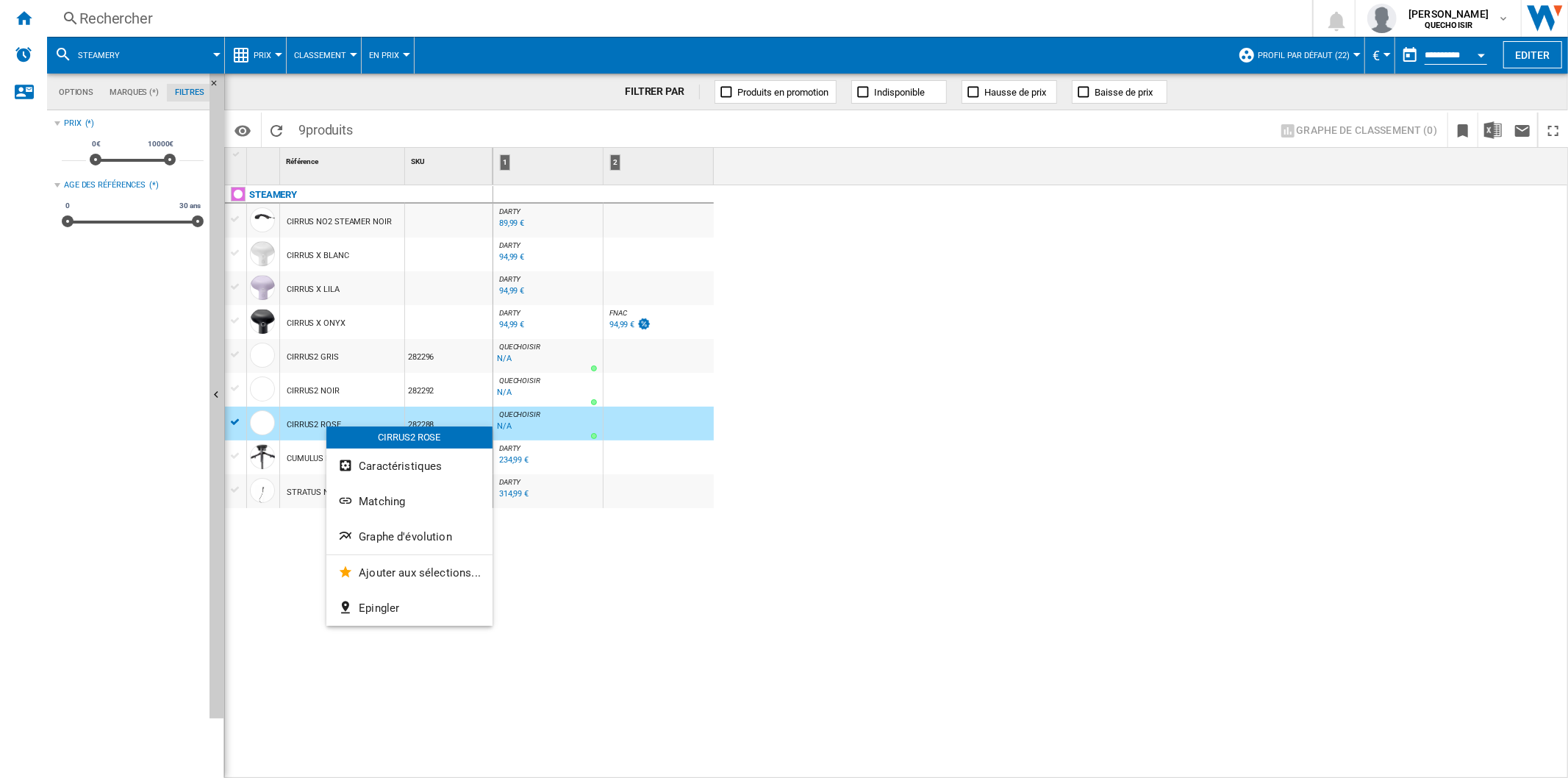
click at [655, 518] on div at bounding box center [784, 389] width 1568 height 778
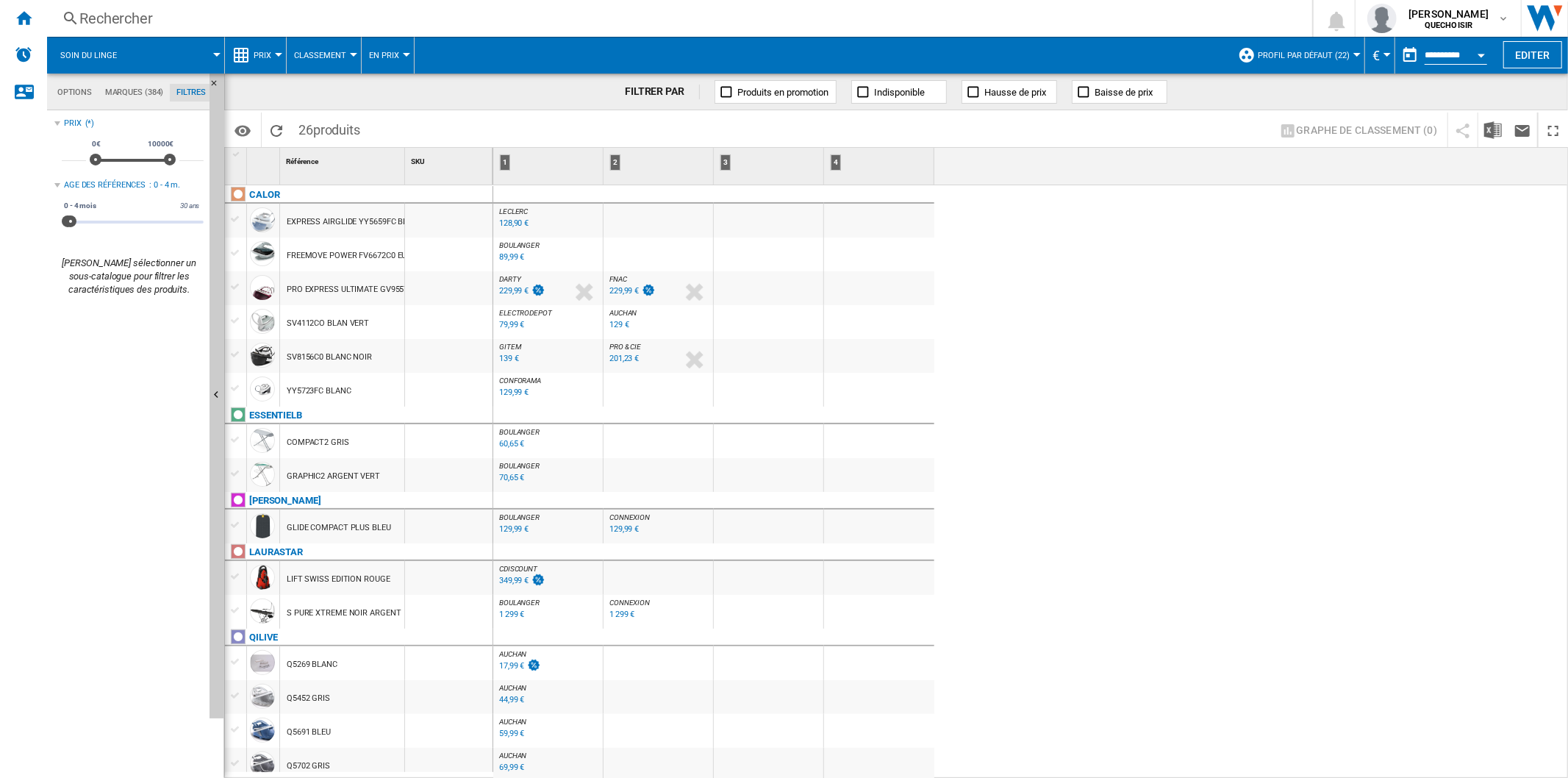
click at [349, 27] on div "Rechercher" at bounding box center [677, 18] width 1194 height 21
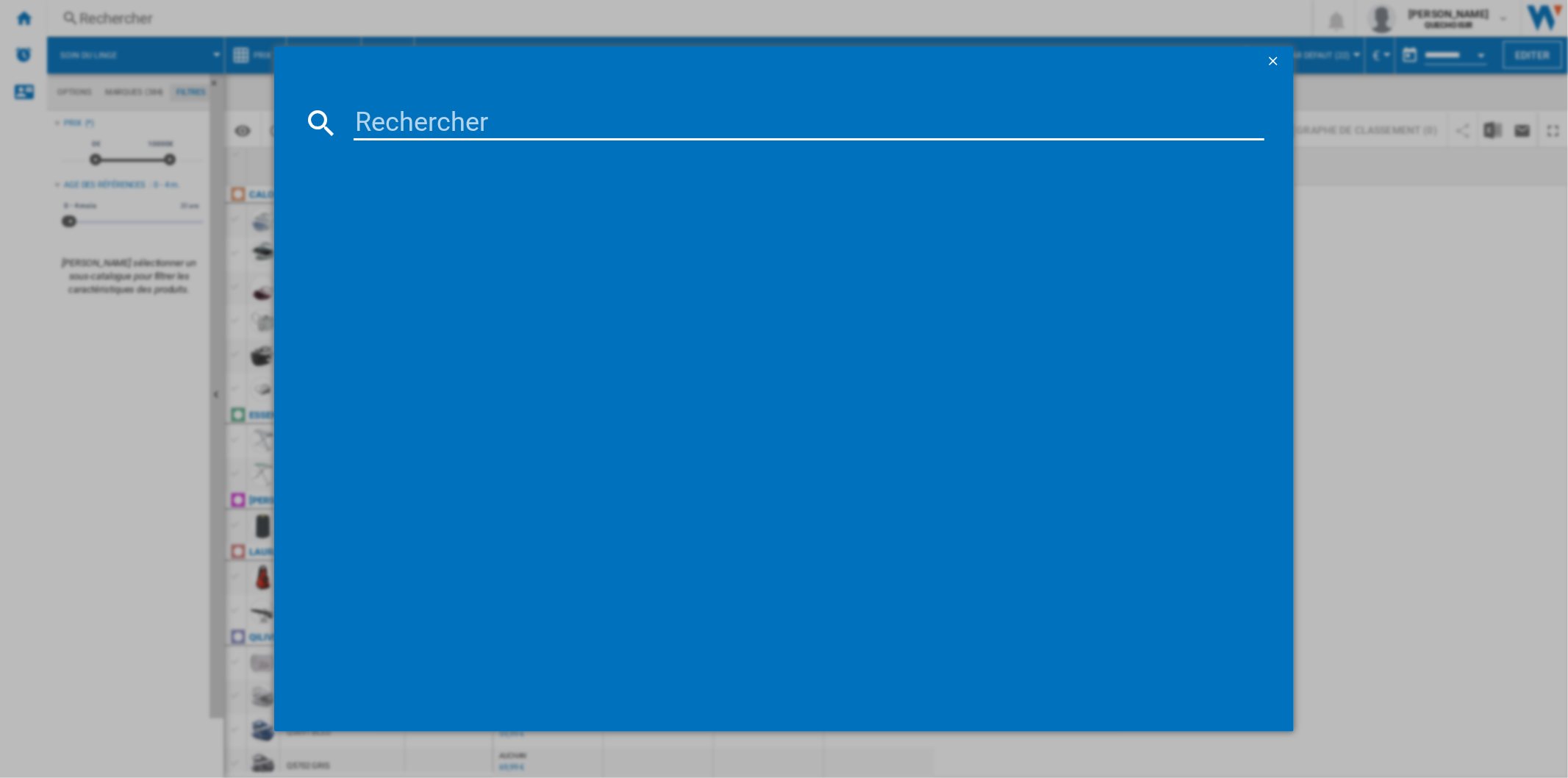
type input "DT9820C0"
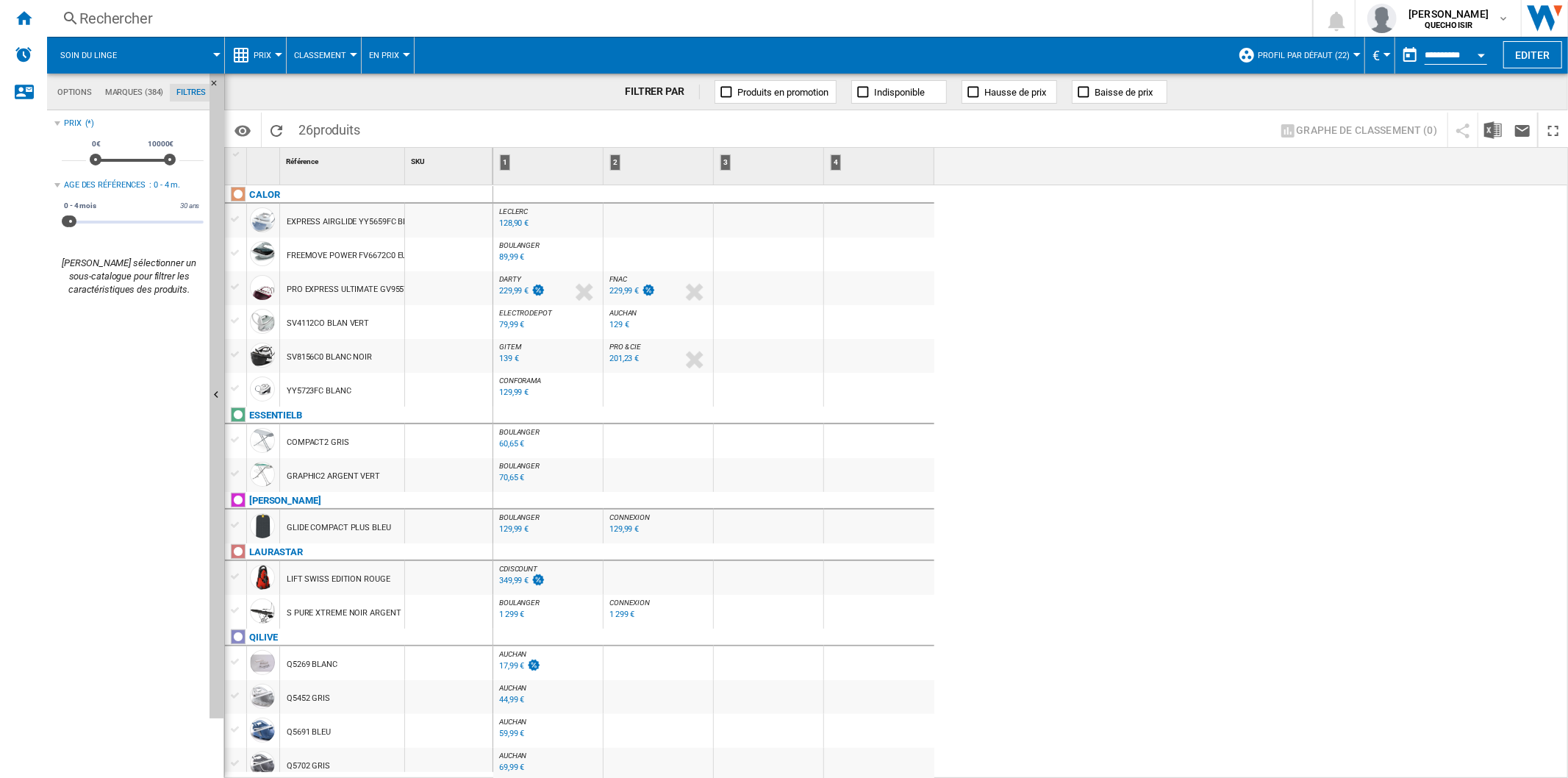
click at [516, 254] on div "89,99 €" at bounding box center [512, 257] width 25 height 10
click at [151, 12] on div "Rechercher" at bounding box center [677, 18] width 1194 height 21
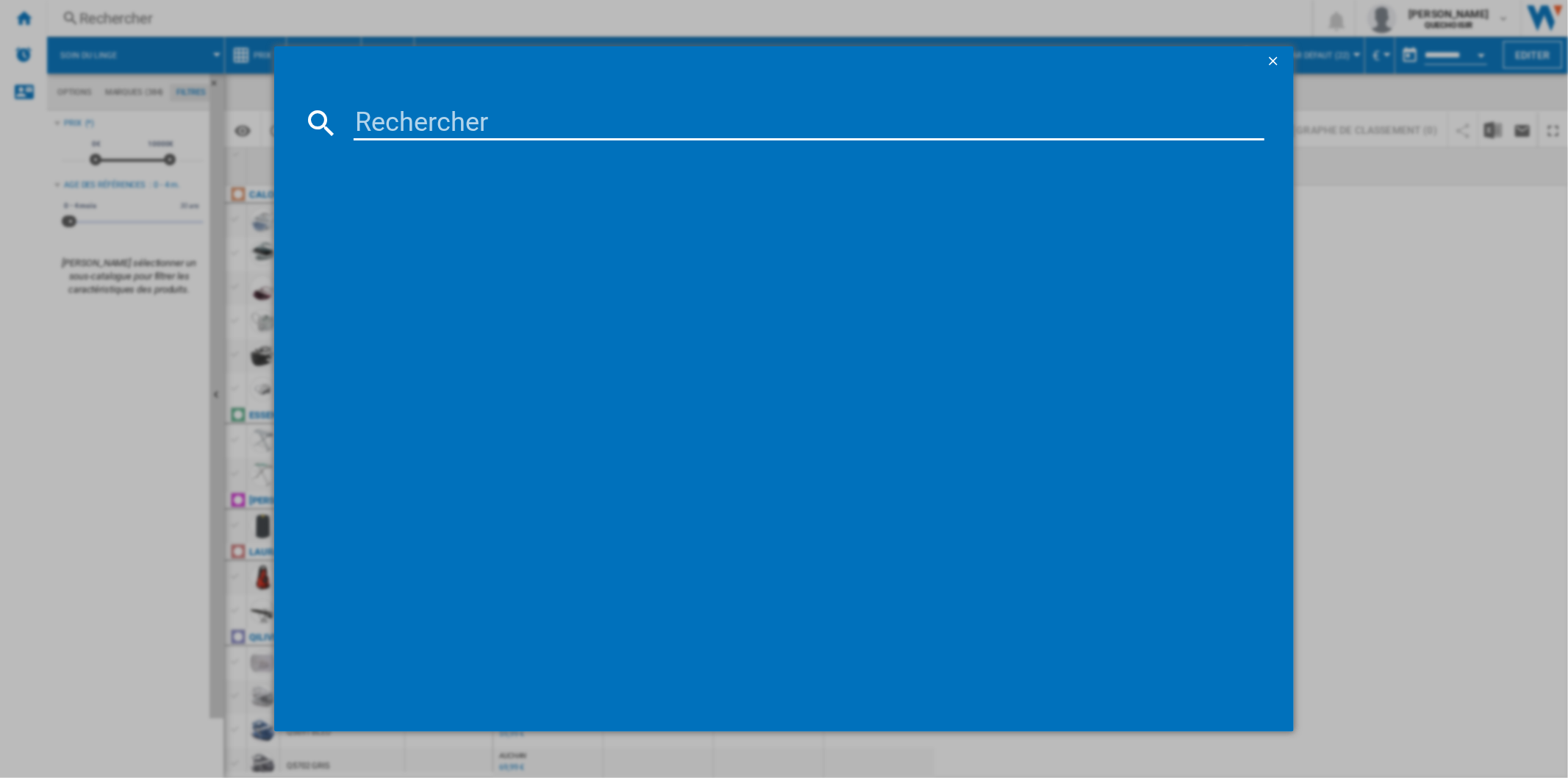
type input "FV66"
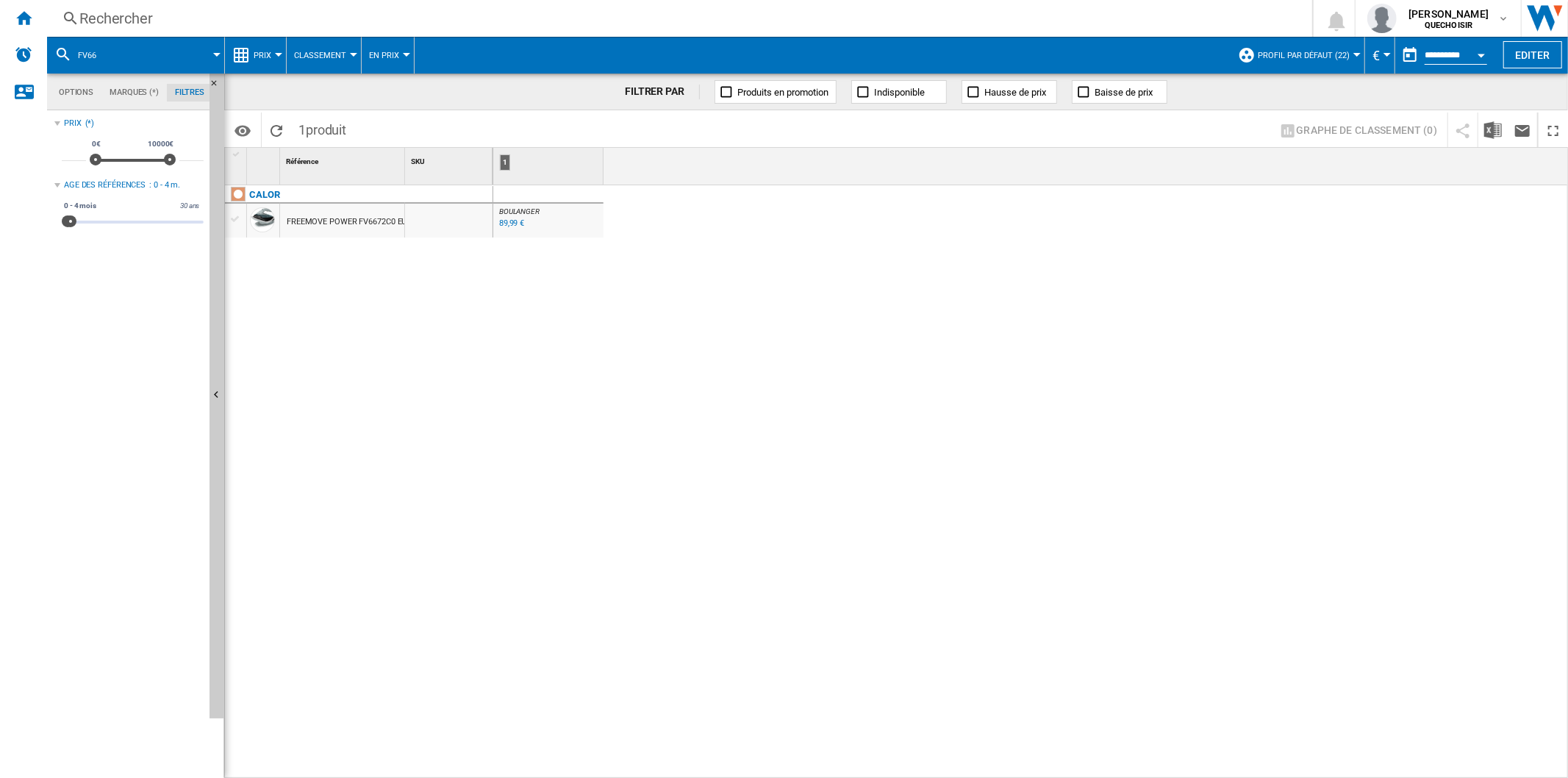
click at [287, 22] on div "Rechercher" at bounding box center [677, 18] width 1194 height 21
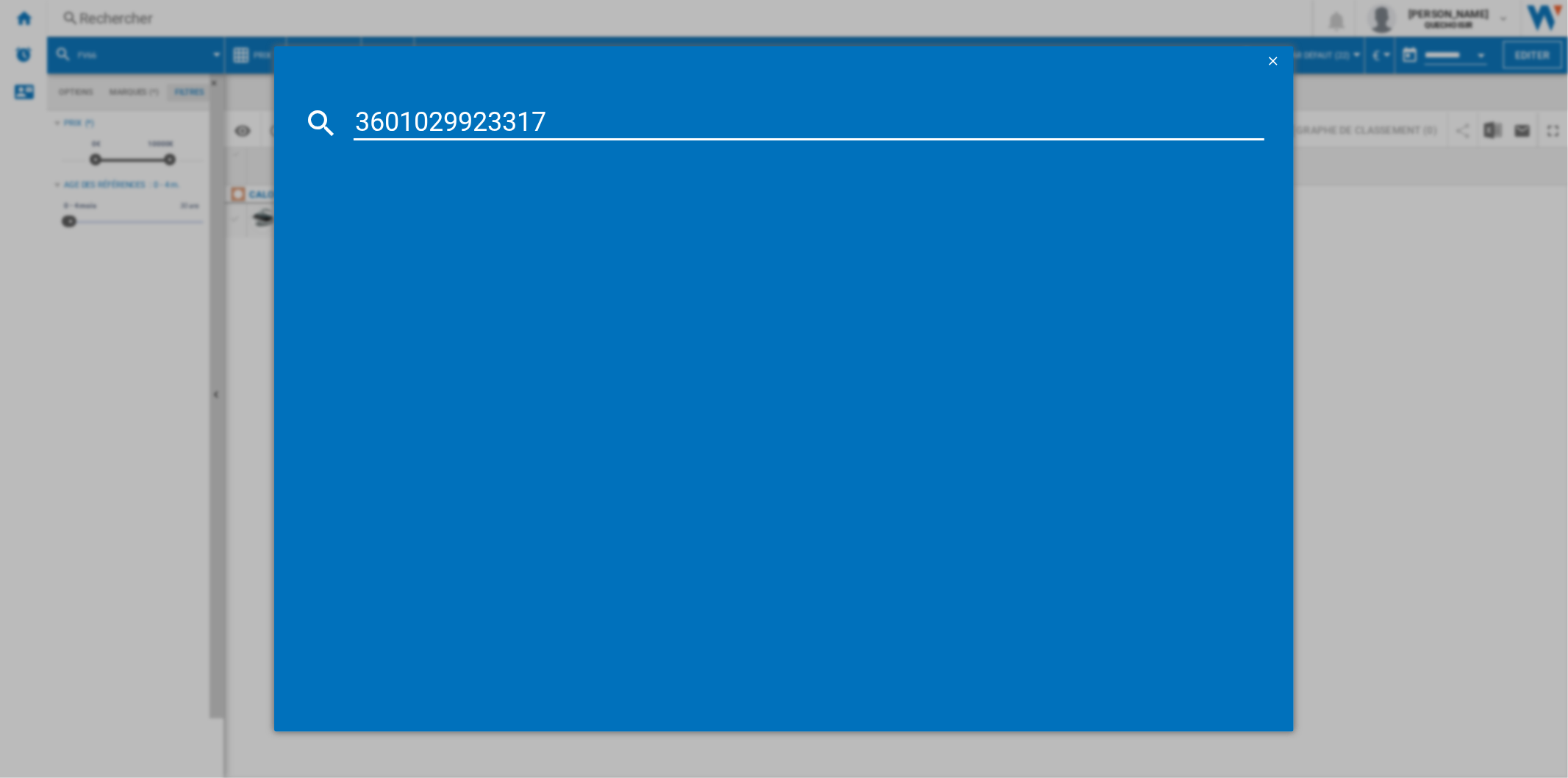
type input "3601029923317"
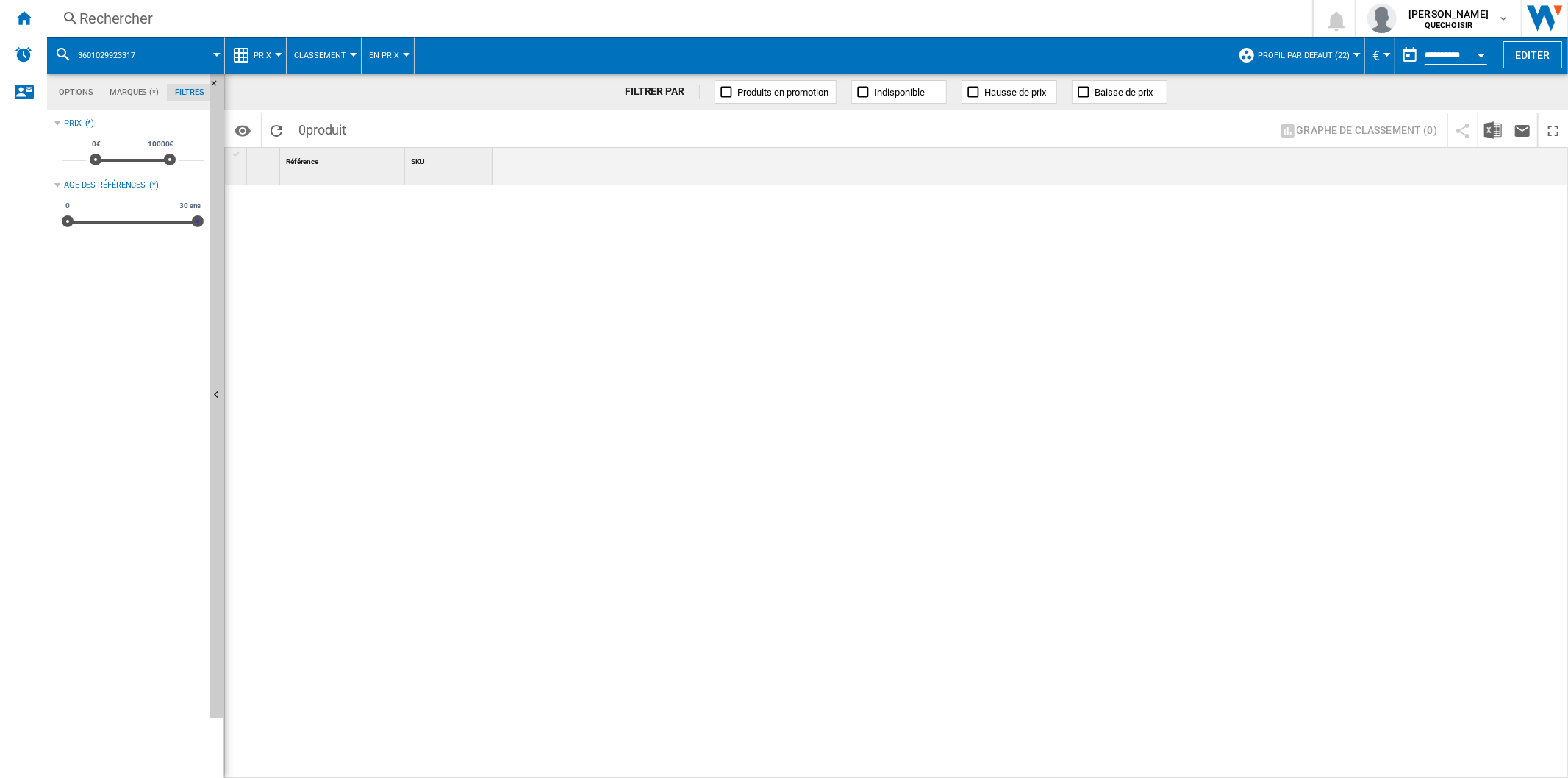
drag, startPoint x: 76, startPoint y: 222, endPoint x: 355, endPoint y: 229, distance: 279.1
click at [352, 226] on div "Options Marques (*) Filtres Options Marques (*) Filtres Sources Sites Marketpla…" at bounding box center [807, 426] width 1521 height 704
click at [343, 219] on div "HG7003 BLEU BLANC" at bounding box center [325, 222] width 77 height 34
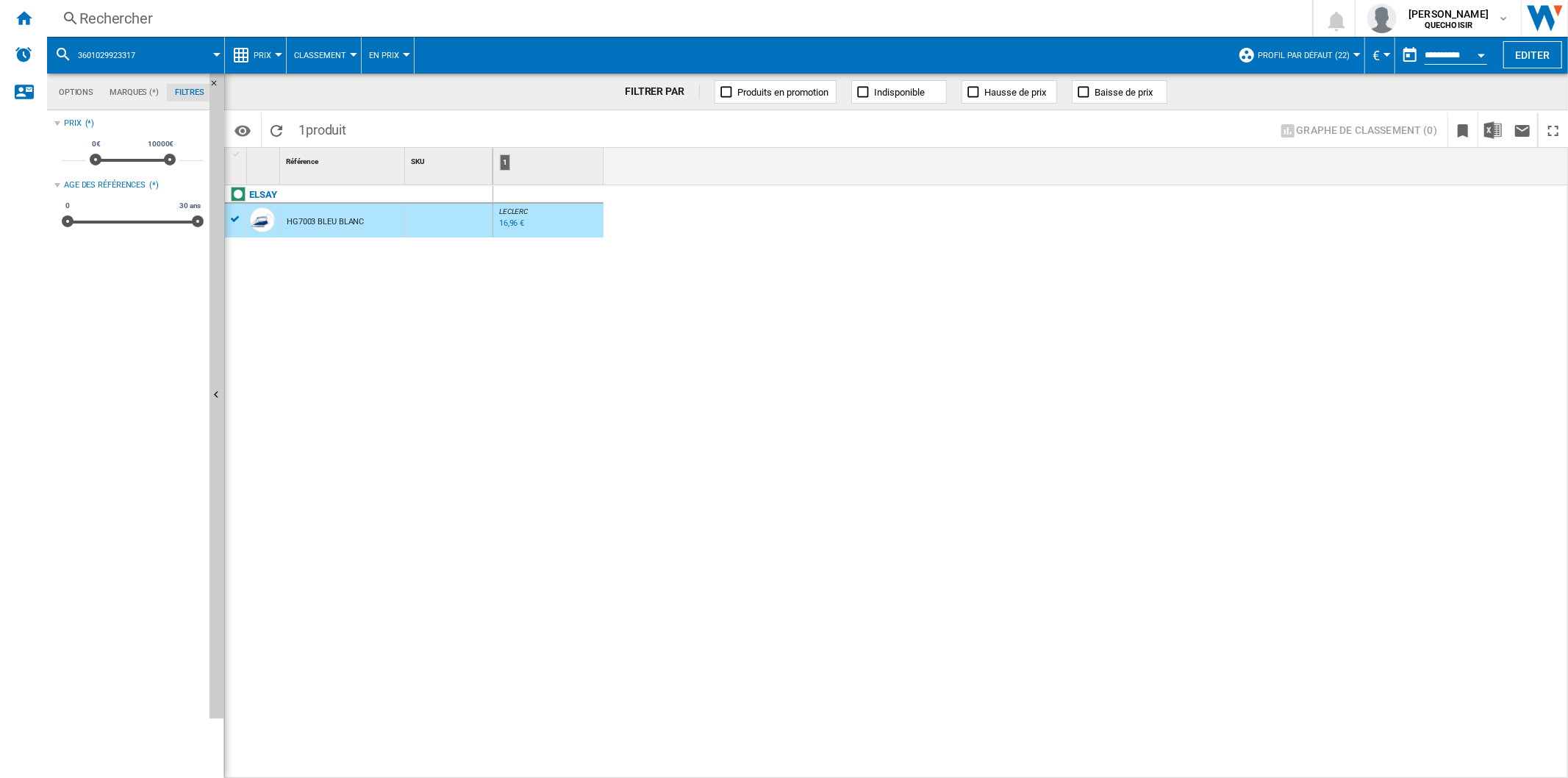
click at [326, 62] on button "Classement" at bounding box center [324, 55] width 60 height 37
click at [267, 57] on md-backdrop at bounding box center [784, 389] width 1568 height 778
click at [267, 57] on span "Prix" at bounding box center [262, 55] width 18 height 10
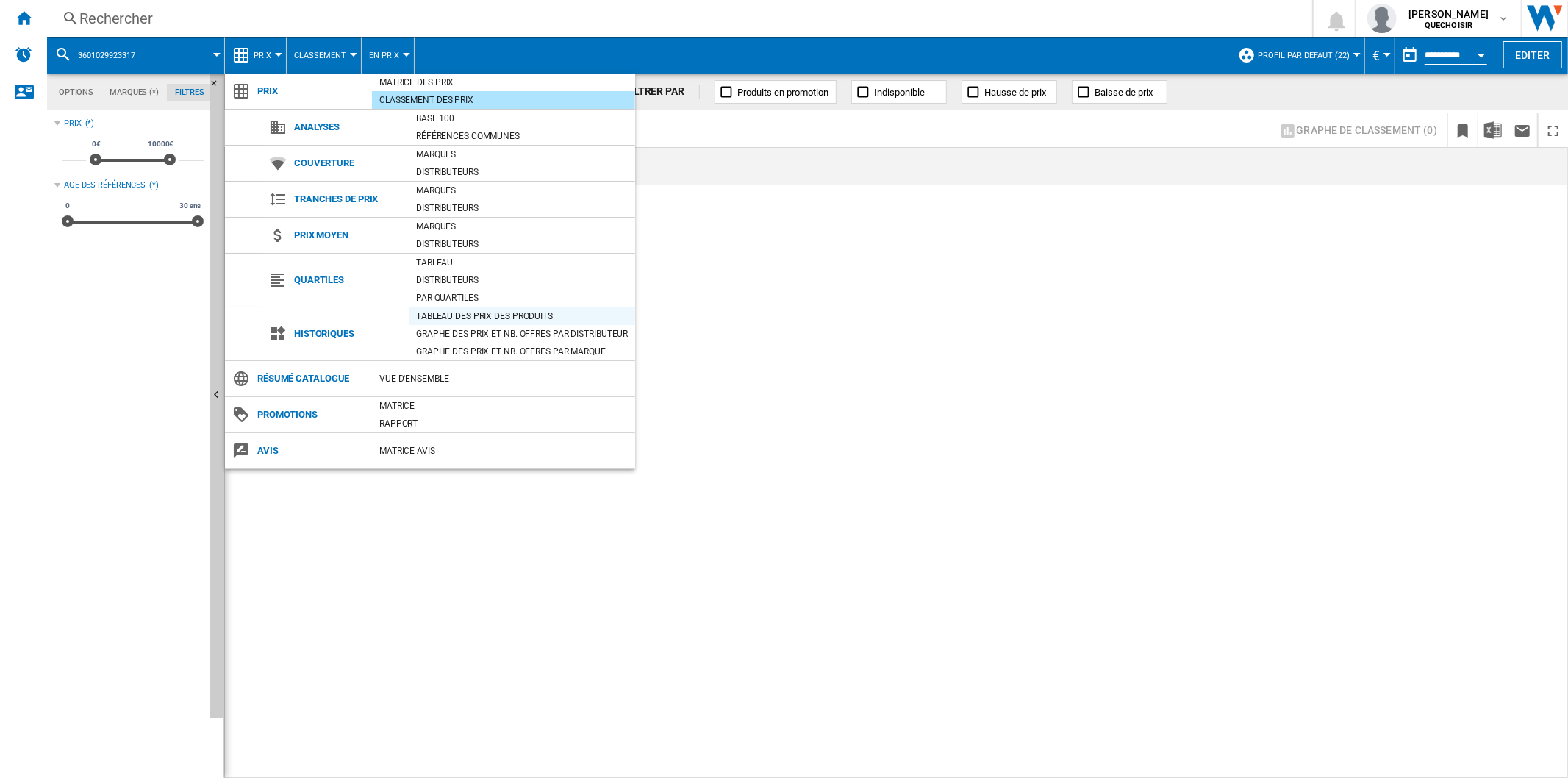
click at [454, 311] on div "Tableau des prix des produits" at bounding box center [521, 316] width 226 height 15
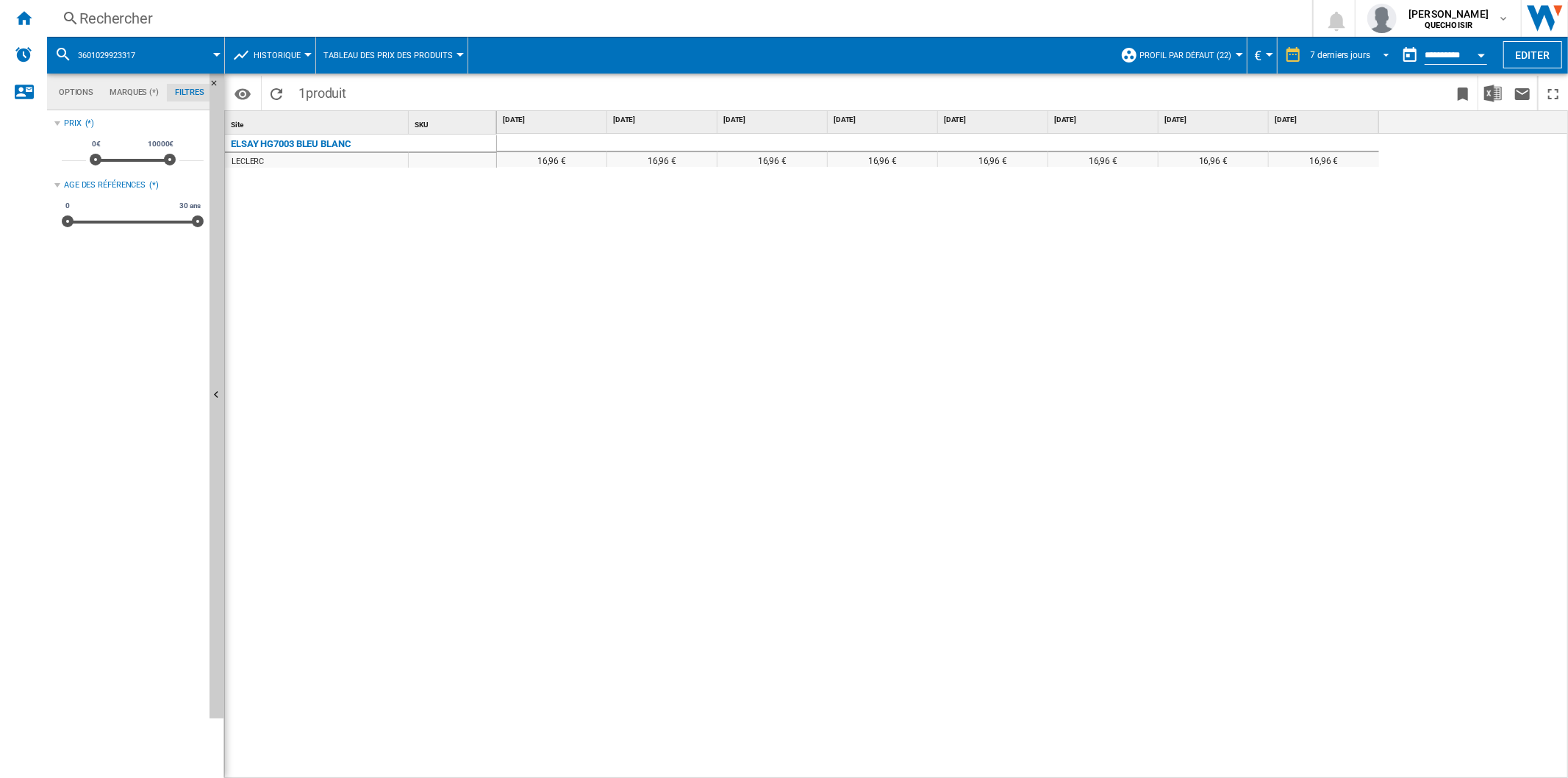
click at [1254, 60] on md-select-value "7 derniers jours" at bounding box center [1352, 55] width 86 height 22
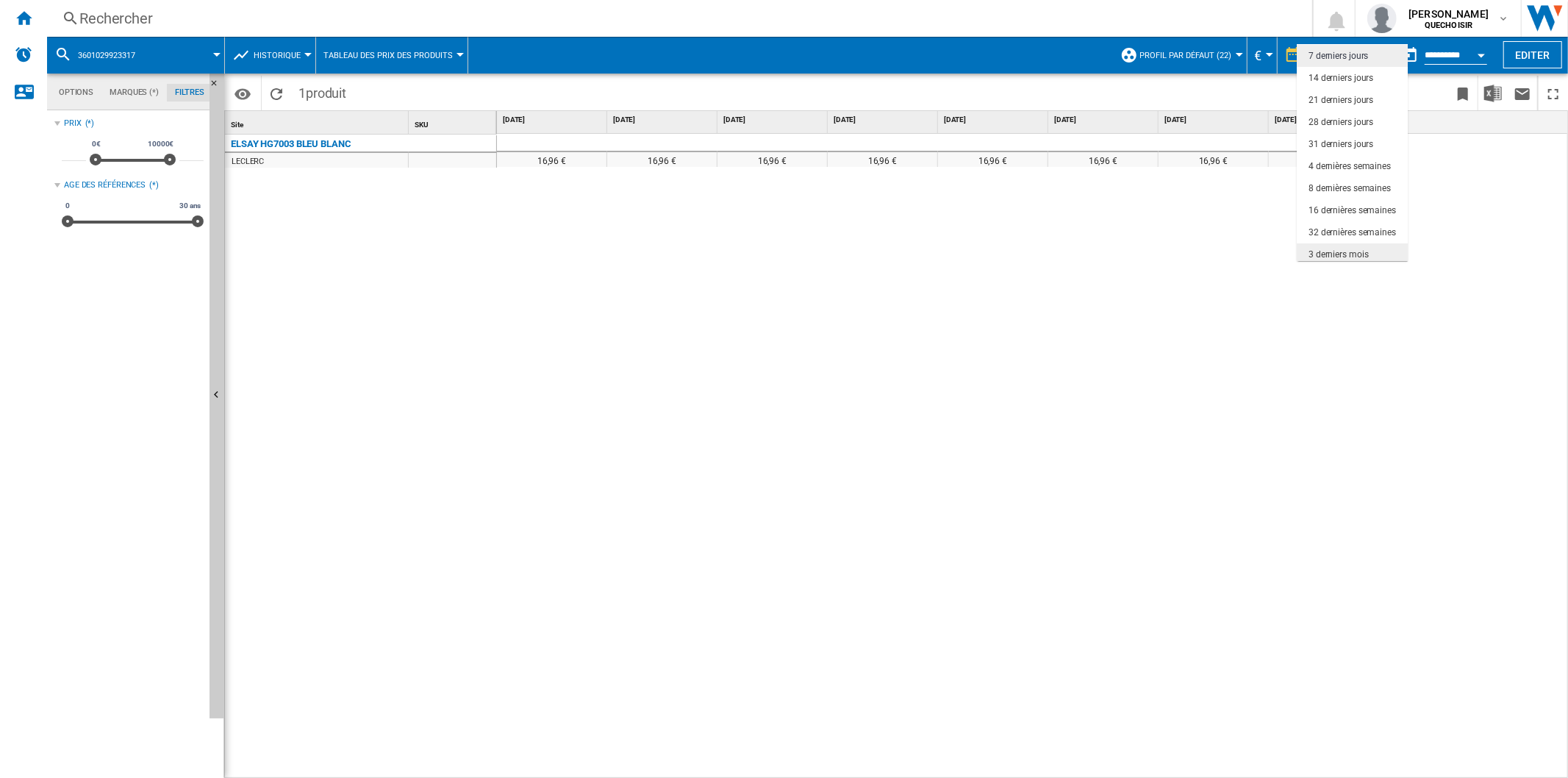
scroll to position [92, 0]
click at [1254, 247] on div "18 derniers mois" at bounding box center [1341, 251] width 65 height 13
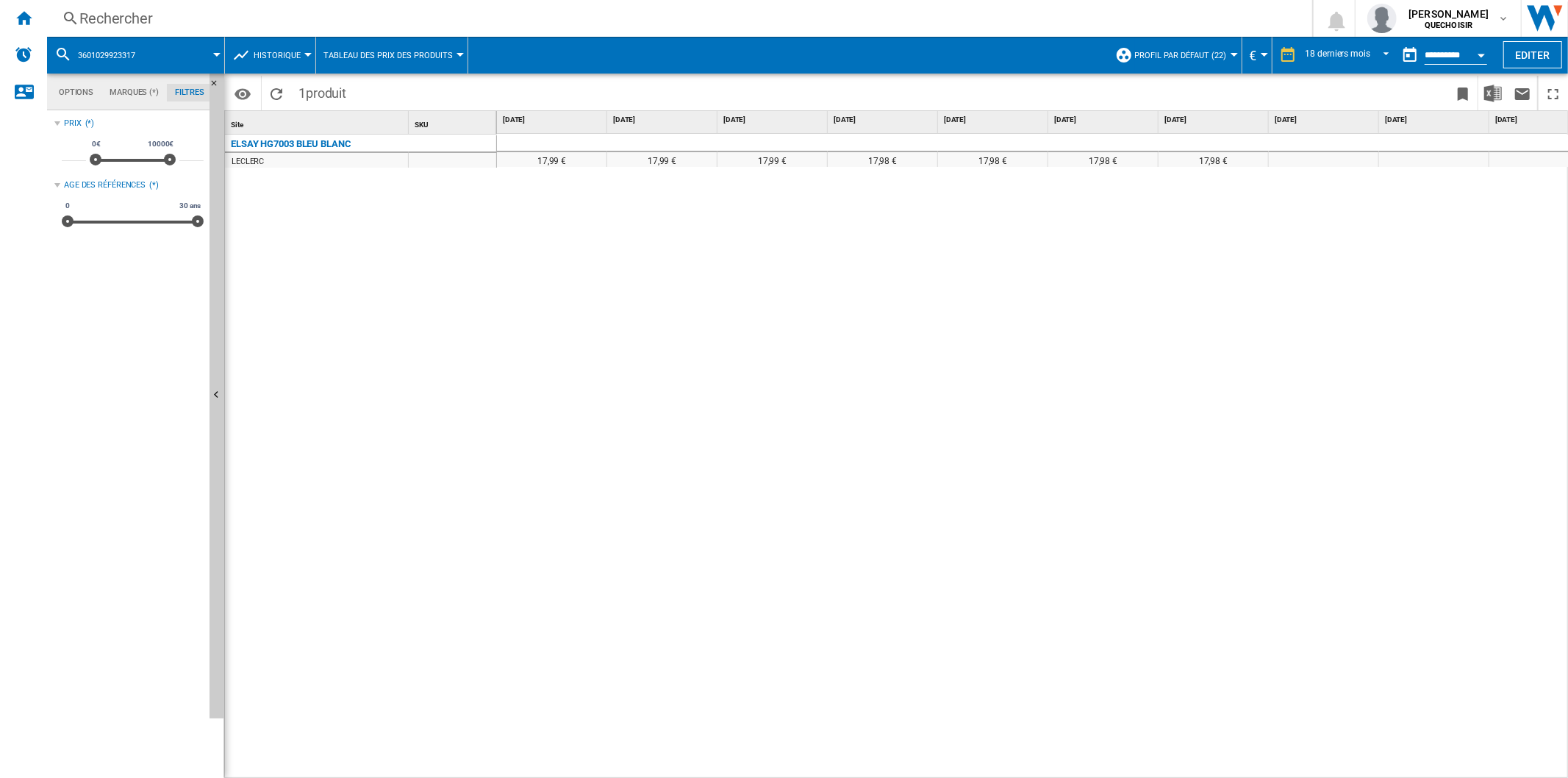
click at [1254, 52] on button "Open calendar" at bounding box center [1481, 53] width 27 height 27
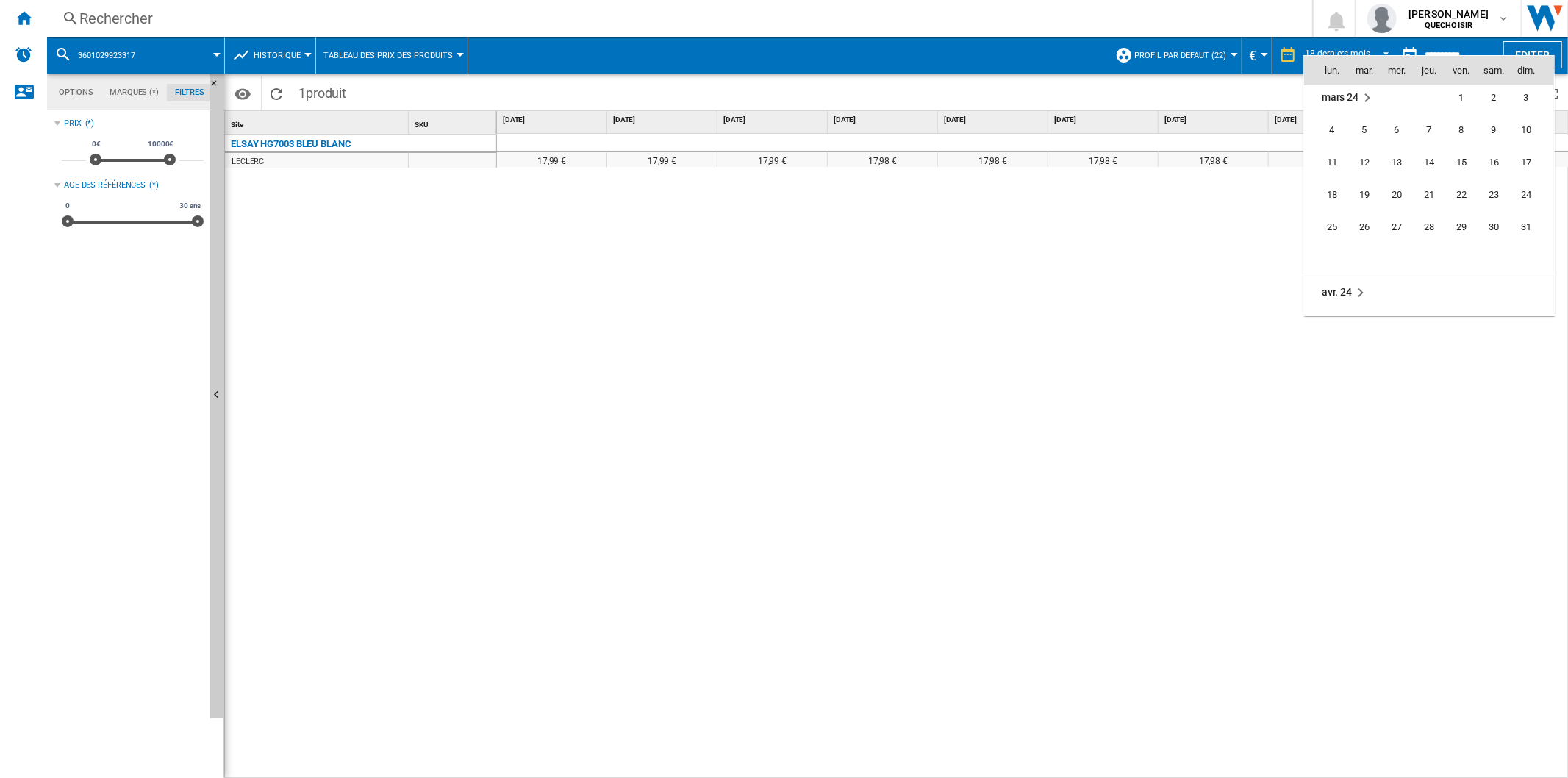
scroll to position [3501, 0]
click at [1254, 209] on span "19" at bounding box center [1365, 205] width 29 height 29
type input "**********"
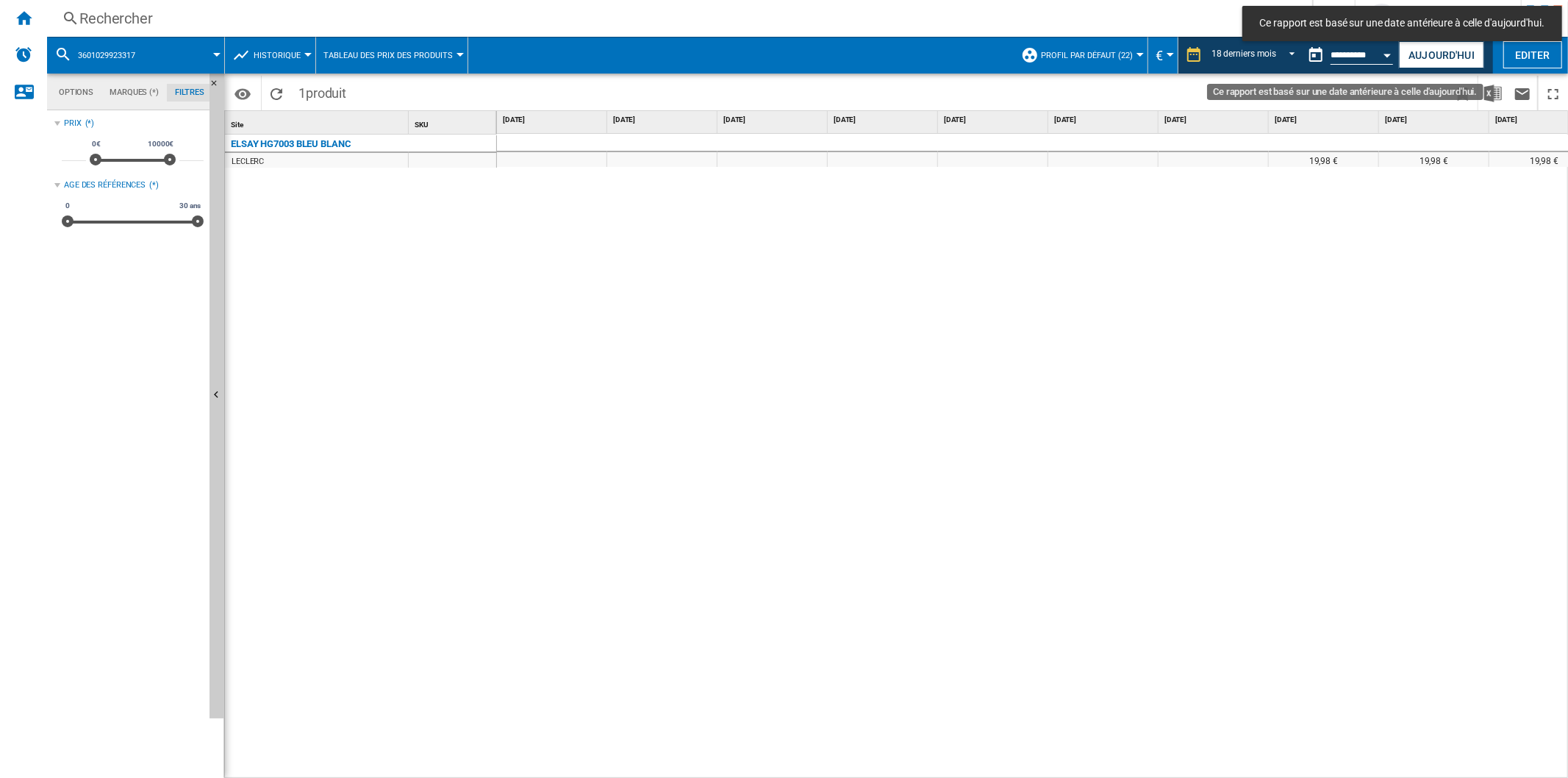
click at [1254, 54] on div "Open calendar" at bounding box center [1387, 55] width 7 height 4
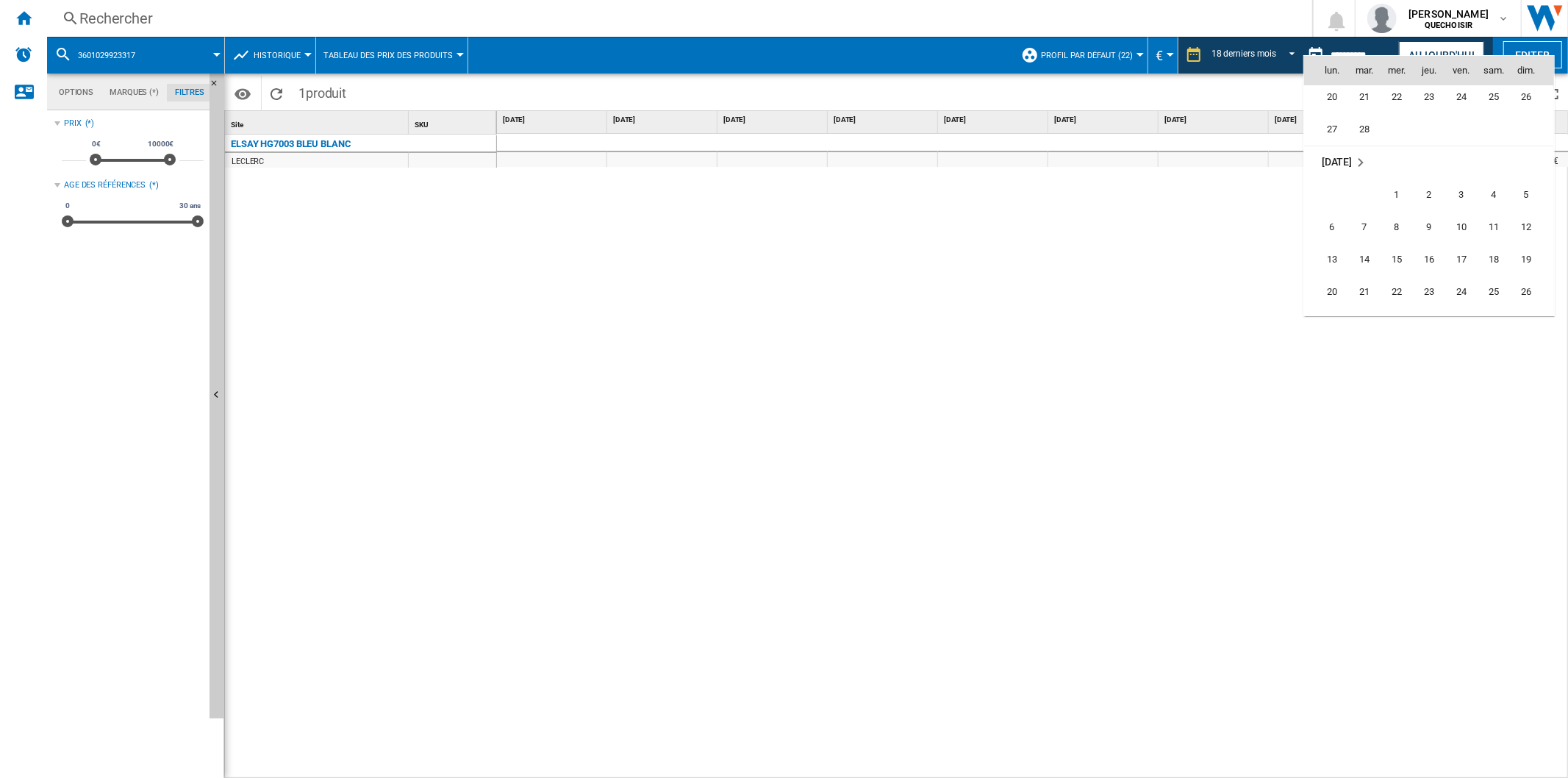
scroll to position [1137, 0]
click at [1254, 233] on span "19" at bounding box center [1526, 231] width 29 height 29
type input "**********"
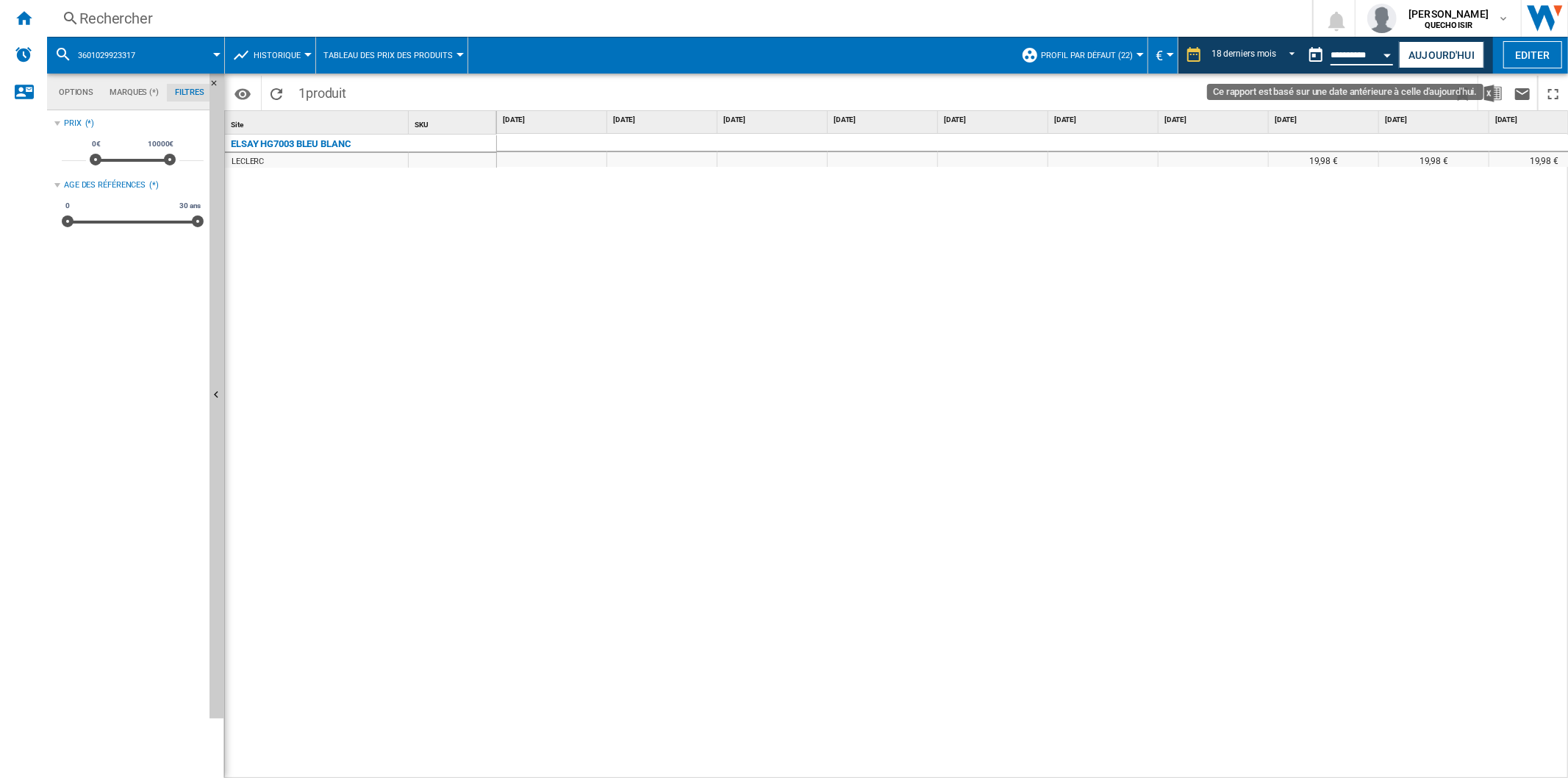
click at [1254, 52] on input "**********" at bounding box center [1362, 58] width 63 height 13
click at [1254, 55] on div "Open calendar" at bounding box center [1387, 55] width 7 height 4
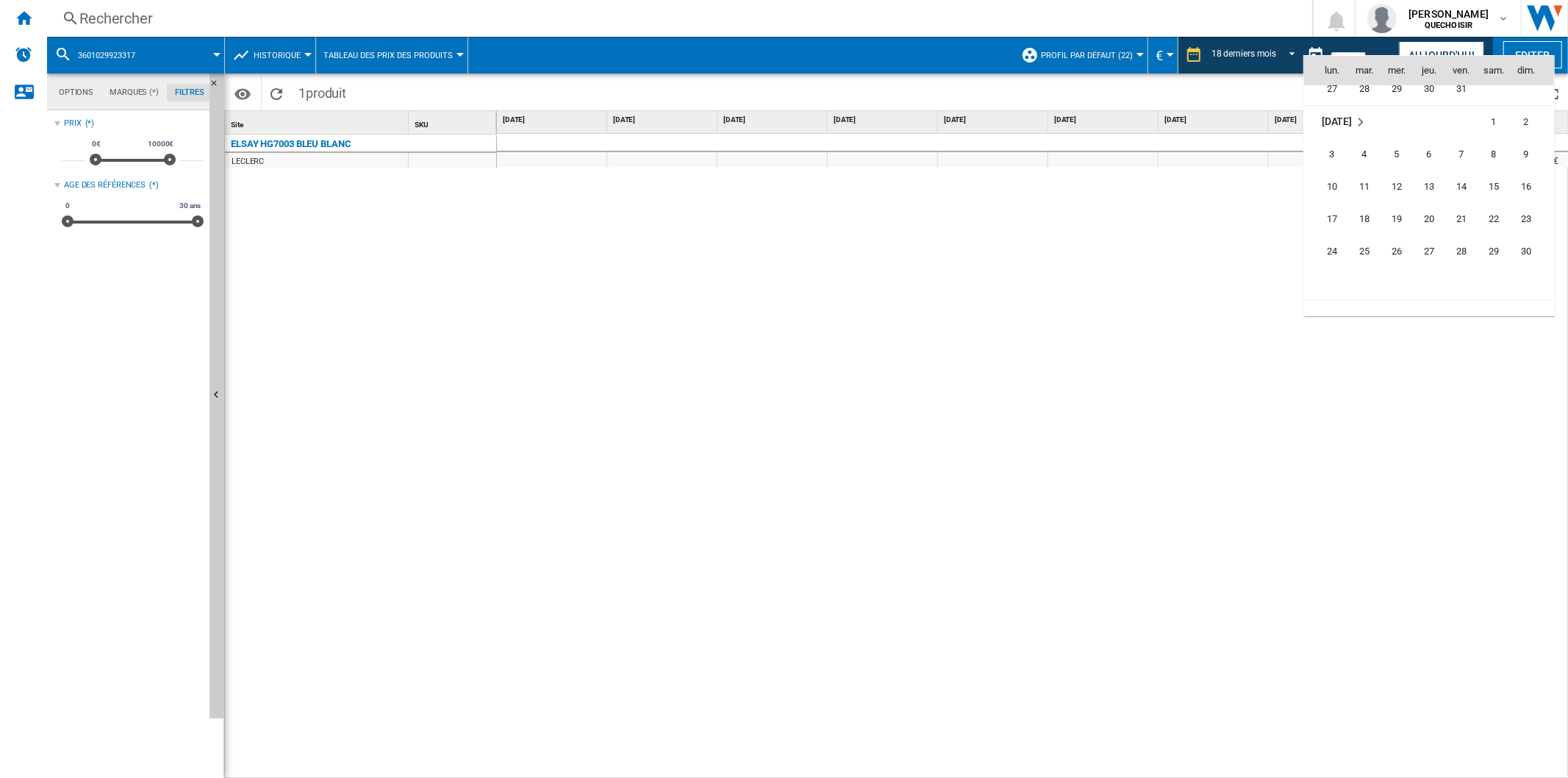
scroll to position [1137, 0]
click at [1254, 229] on span "19" at bounding box center [1526, 231] width 29 height 29
type input "**********"
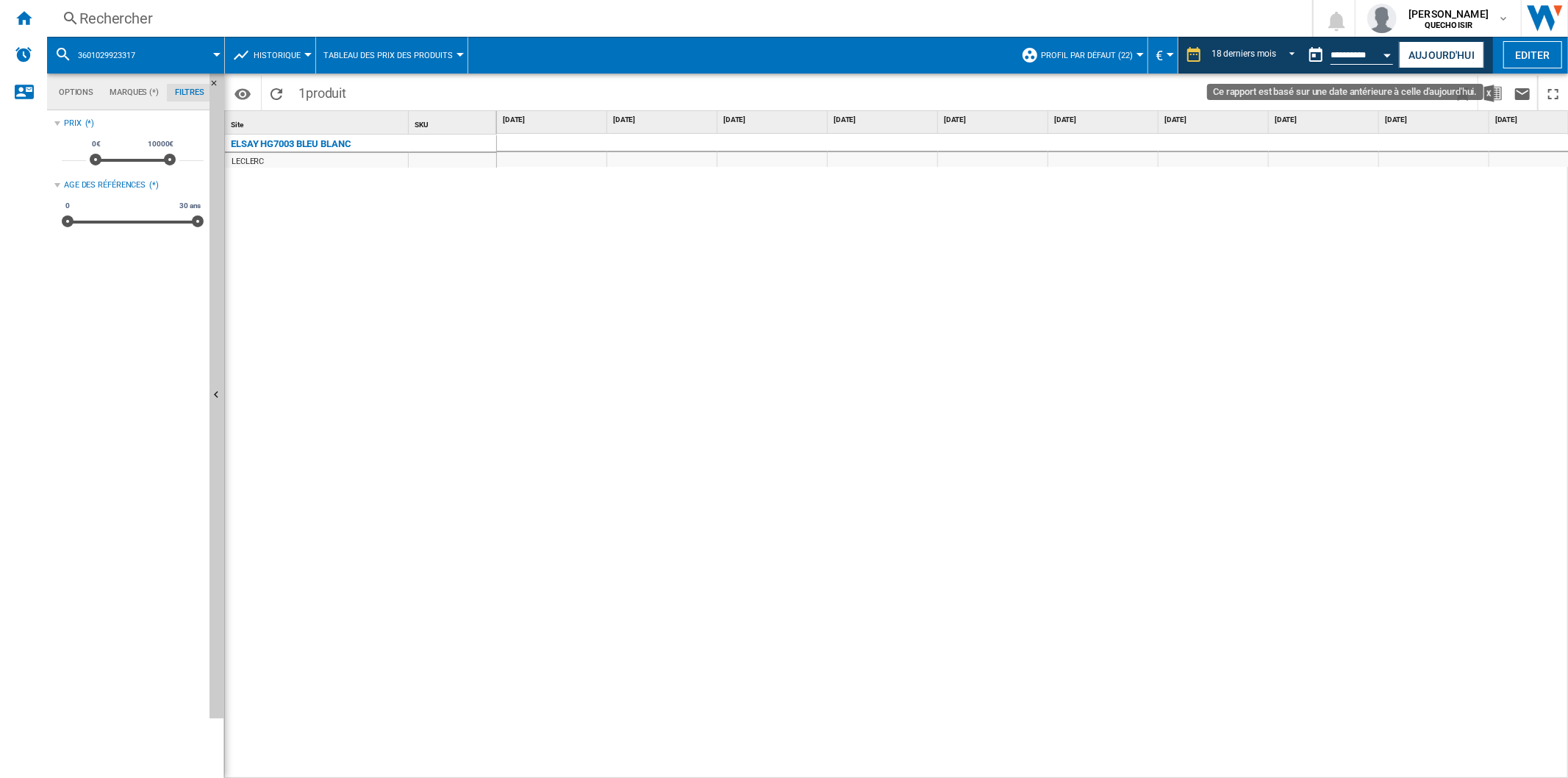
click at [1254, 52] on button "Open calendar" at bounding box center [1387, 53] width 27 height 27
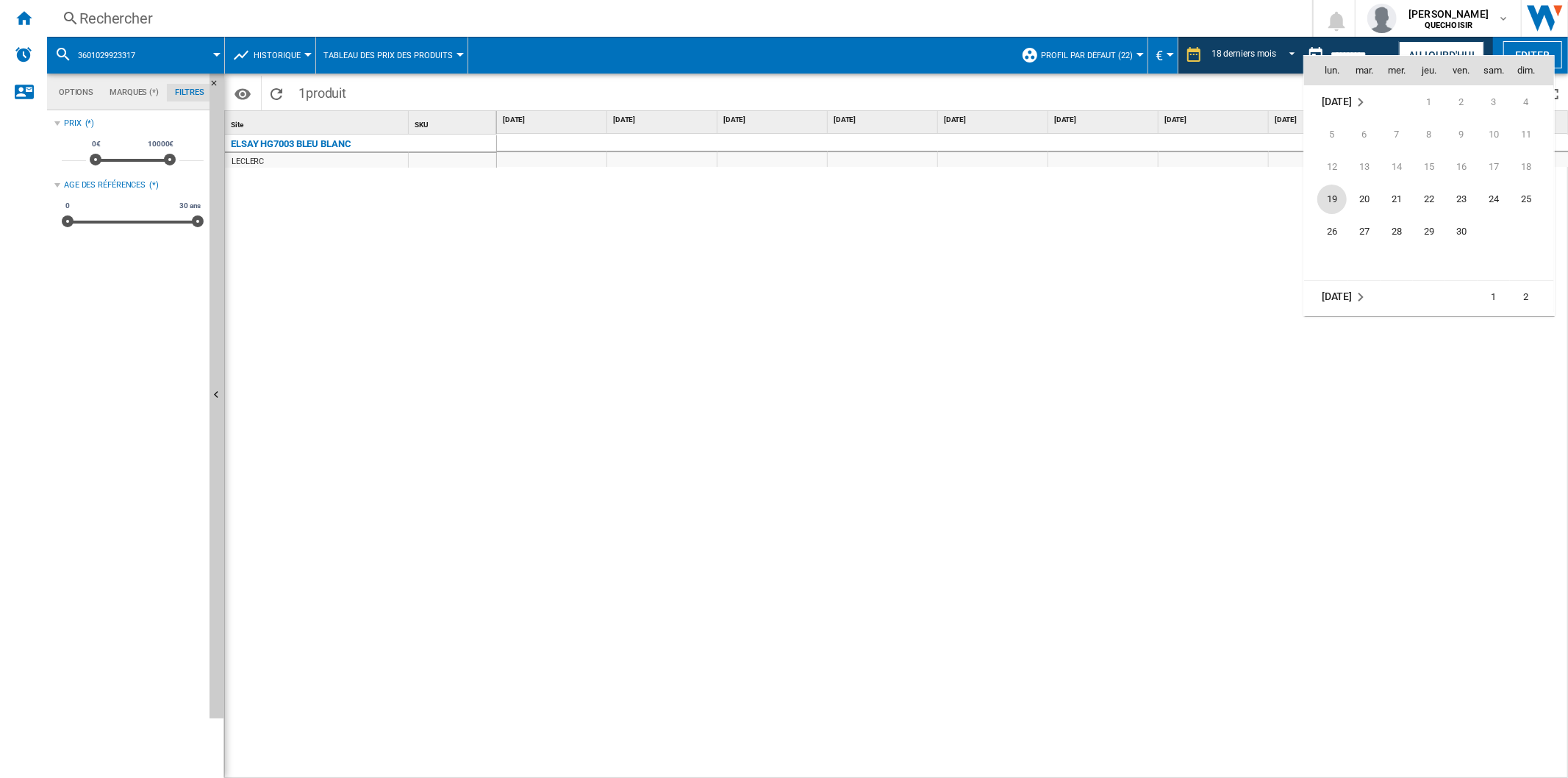
click at [1254, 200] on span "19" at bounding box center [1332, 199] width 29 height 29
type input "**********"
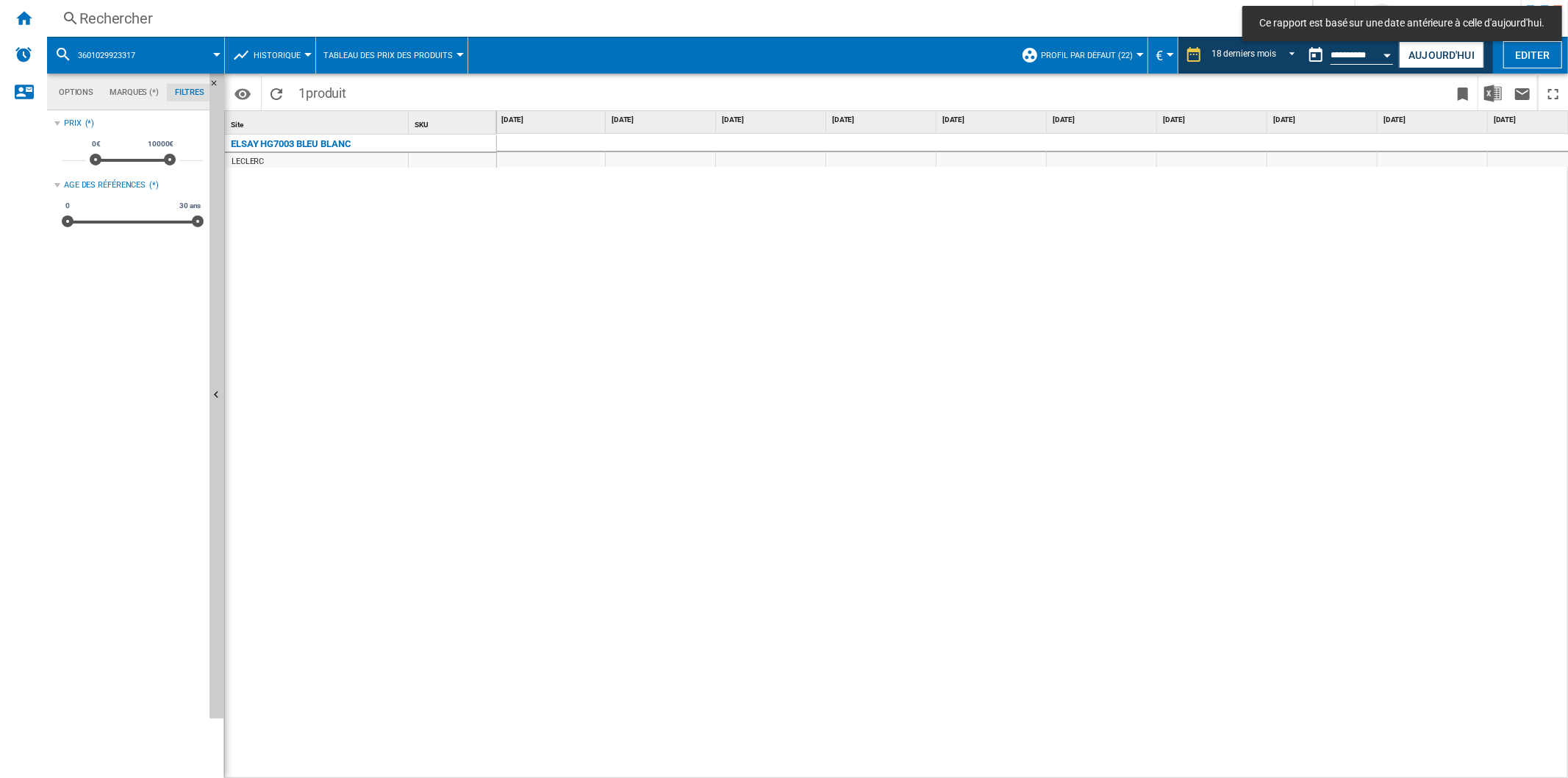
scroll to position [0, 33]
click at [24, 20] on ng-md-icon "Accueil" at bounding box center [24, 18] width 18 height 18
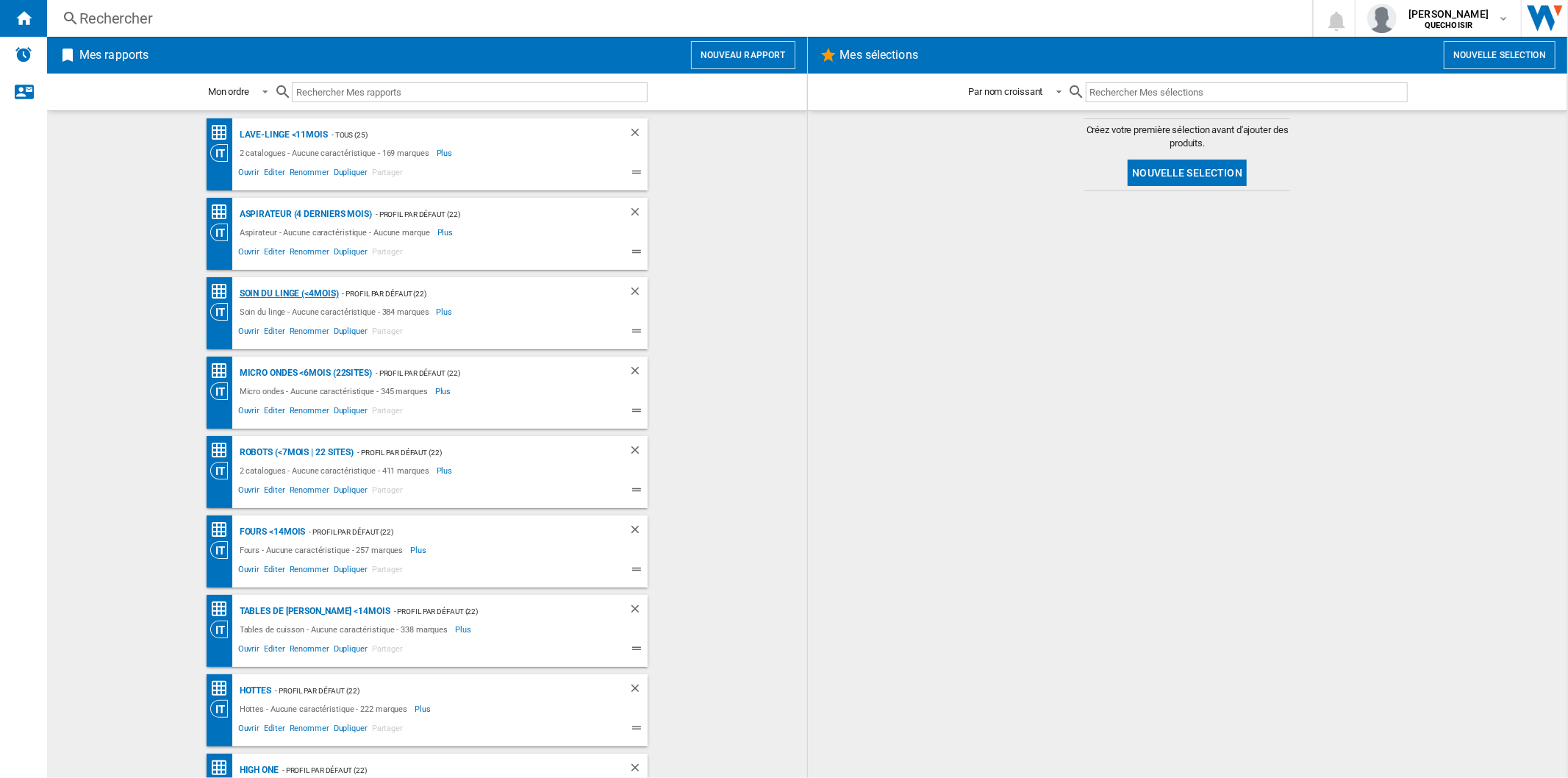
click at [262, 292] on div "Soin du linge (<4mois)" at bounding box center [288, 294] width 103 height 18
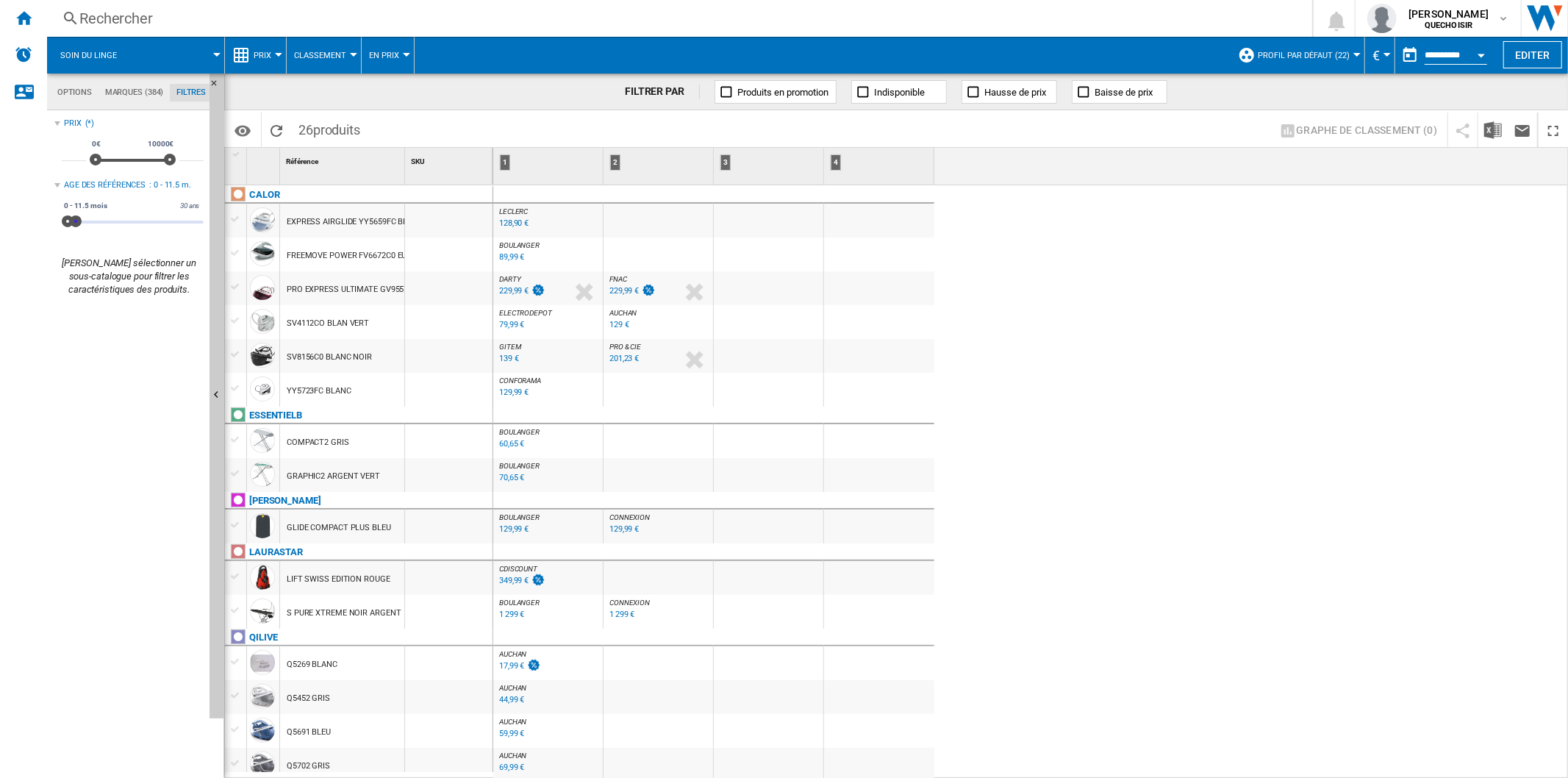
click at [76, 223] on div "0 30 ans 0 11.5 mois 0 - 11.5 mois" at bounding box center [133, 222] width 142 height 3
click at [75, 223] on span at bounding box center [75, 221] width 12 height 12
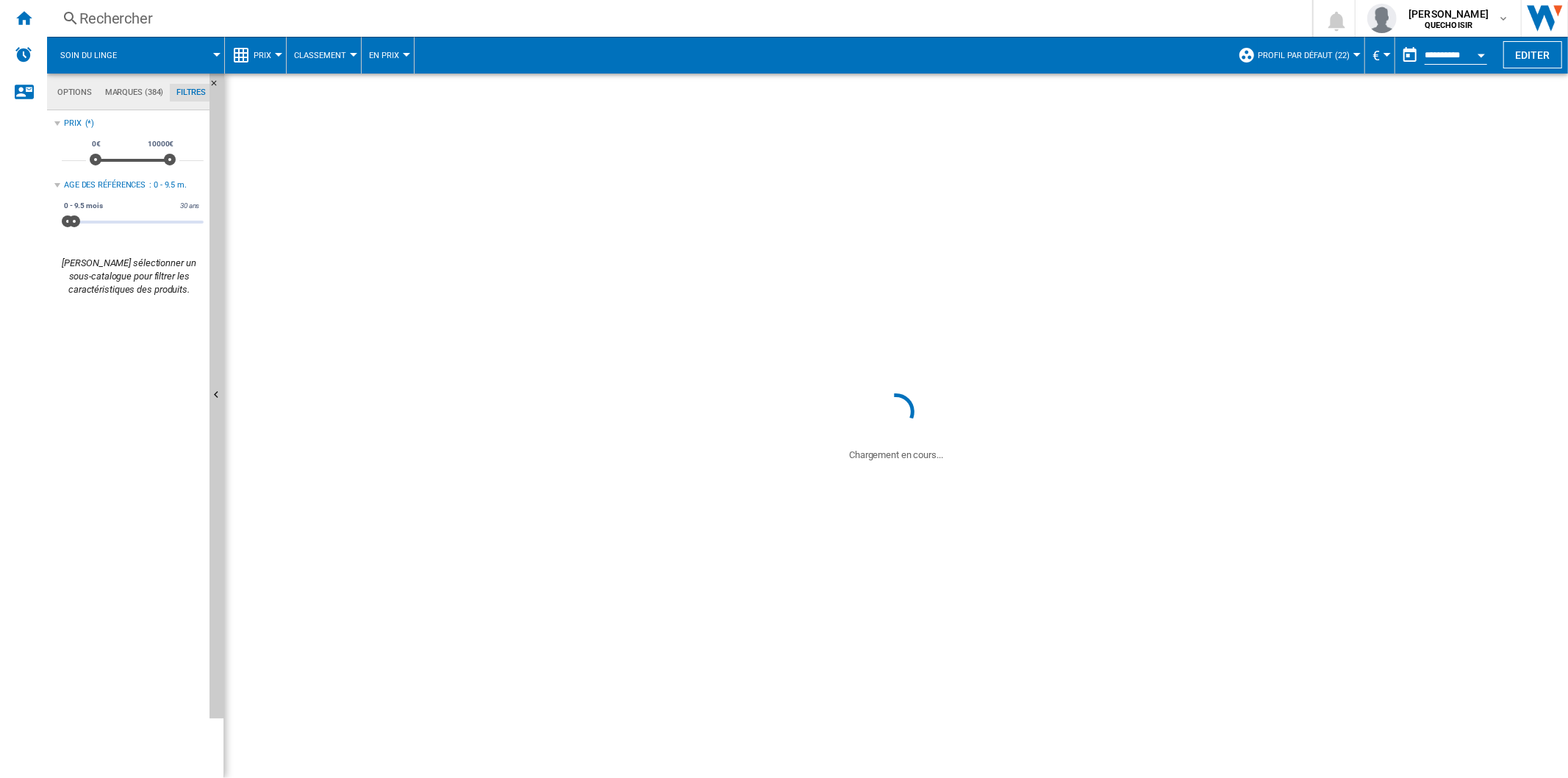
drag, startPoint x: 75, startPoint y: 223, endPoint x: 71, endPoint y: 229, distance: 7.2
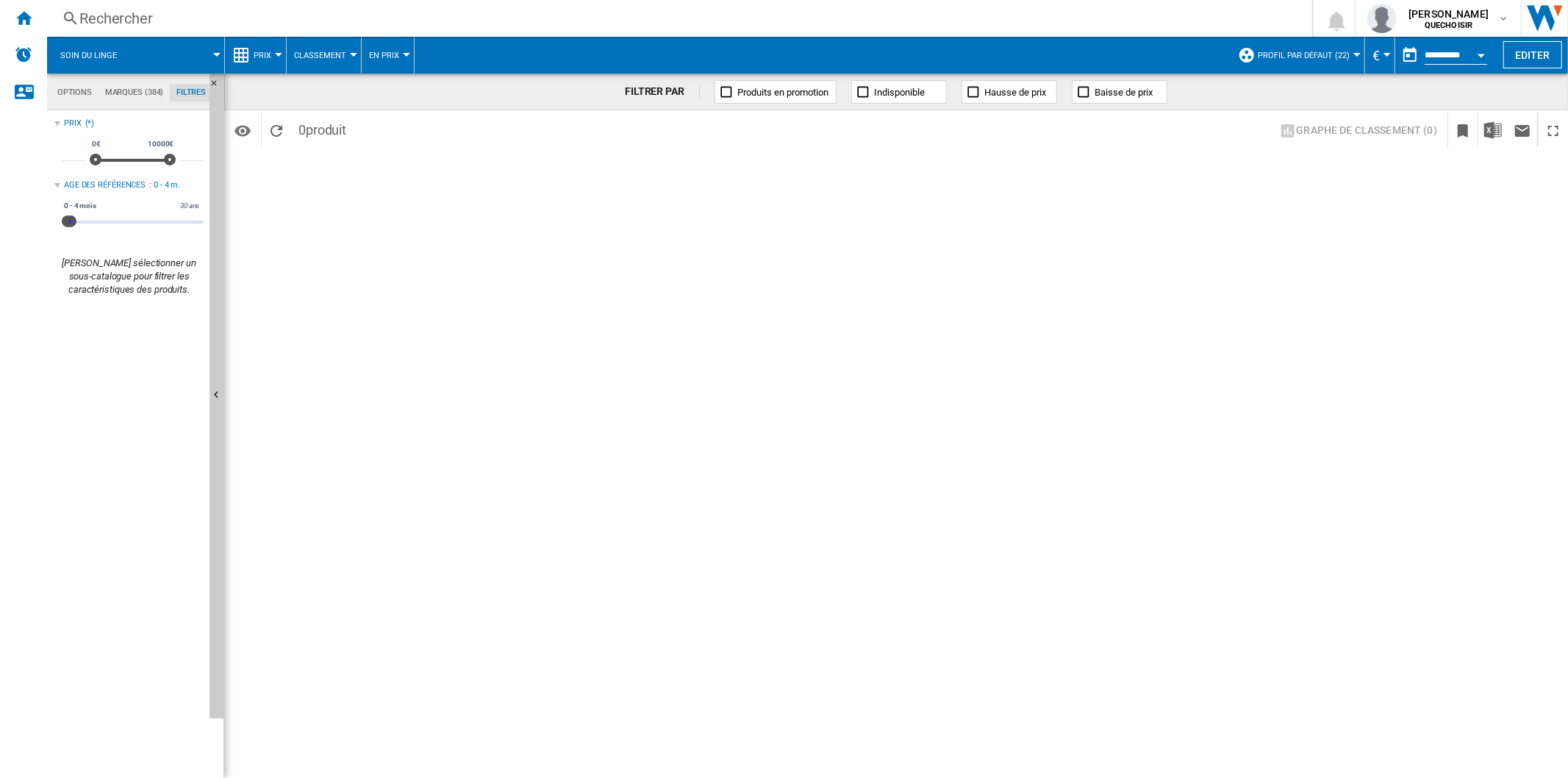
click at [71, 222] on span at bounding box center [71, 221] width 12 height 12
click at [75, 223] on span at bounding box center [75, 221] width 12 height 12
click at [76, 223] on span at bounding box center [76, 221] width 12 height 12
click at [74, 223] on span at bounding box center [74, 221] width 12 height 12
click at [77, 224] on span at bounding box center [77, 221] width 12 height 12
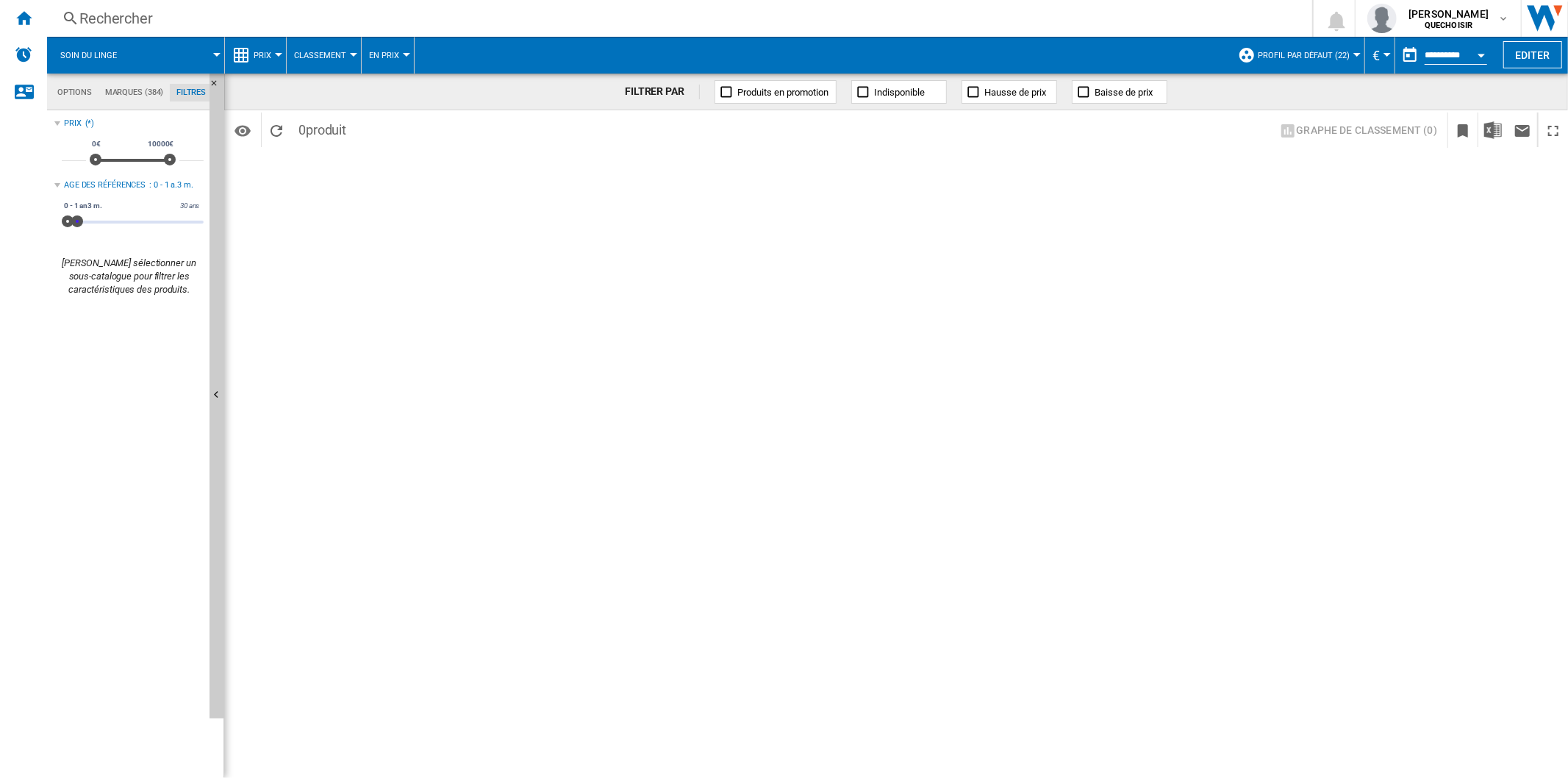
click at [77, 224] on span at bounding box center [77, 221] width 12 height 12
click at [77, 225] on span at bounding box center [77, 221] width 12 height 12
click at [77, 221] on span at bounding box center [77, 221] width 12 height 12
click at [77, 222] on span at bounding box center [77, 221] width 12 height 12
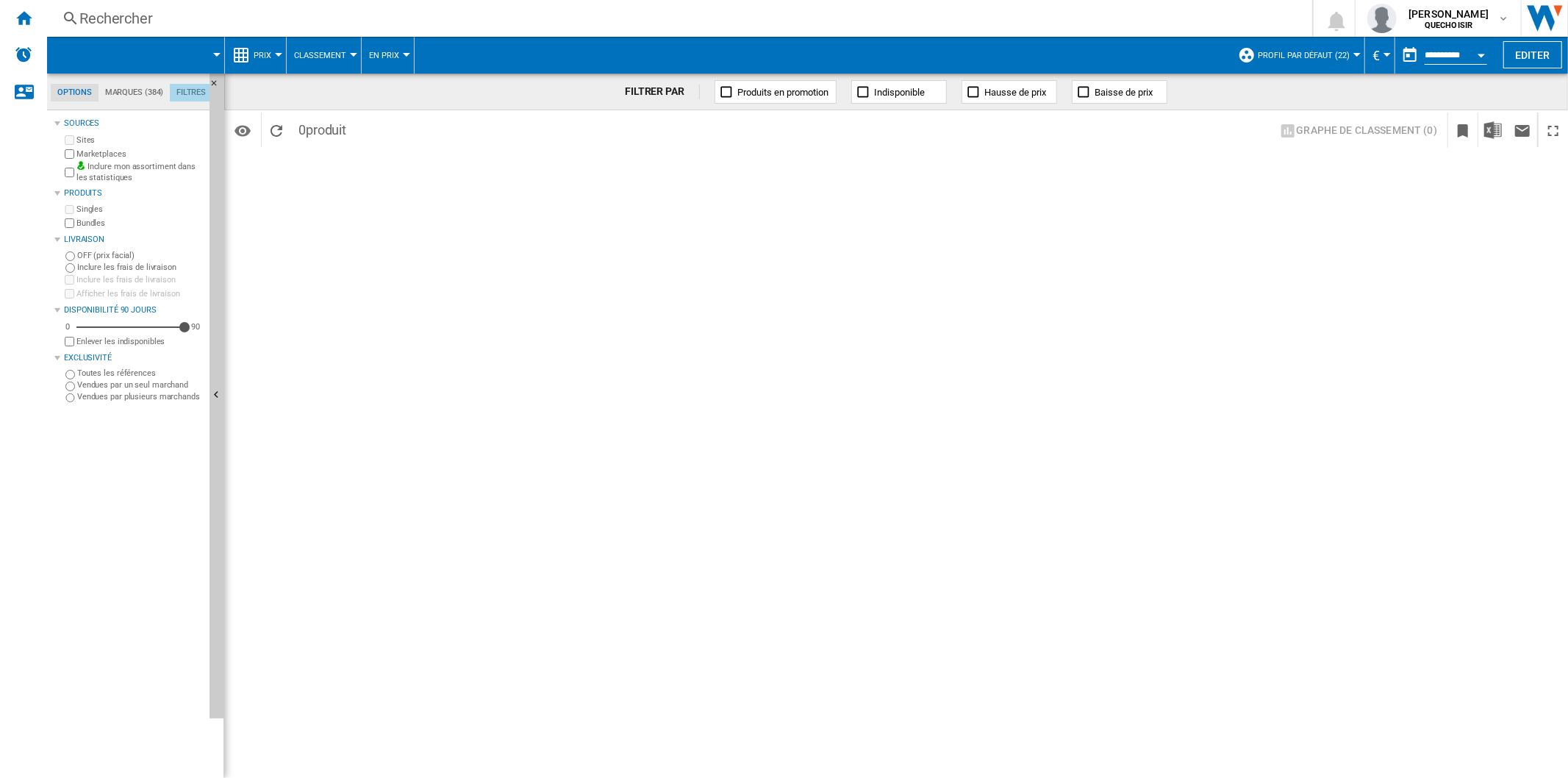
click at [186, 97] on md-tab-item "Filtres" at bounding box center [191, 93] width 43 height 18
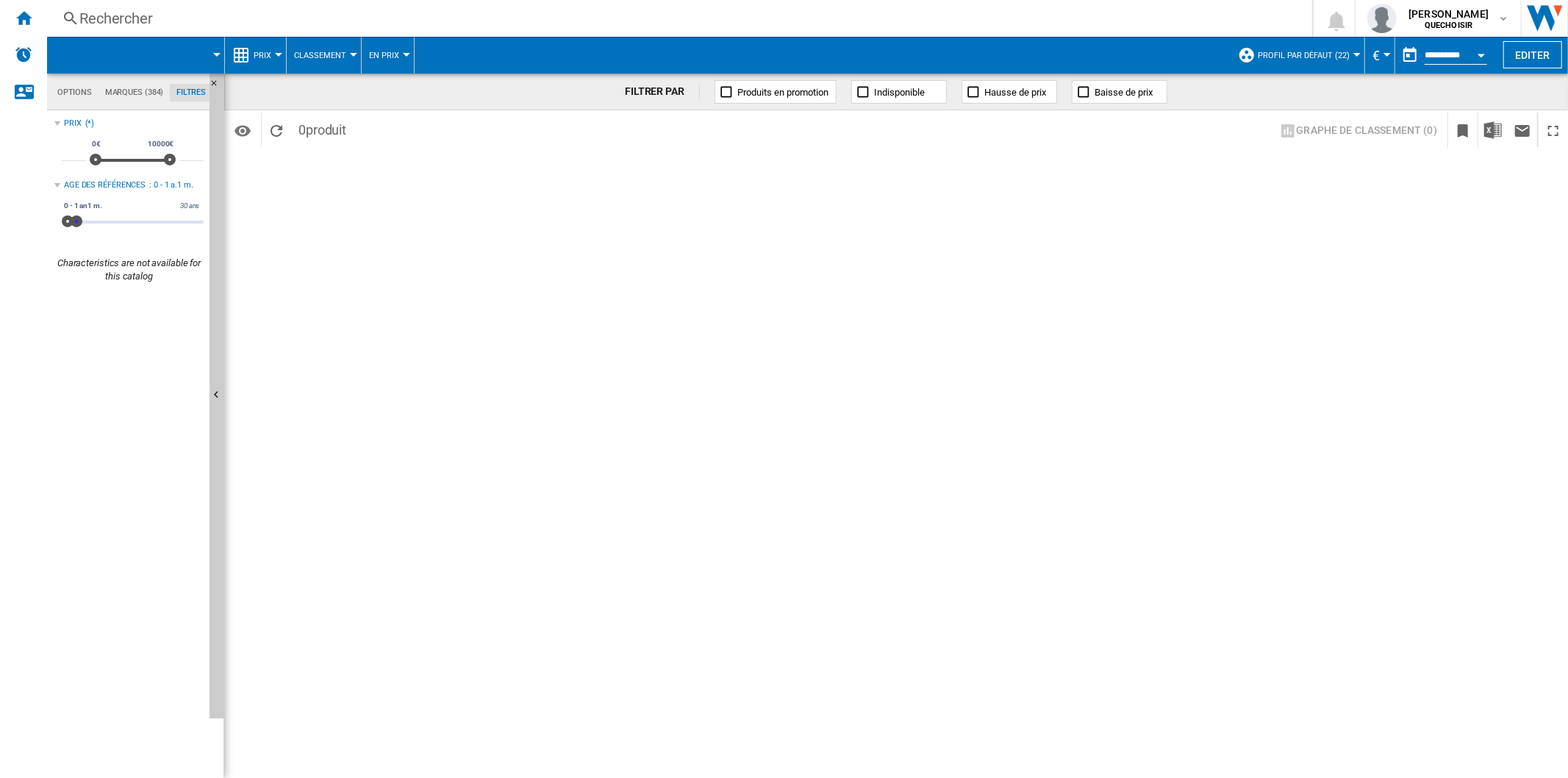
click at [77, 223] on span at bounding box center [77, 221] width 12 height 12
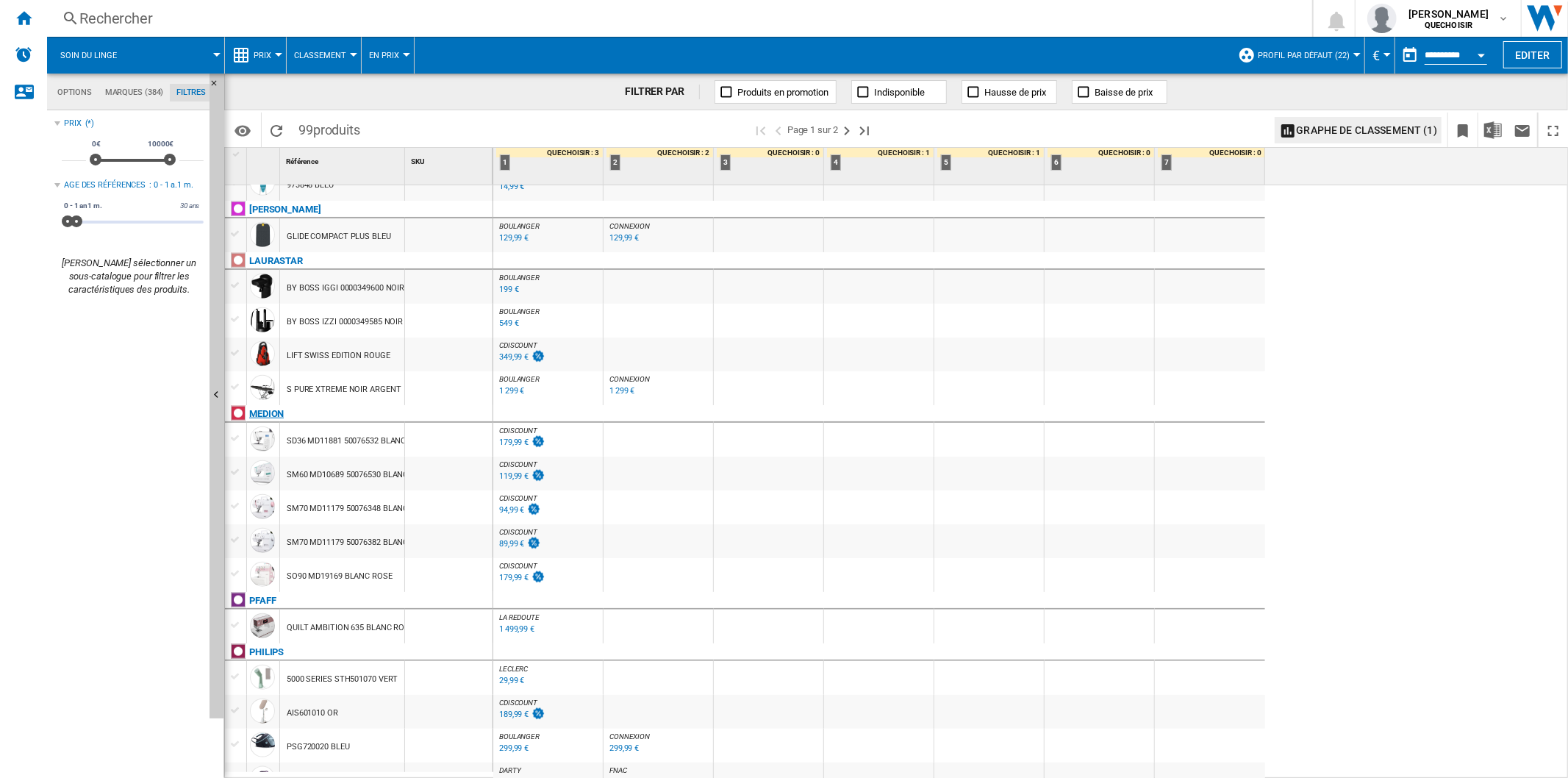
scroll to position [1281, 0]
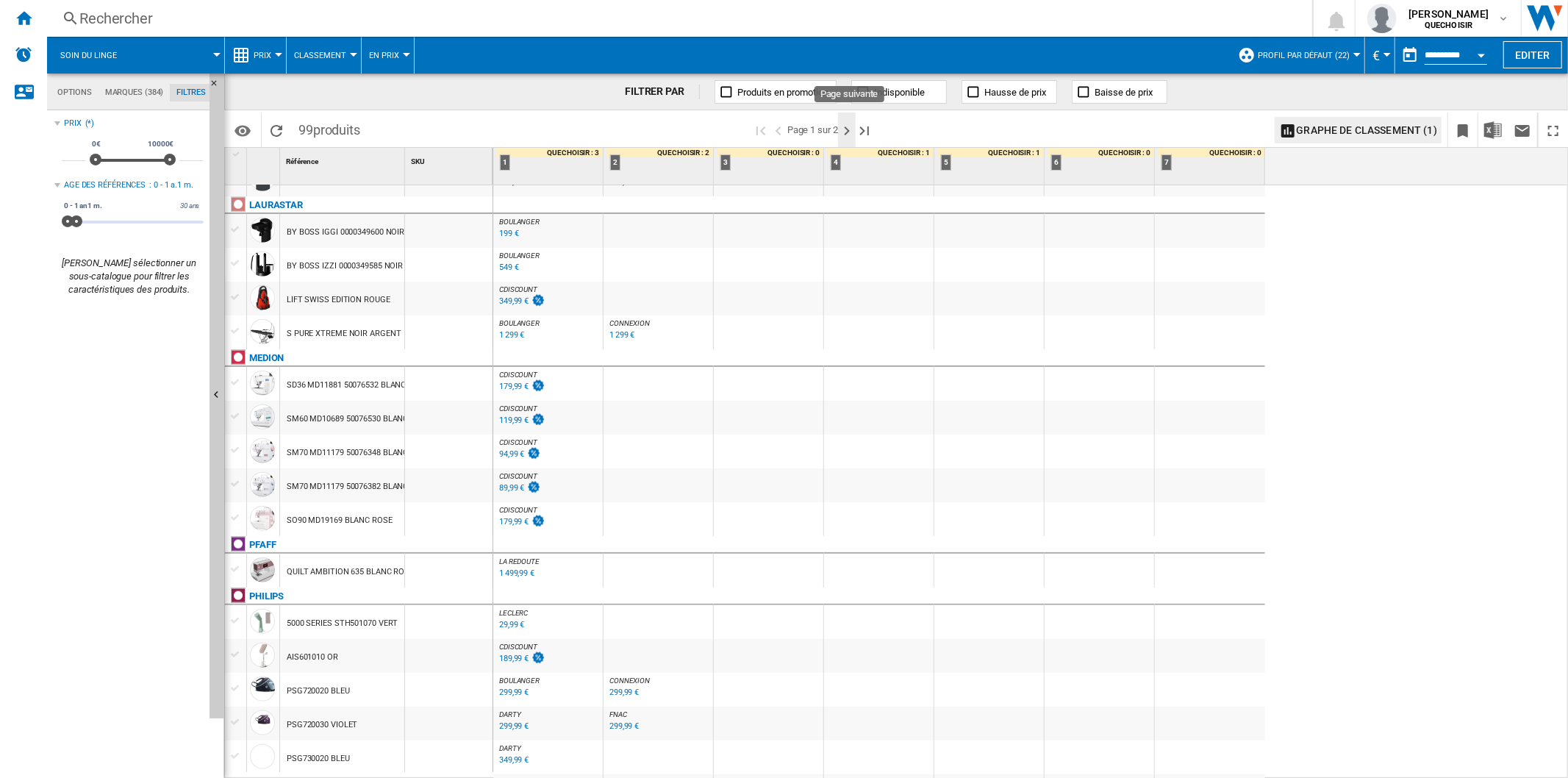
click at [849, 130] on ng-md-icon "Page suivante" at bounding box center [847, 131] width 18 height 18
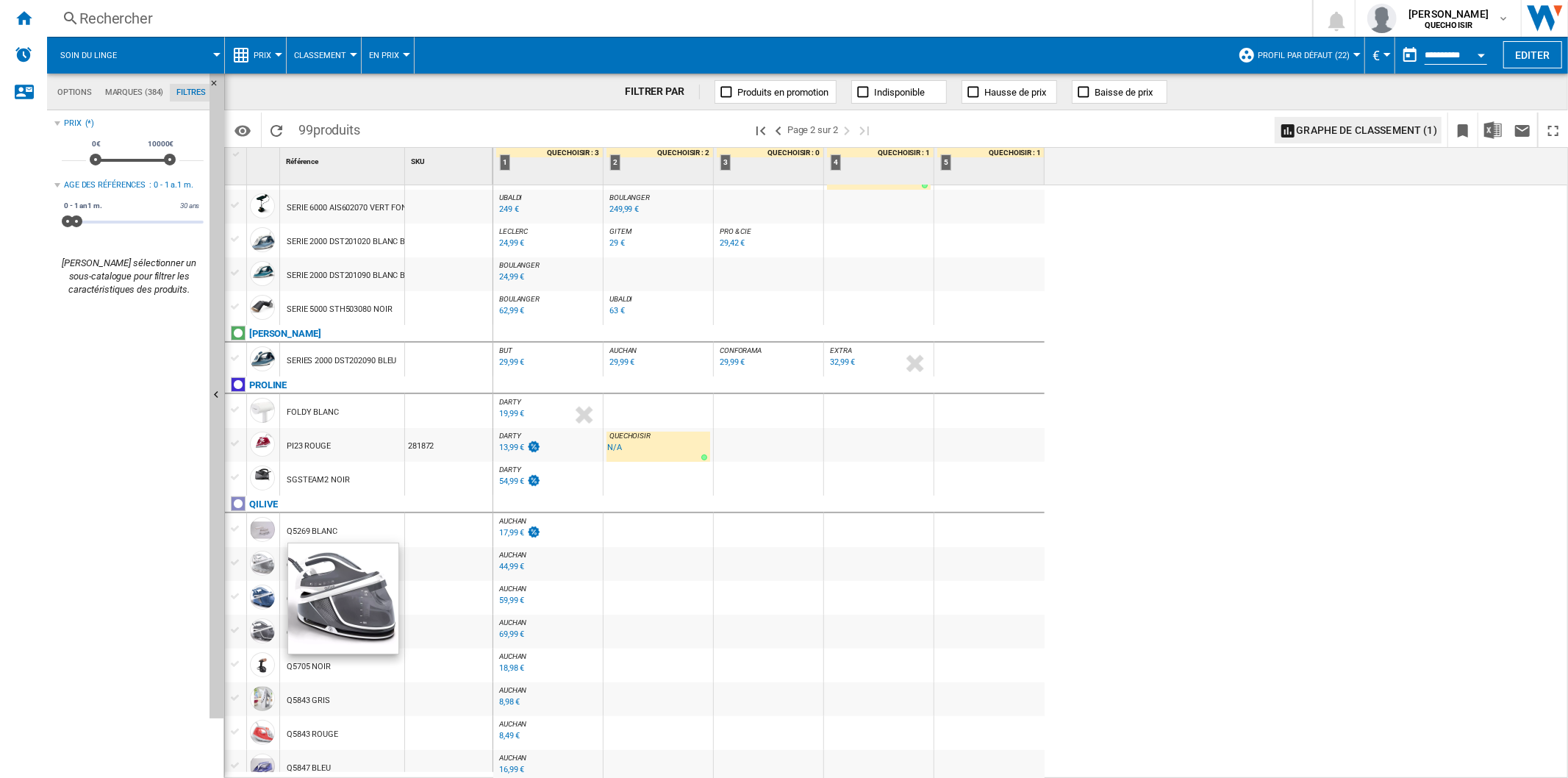
scroll to position [163, 0]
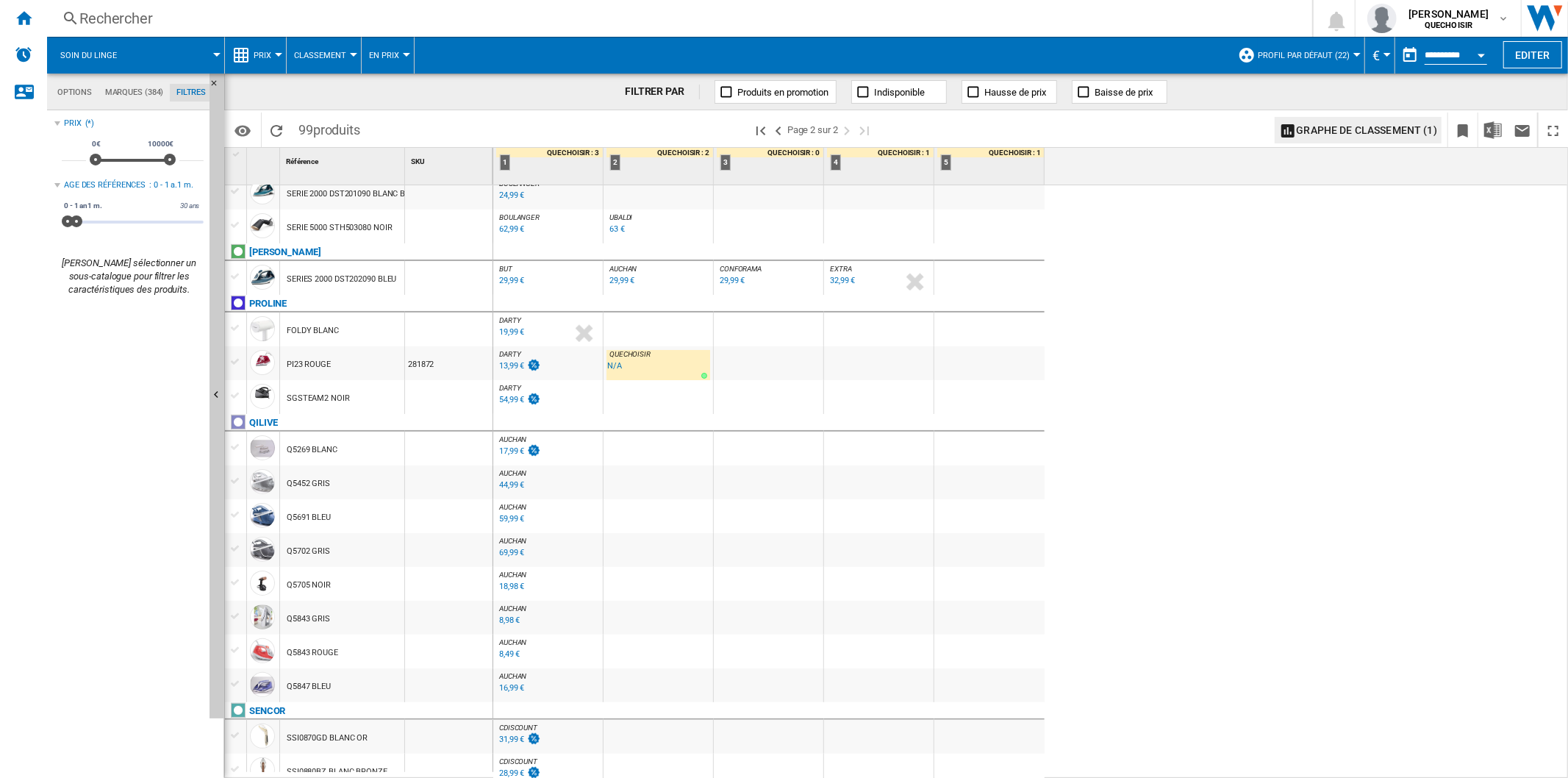
click at [507, 397] on div "54,99 €" at bounding box center [512, 399] width 25 height 10
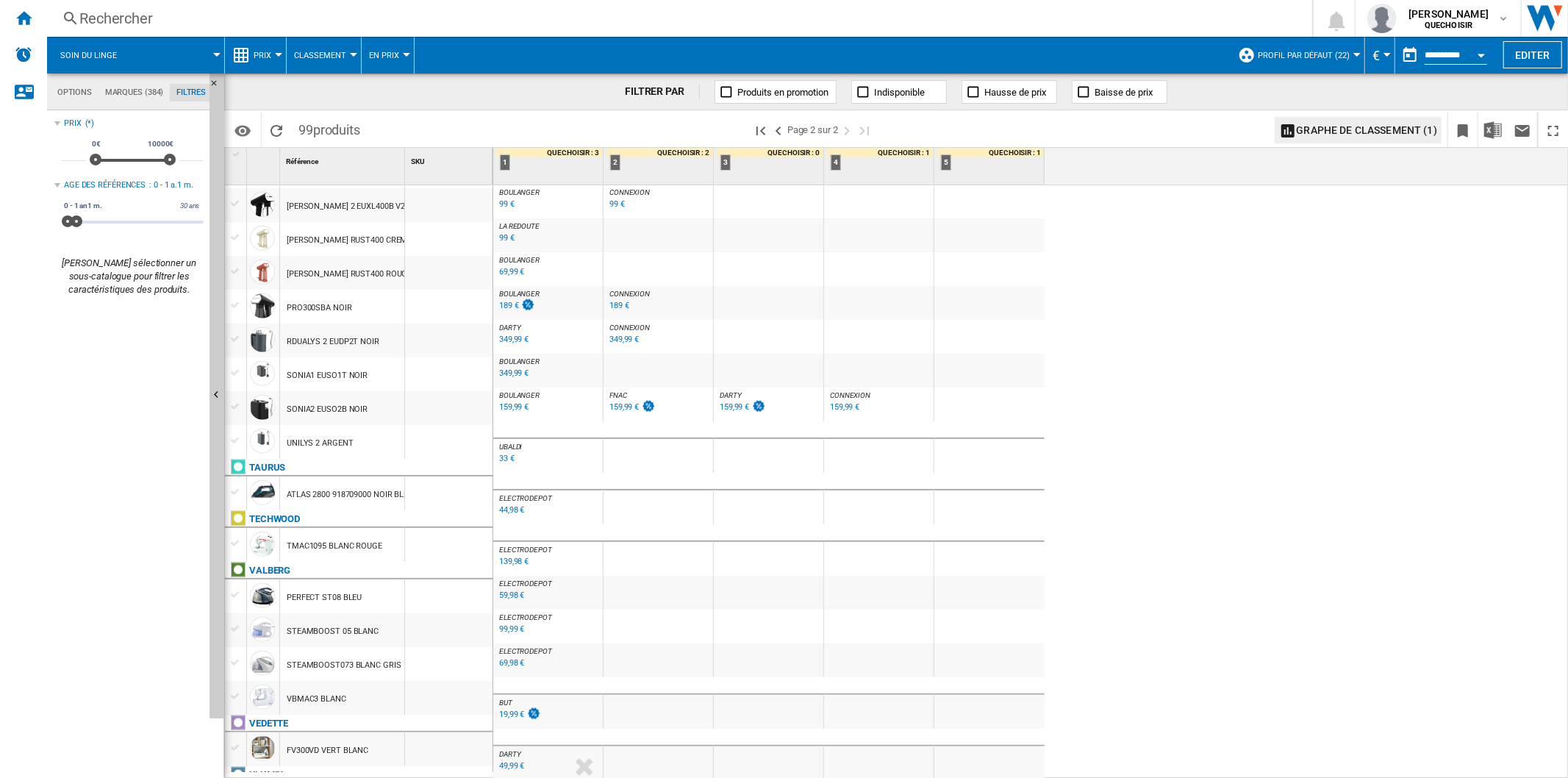
scroll to position [1328, 0]
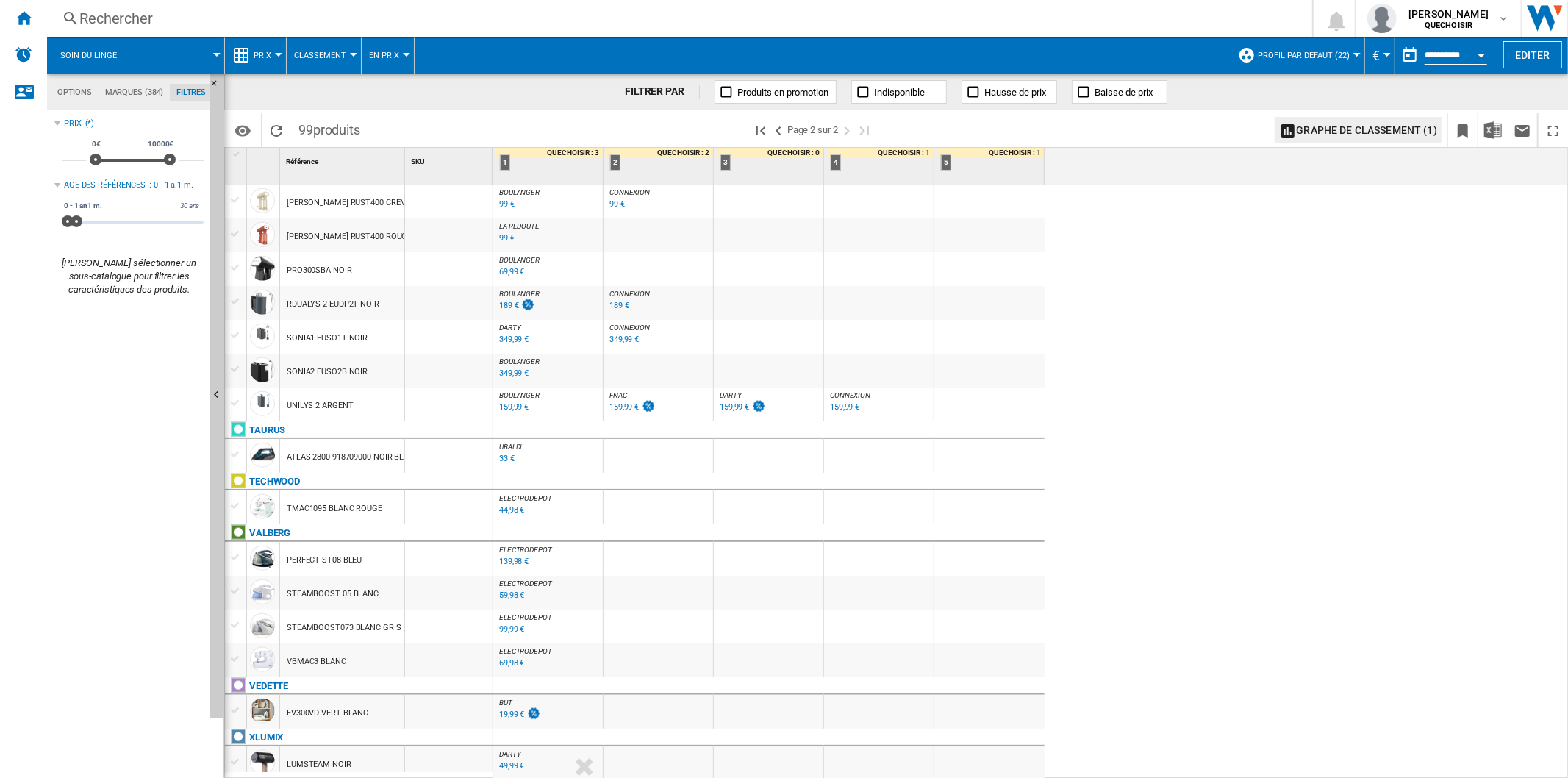
click at [512, 715] on div "19,99 €" at bounding box center [512, 714] width 25 height 10
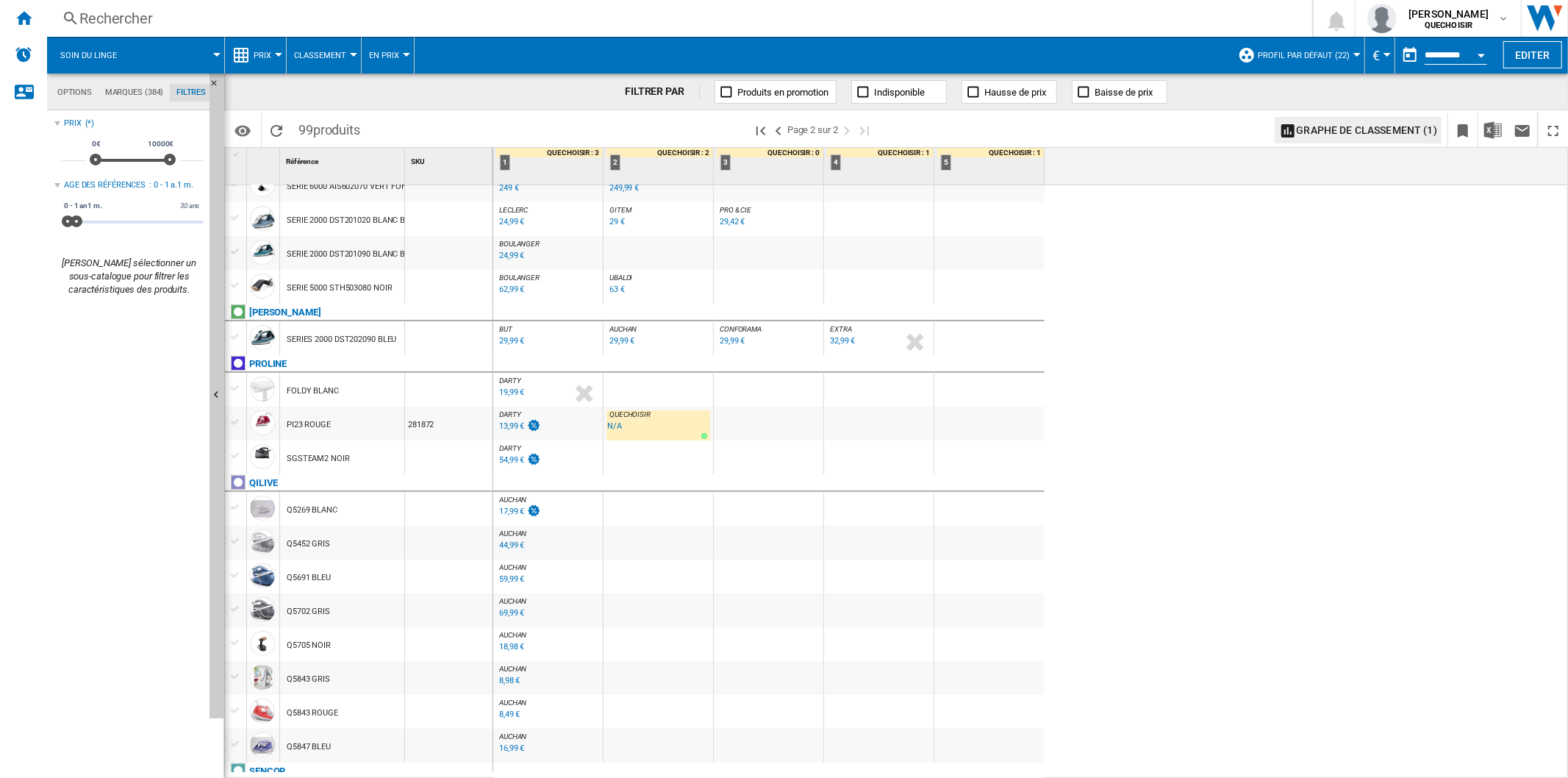
scroll to position [0, 0]
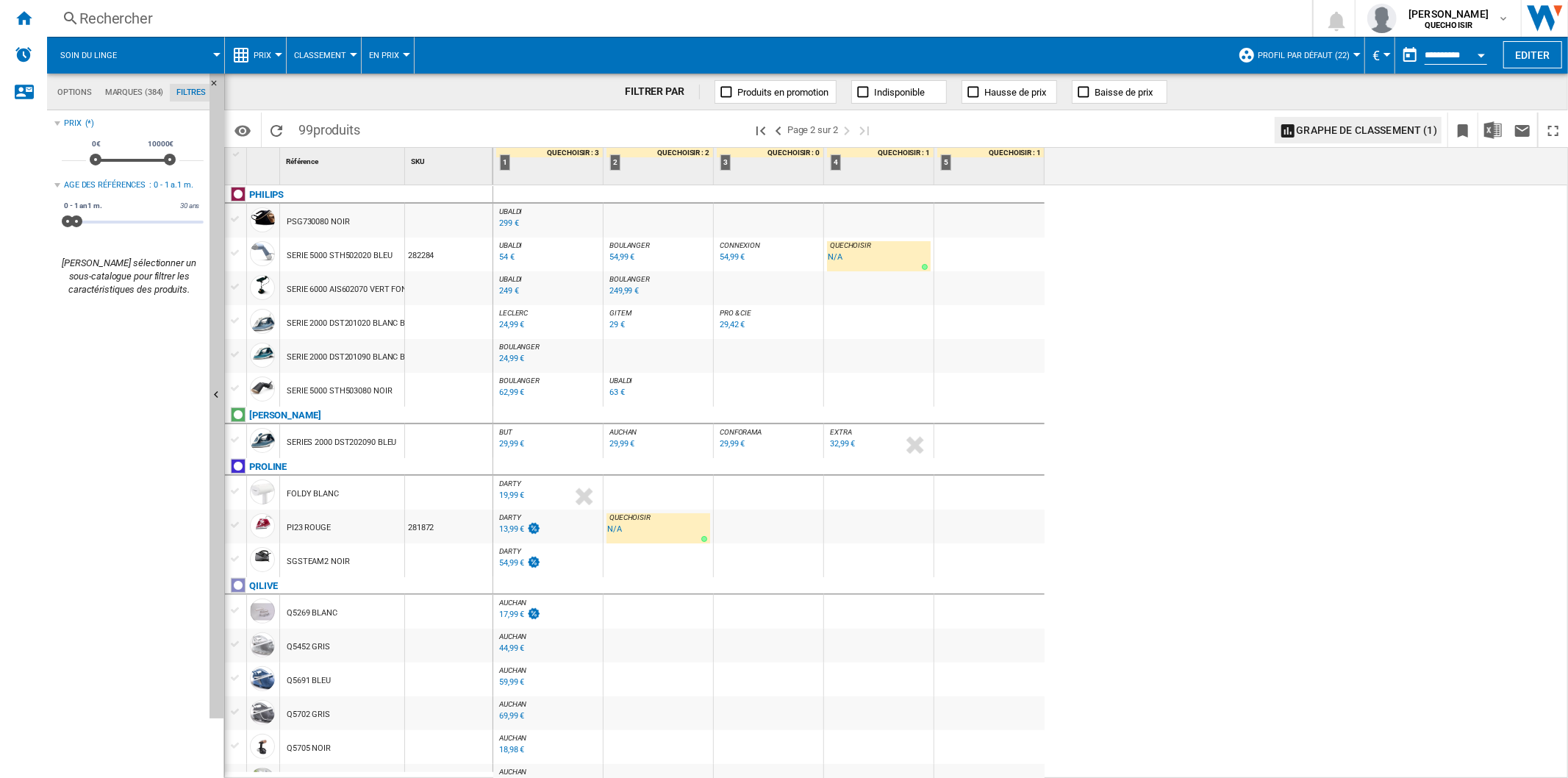
click at [139, 29] on div "Rechercher Rechercher 0 [PERSON_NAME] QUECHOISIR QUECHOISIR Mes paramètres Se d…" at bounding box center [807, 18] width 1521 height 37
click at [209, 23] on div "Rechercher" at bounding box center [677, 18] width 1194 height 21
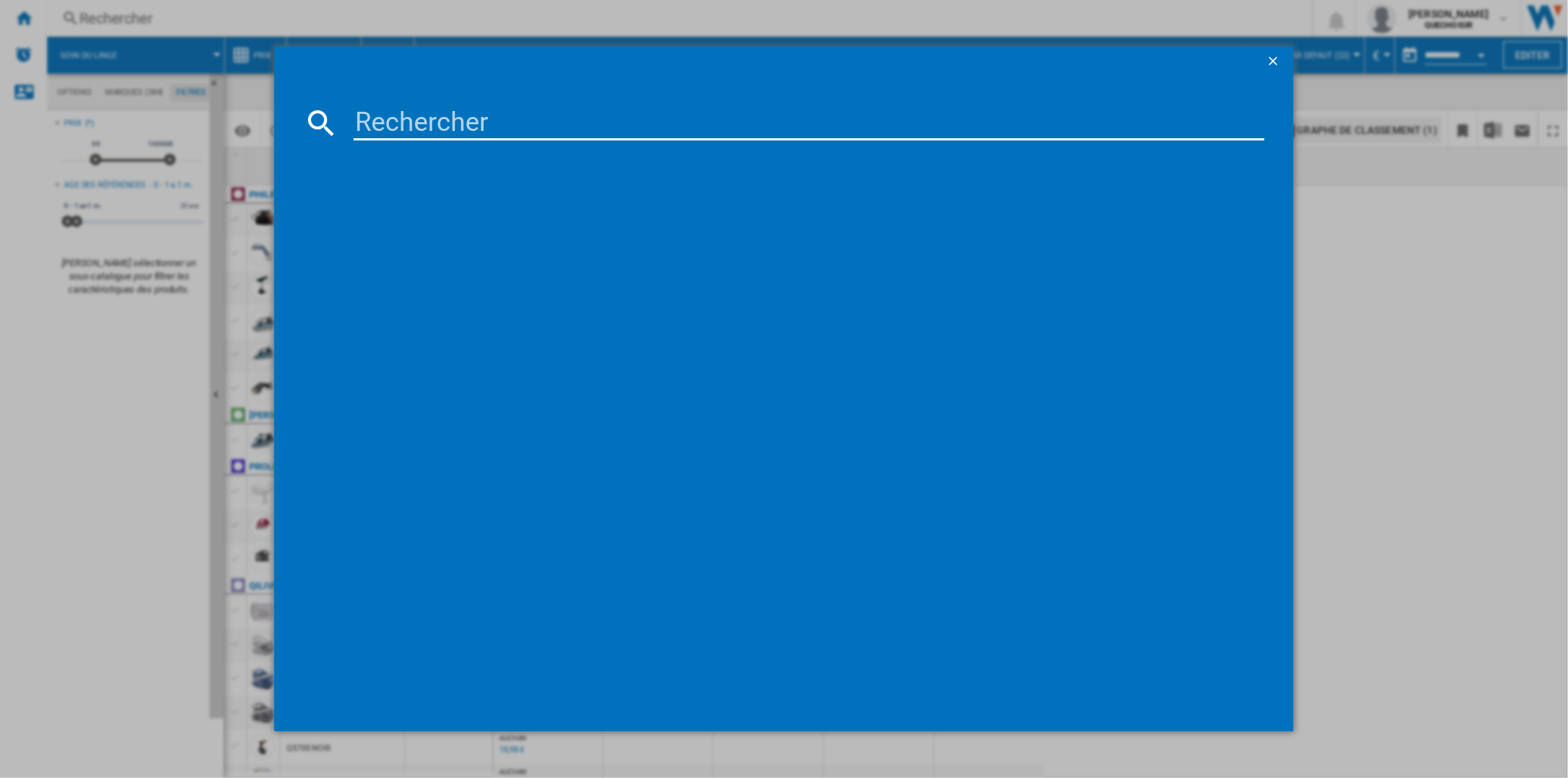
click at [445, 115] on input at bounding box center [809, 123] width 910 height 35
paste input "FV1512"
type input "FV1512"
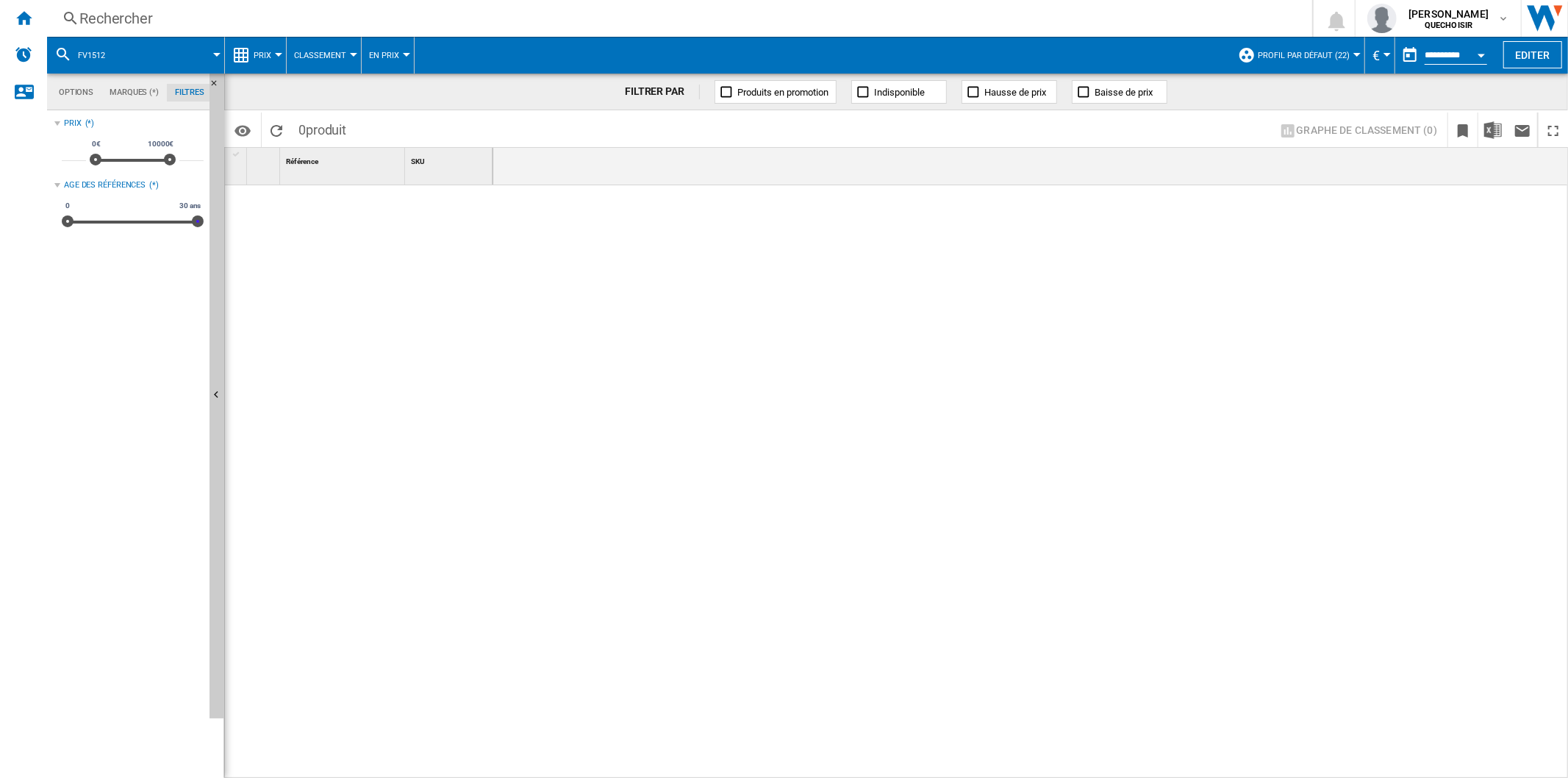
drag, startPoint x: 74, startPoint y: 220, endPoint x: 370, endPoint y: 210, distance: 296.2
click at [352, 208] on div "Options Marques (*) Filtres Options Marques (*) Filtres Sources Sites Marketpla…" at bounding box center [807, 426] width 1521 height 704
click at [307, 222] on div "FV1512 BLEU" at bounding box center [310, 222] width 48 height 34
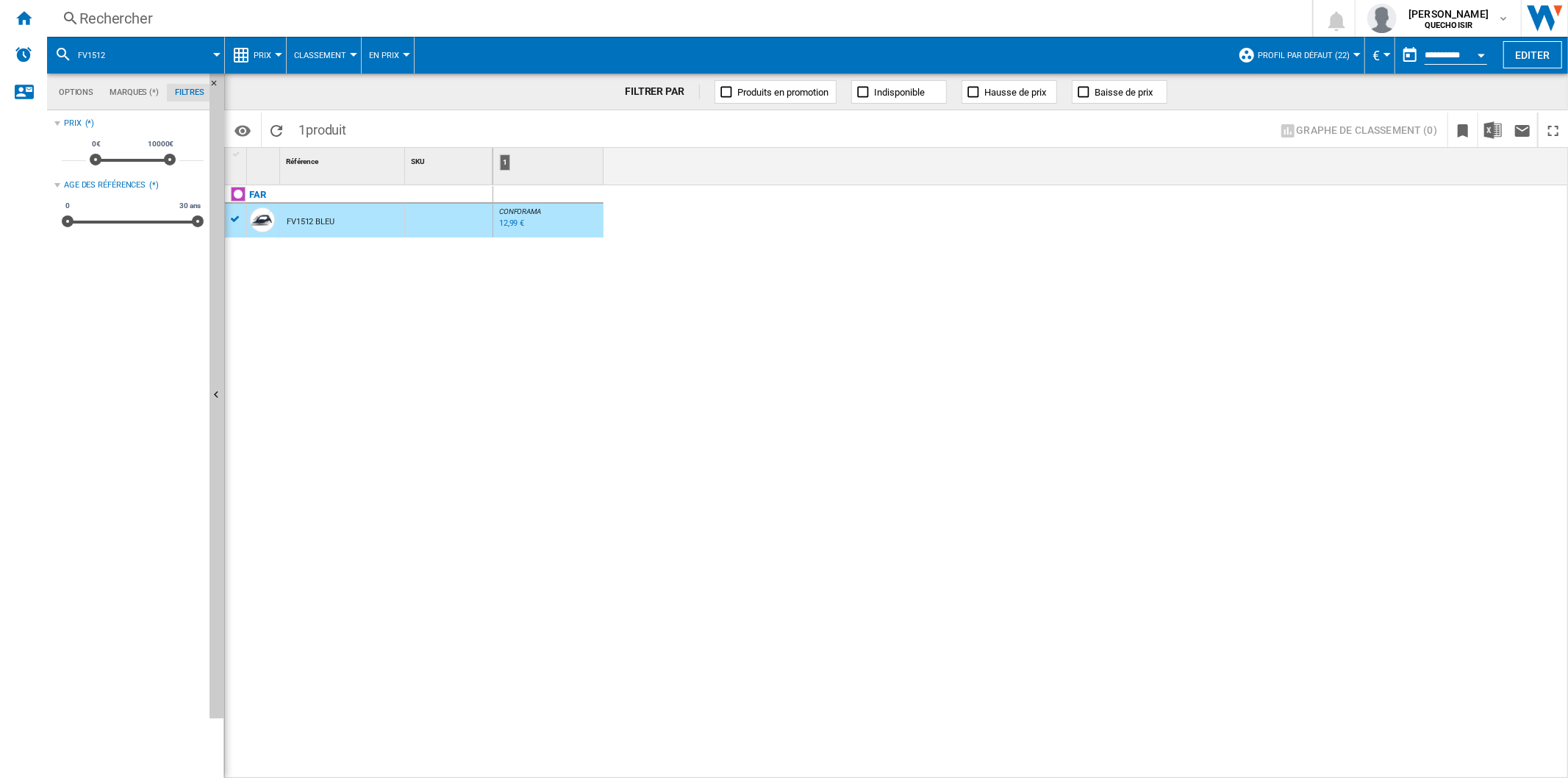
click at [319, 65] on button "Classement" at bounding box center [324, 55] width 60 height 37
click at [266, 49] on md-backdrop at bounding box center [784, 389] width 1568 height 778
click at [266, 51] on span "Prix" at bounding box center [262, 55] width 18 height 10
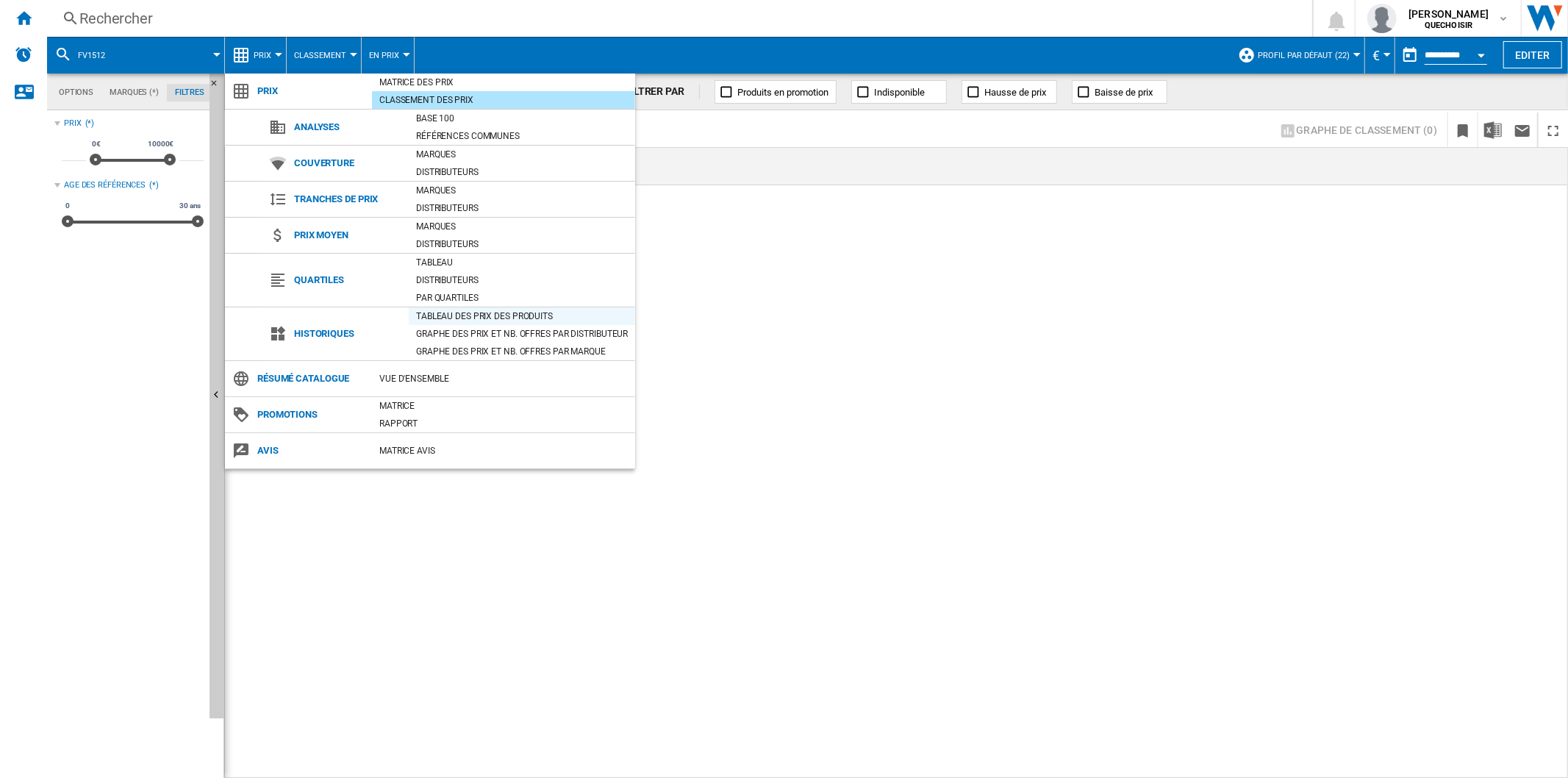
click at [457, 315] on div "Tableau des prix des produits" at bounding box center [521, 316] width 226 height 15
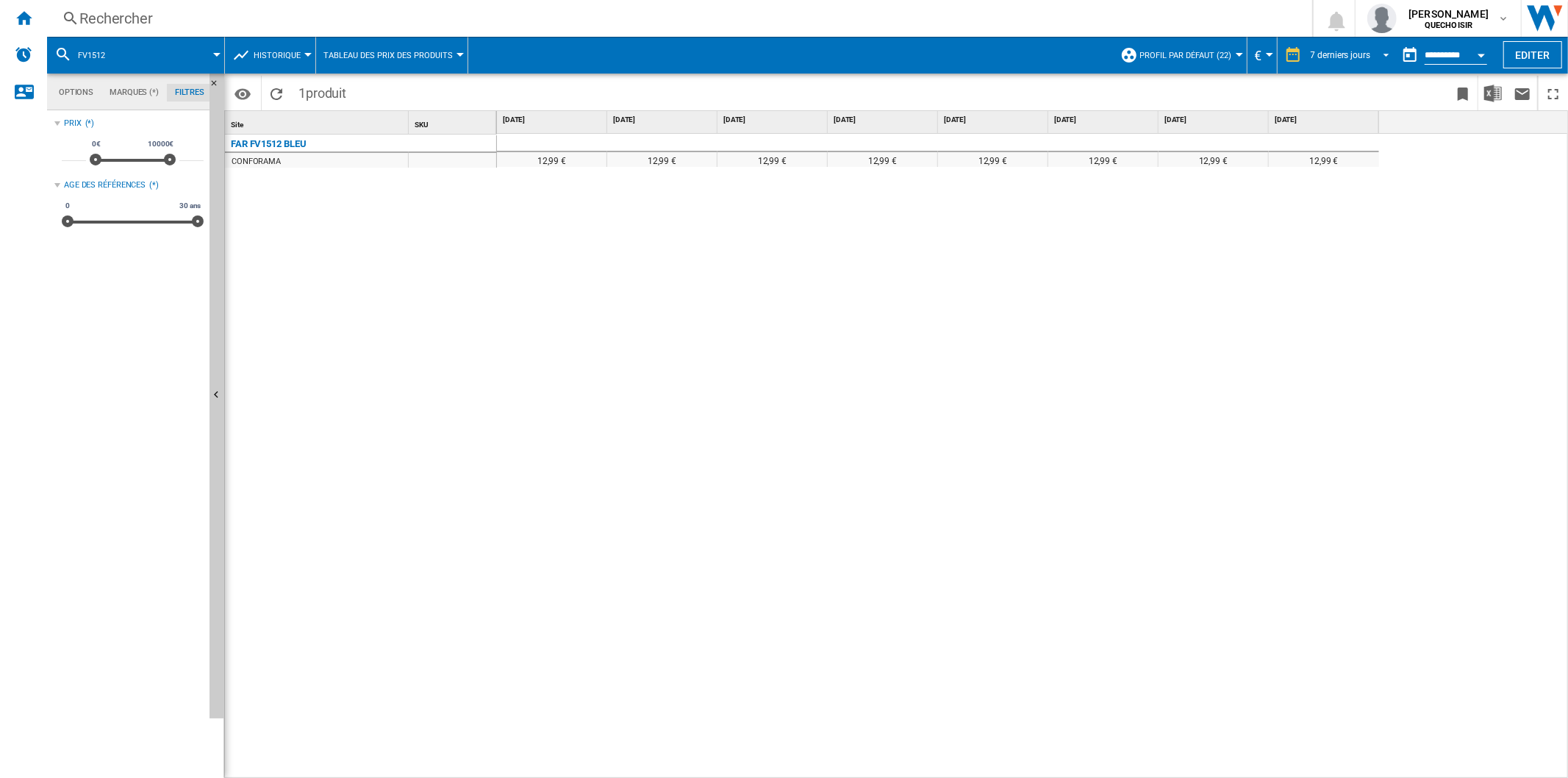
click at [1342, 53] on div "7 derniers jours" at bounding box center [1340, 55] width 60 height 10
click at [1356, 250] on div "18 derniers mois" at bounding box center [1341, 251] width 65 height 13
click at [1445, 51] on input "**********" at bounding box center [1455, 58] width 63 height 13
click at [1491, 52] on button "Open calendar" at bounding box center [1481, 53] width 27 height 27
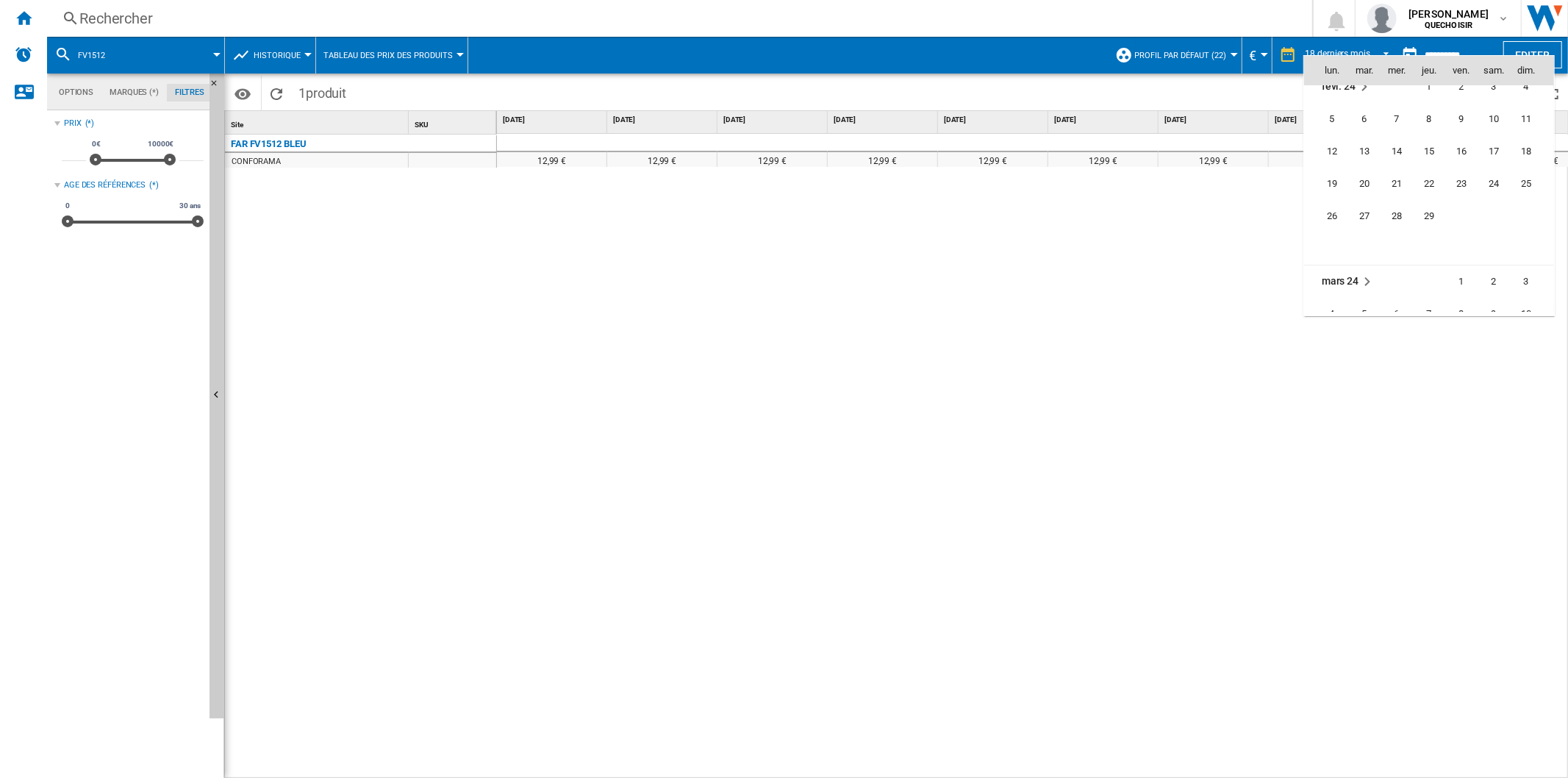
scroll to position [3420, 0]
click at [1342, 288] on span "18" at bounding box center [1332, 287] width 29 height 29
type input "**********"
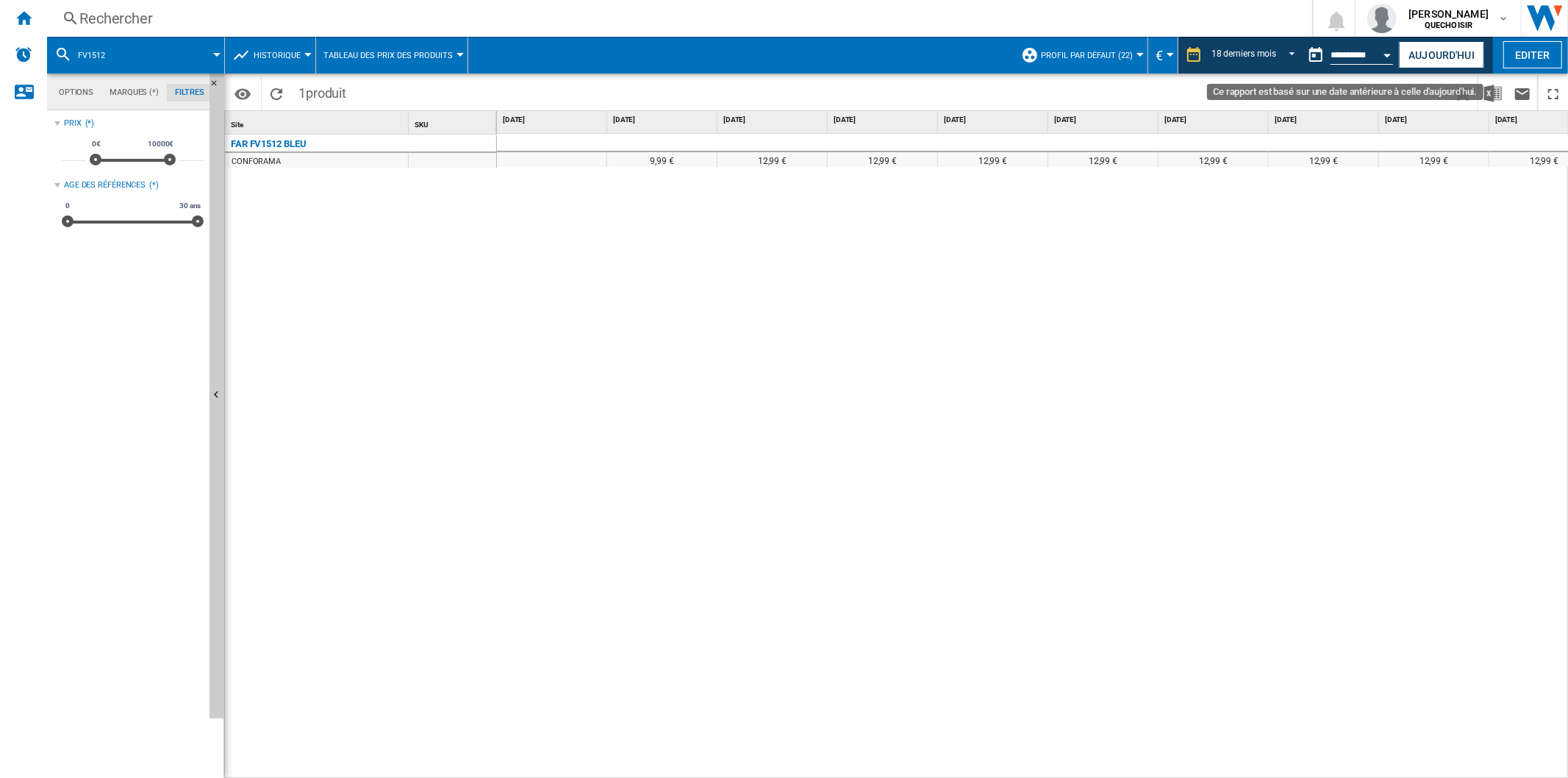
click at [1389, 52] on button "Open calendar" at bounding box center [1387, 53] width 27 height 27
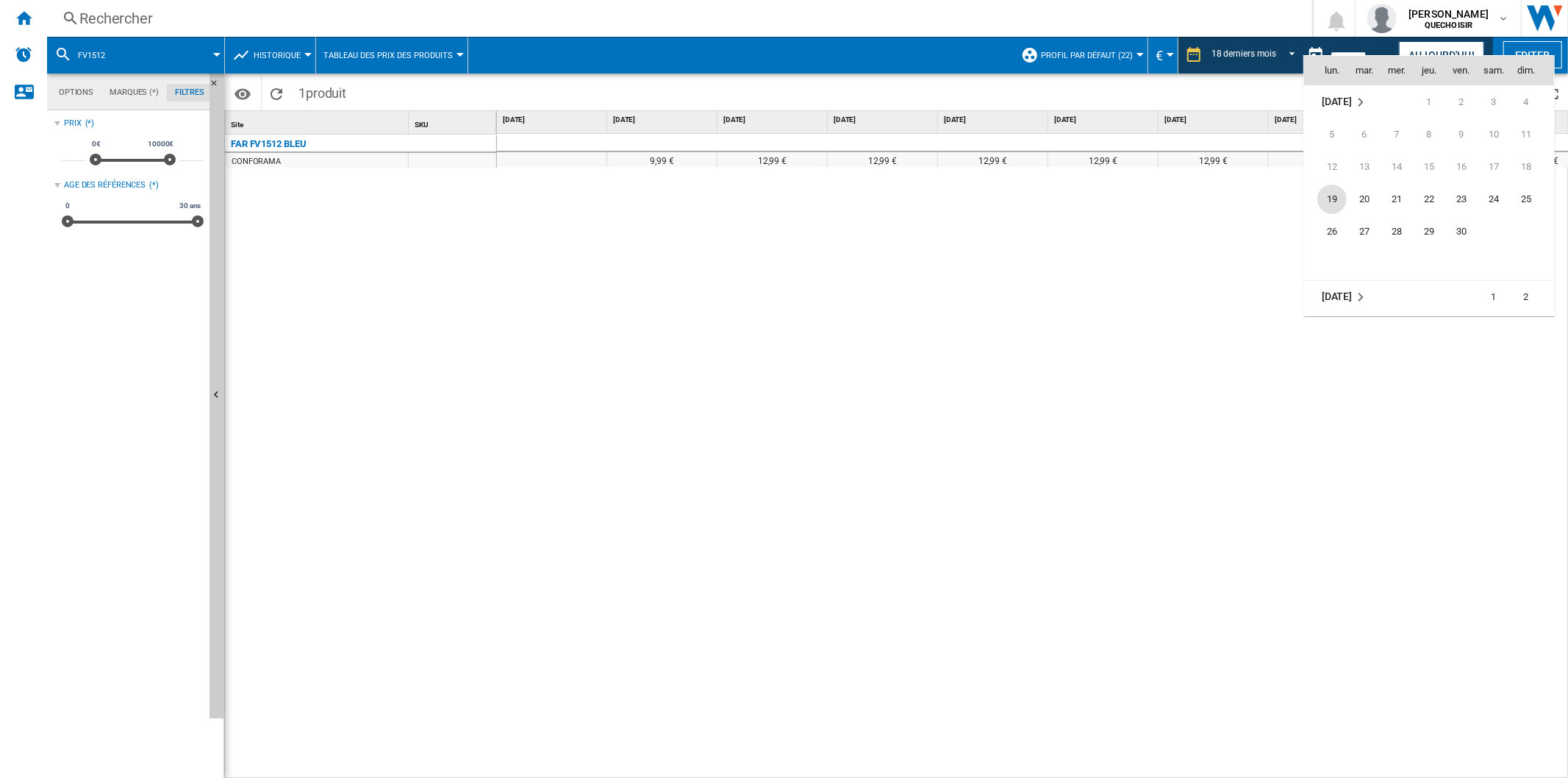
click at [1335, 204] on span "19" at bounding box center [1332, 199] width 29 height 29
type input "**********"
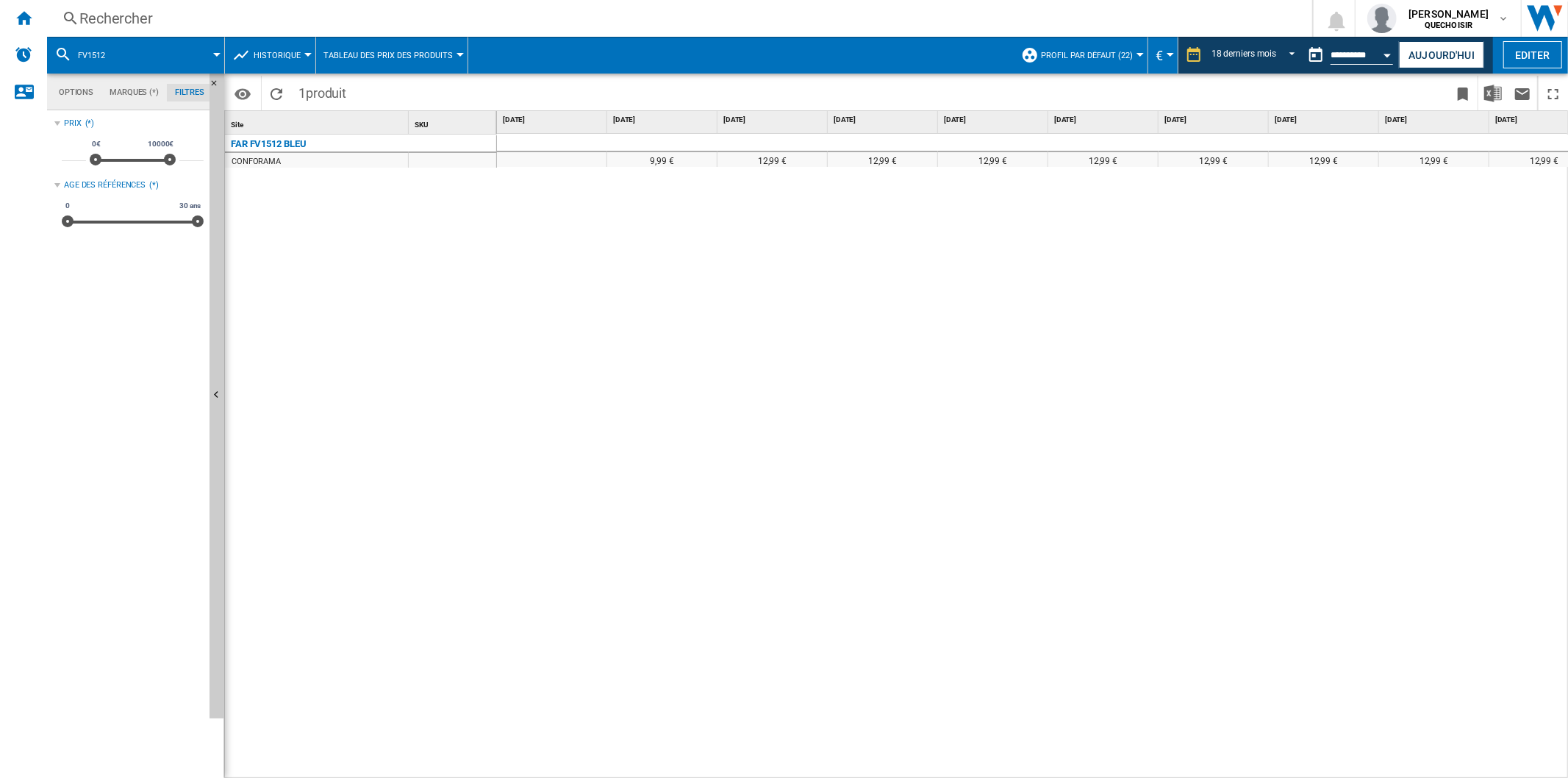
click at [228, 5] on div "Rechercher Rechercher 0 [PERSON_NAME] QUECHOISIR QUECHOISIR Mes paramètres Se d…" at bounding box center [807, 18] width 1521 height 37
click at [239, 22] on div "Rechercher" at bounding box center [677, 18] width 1194 height 21
click at [268, 49] on button "Historique" at bounding box center [281, 55] width 55 height 37
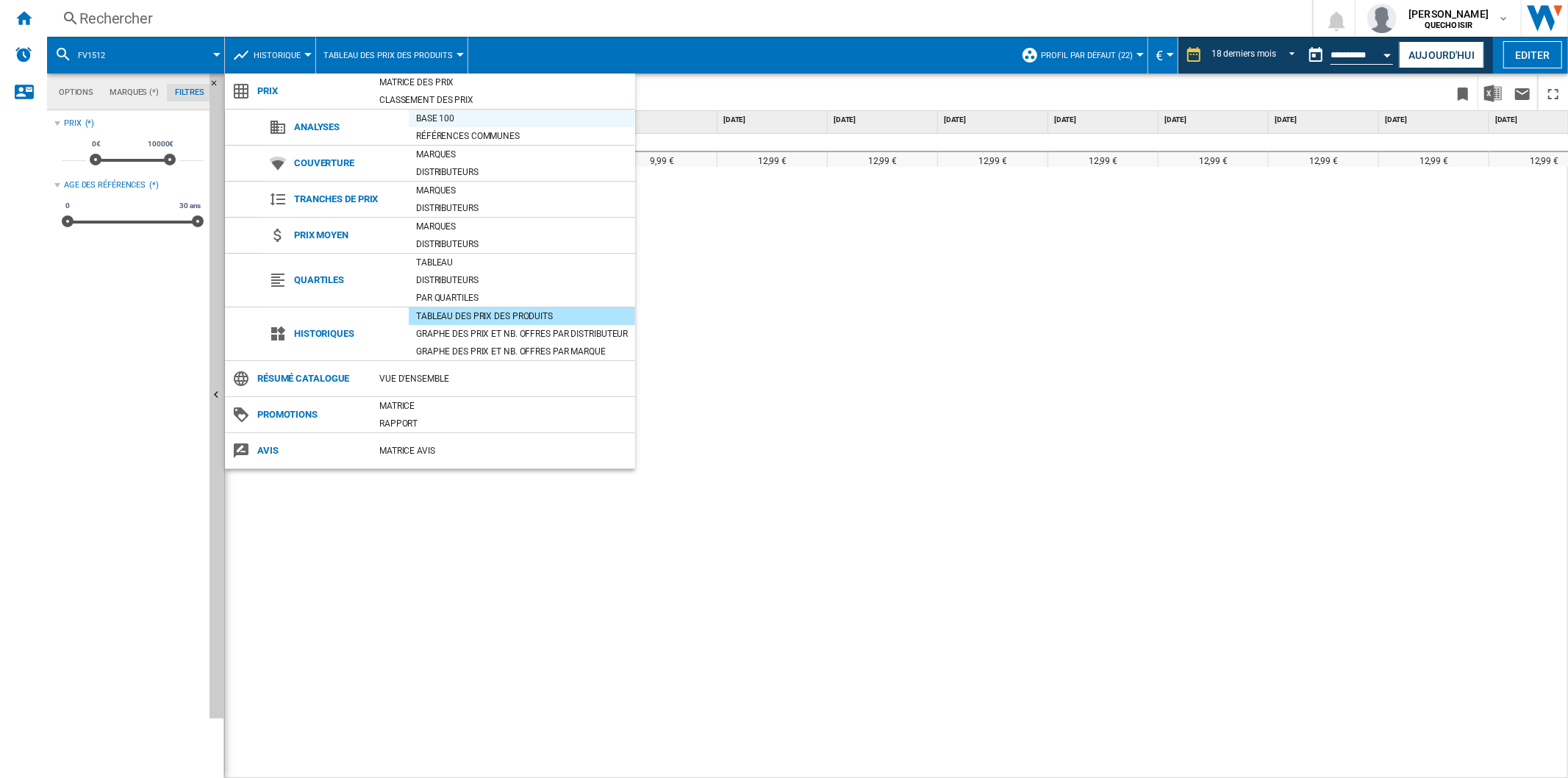
click at [429, 116] on div "Base 100" at bounding box center [521, 119] width 226 height 15
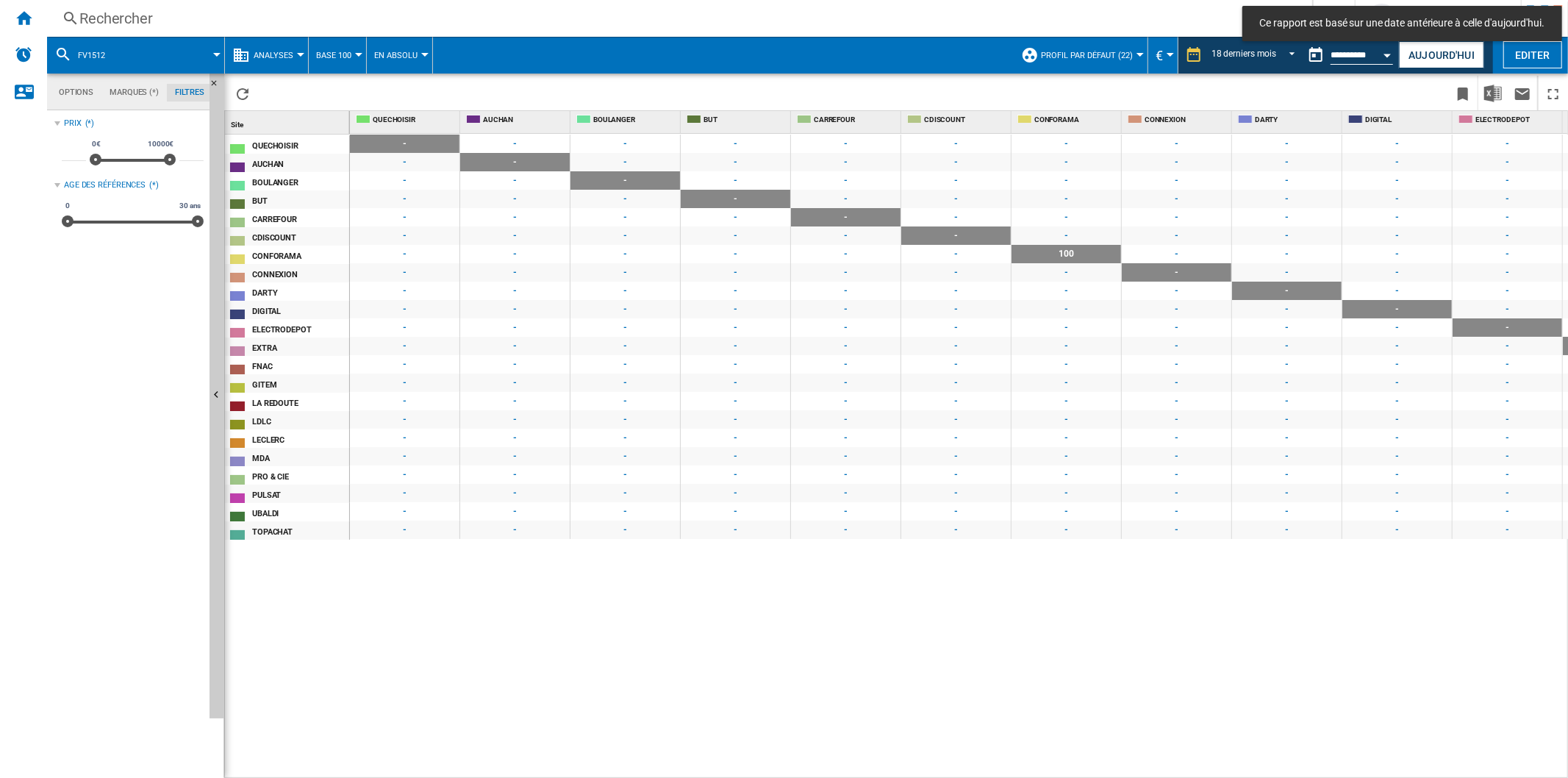
click at [207, 22] on div "Rechercher" at bounding box center [677, 18] width 1194 height 21
click at [292, 54] on button "Analyses" at bounding box center [277, 55] width 47 height 37
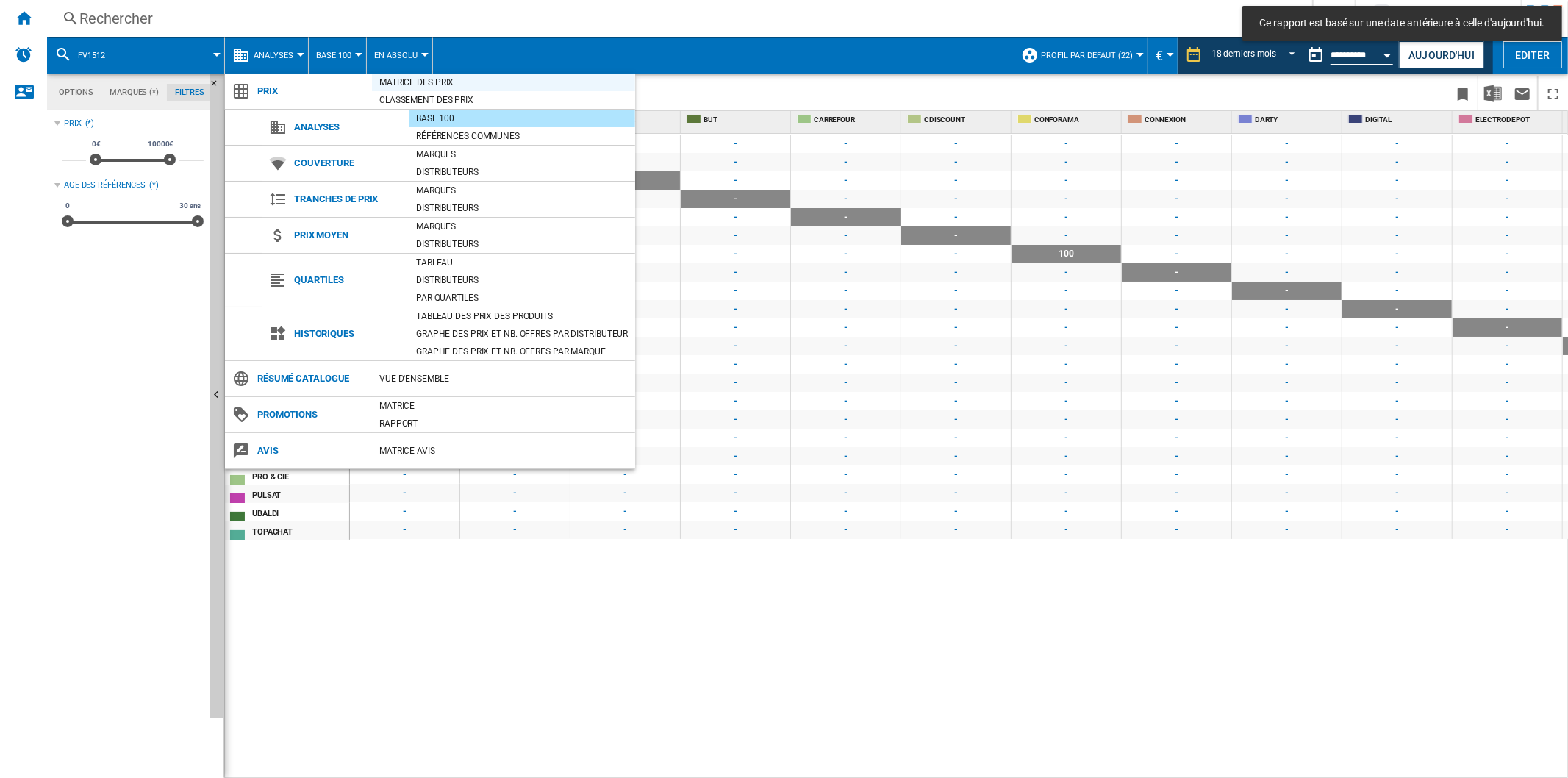
click at [434, 83] on div "Matrice des prix" at bounding box center [503, 83] width 263 height 15
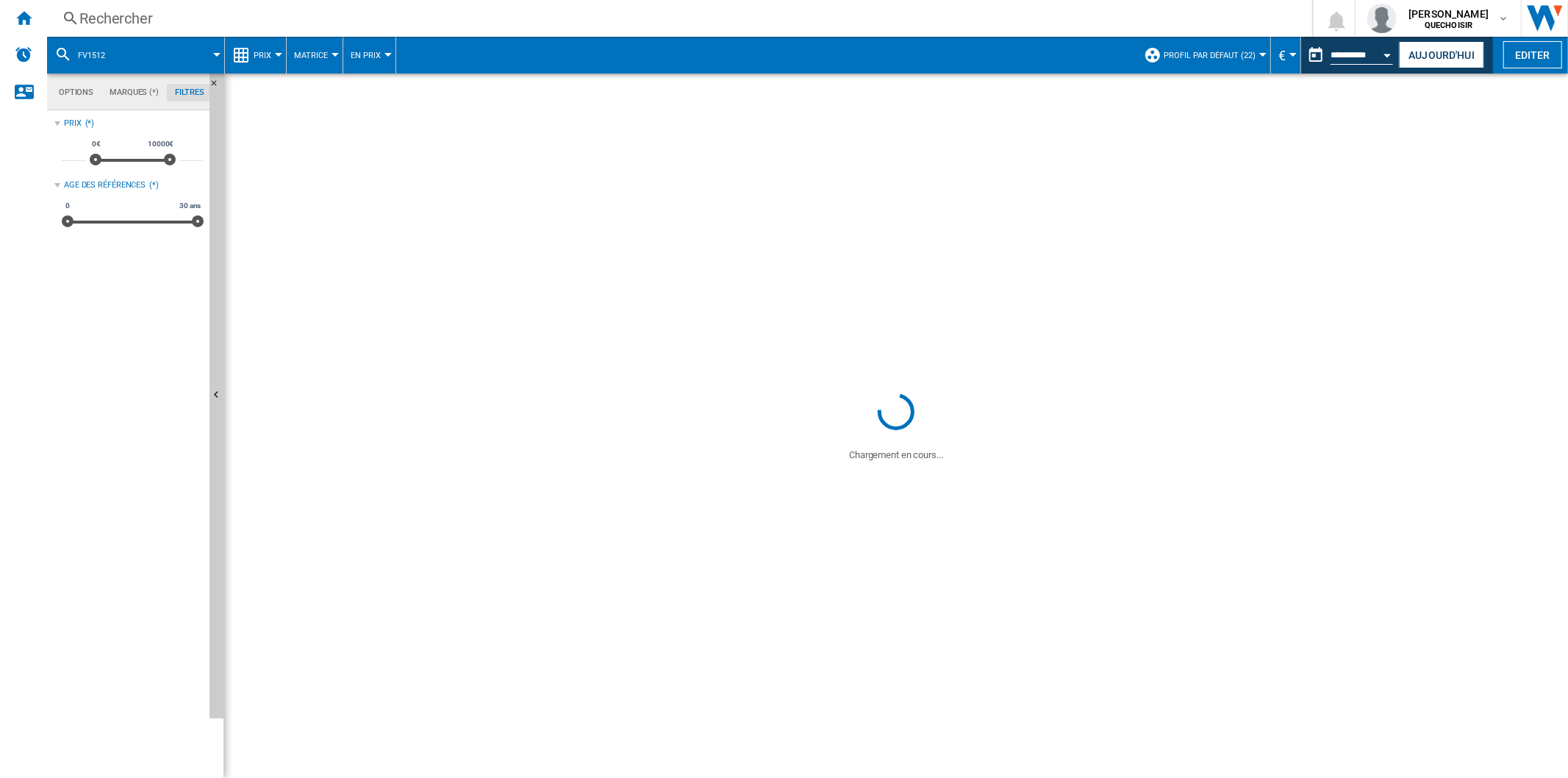
click at [282, 17] on div "Rechercher" at bounding box center [677, 18] width 1194 height 21
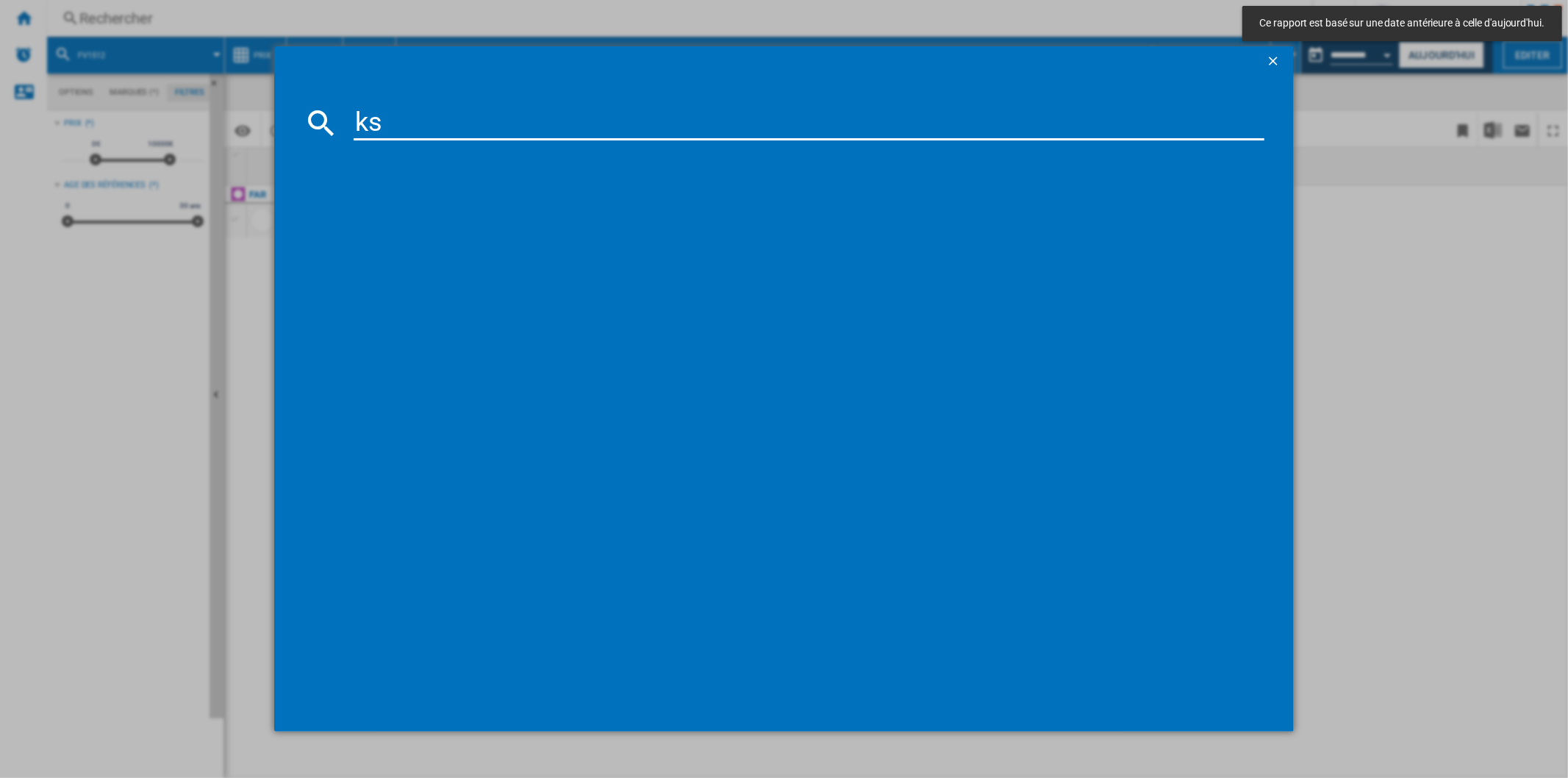
type input "ksi"
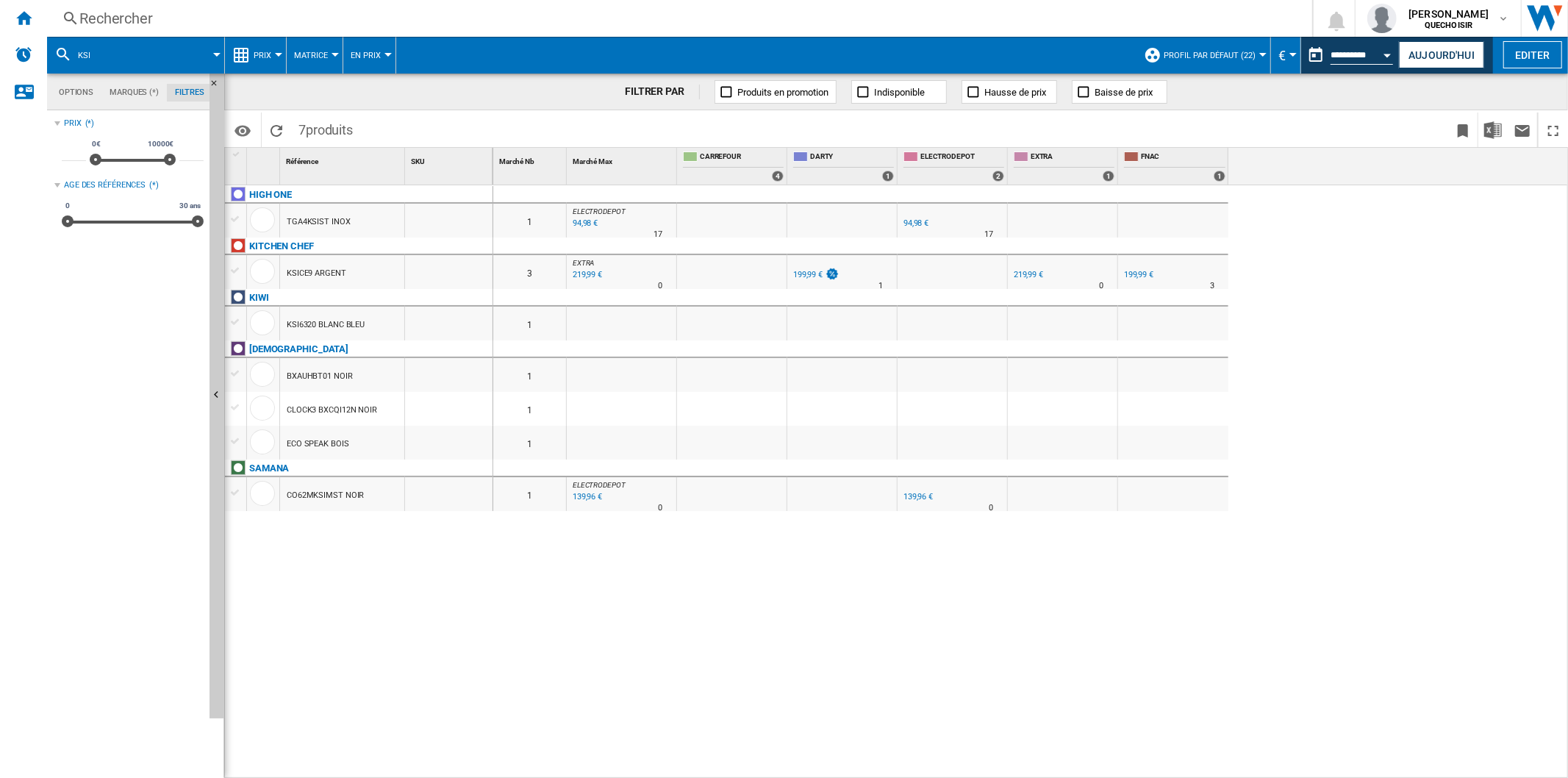
click at [156, 15] on div "Rechercher" at bounding box center [677, 18] width 1194 height 21
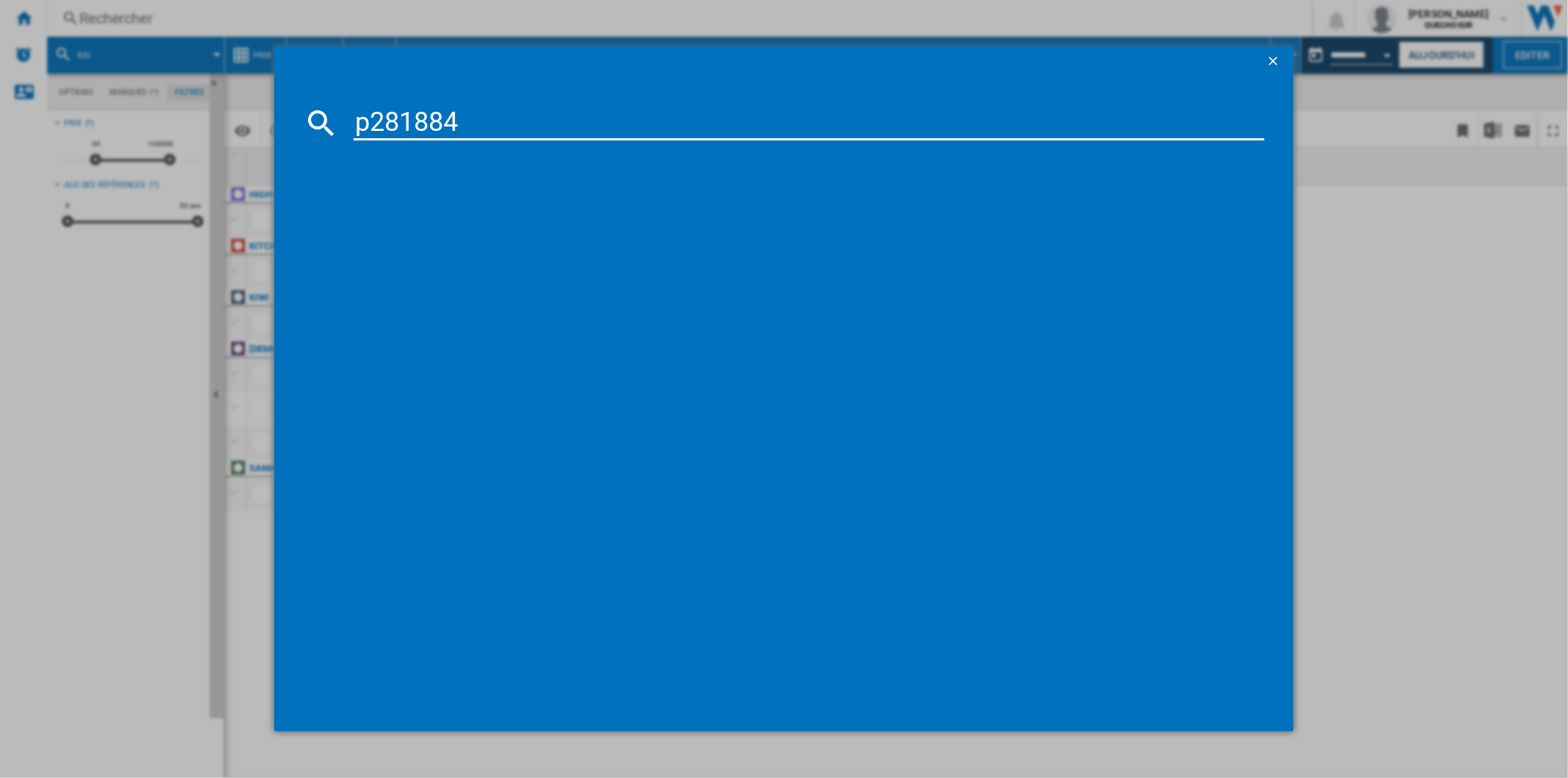
drag, startPoint x: 371, startPoint y: 117, endPoint x: 353, endPoint y: 118, distance: 18.0
click at [354, 118] on input "p281884" at bounding box center [809, 123] width 910 height 35
type input "281884"
click at [476, 125] on input "281884" at bounding box center [809, 123] width 910 height 35
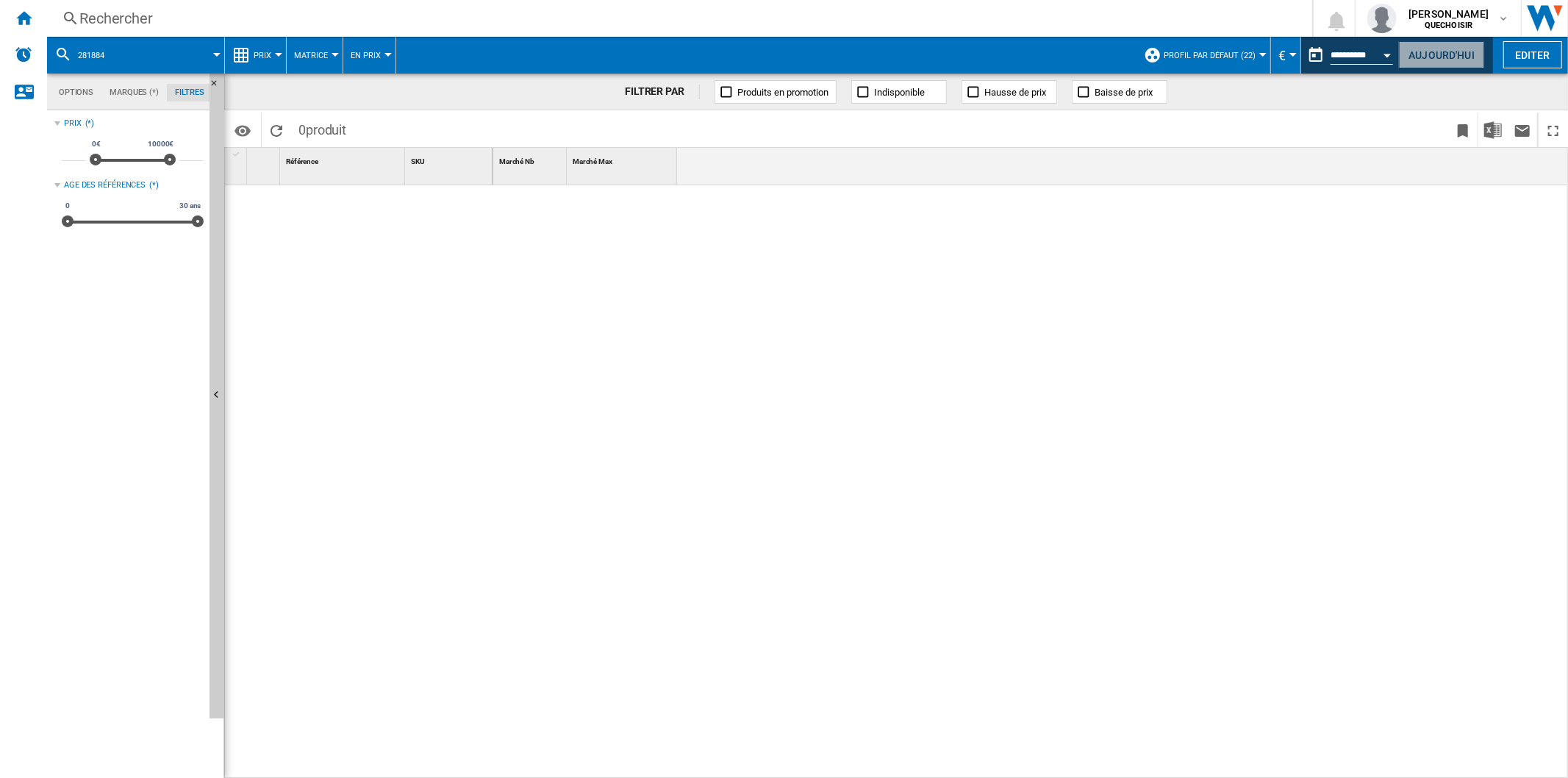
click at [1417, 52] on button "Aujourd'hui" at bounding box center [1441, 55] width 86 height 27
